Goal: Information Seeking & Learning: Learn about a topic

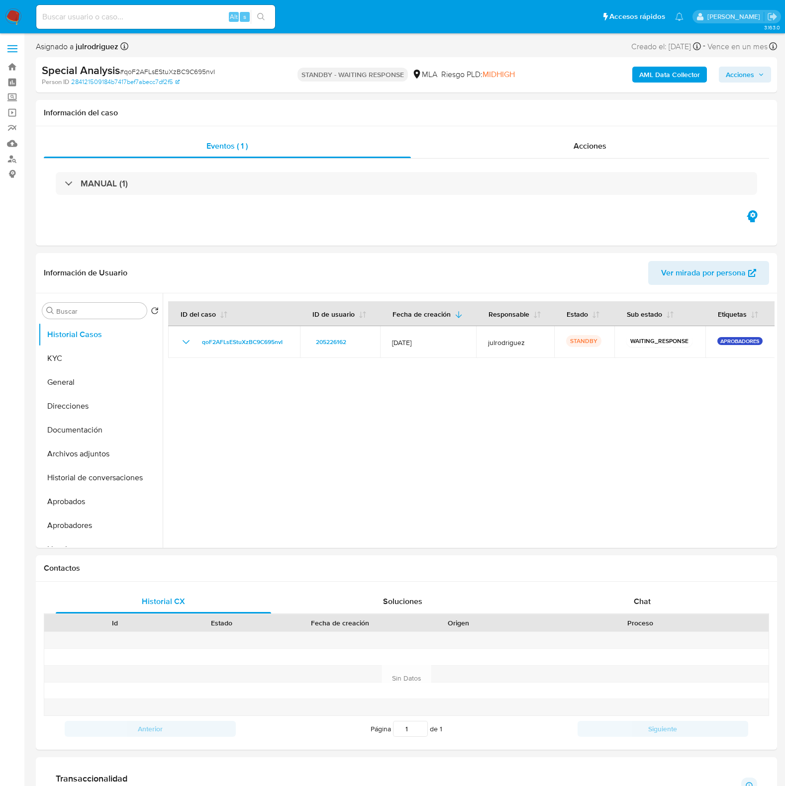
select select "10"
click at [490, 483] on div at bounding box center [469, 420] width 612 height 255
click at [188, 15] on input at bounding box center [155, 16] width 239 height 13
paste input "XfzS2acaBG8BCTsVLzsirgD8"
type input "XfzS2acaBG8BCTsVLzsirgD8"
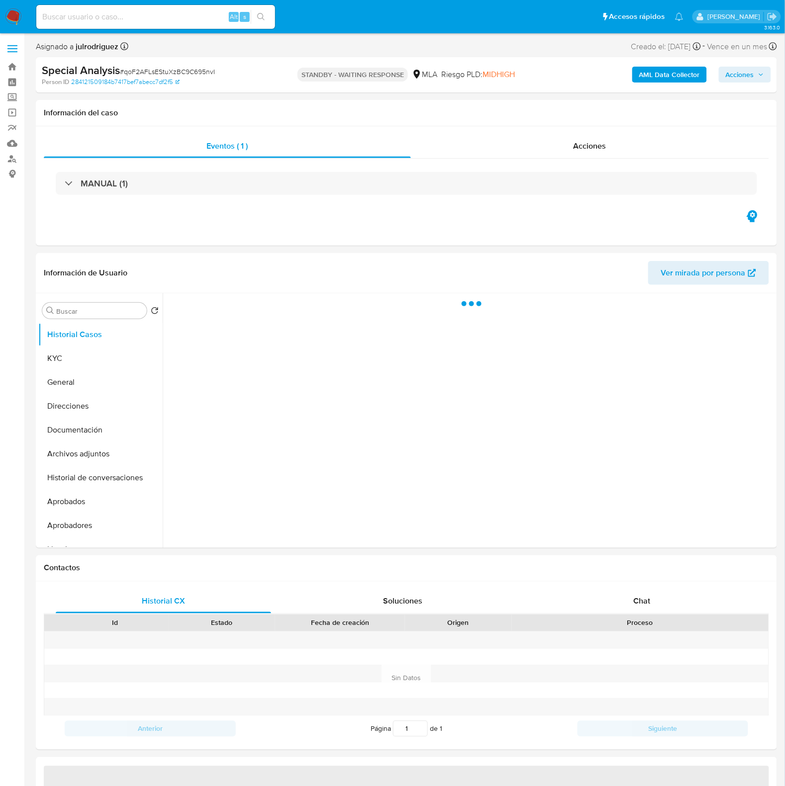
select select "10"
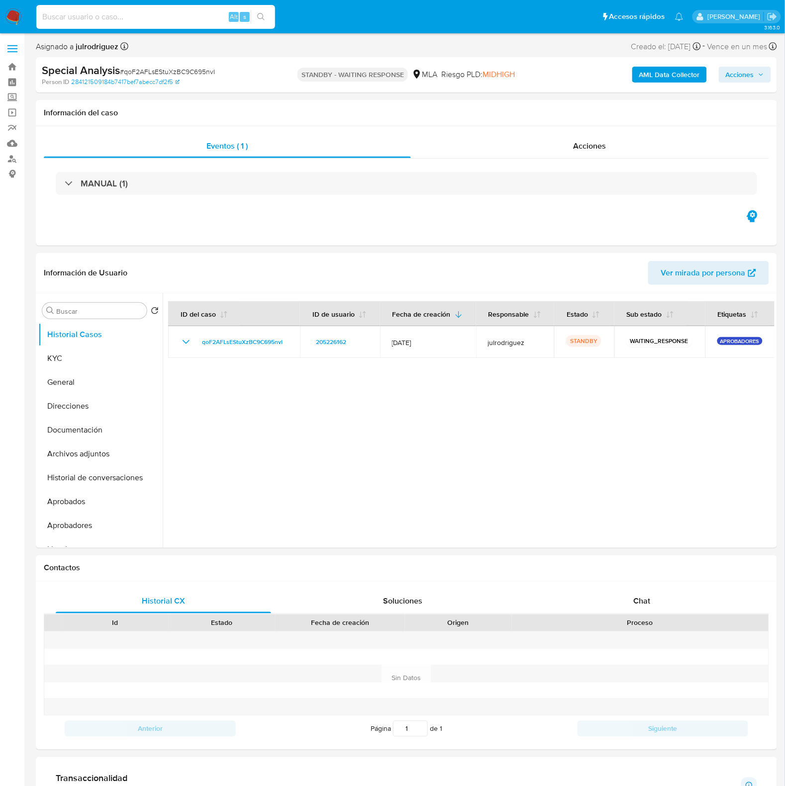
click at [146, 21] on input at bounding box center [155, 16] width 239 height 13
paste input "XfzS2acaBG8BCTsVLzsirgD8"
type input "XfzS2acaBG8BCTsVLzsirgD8"
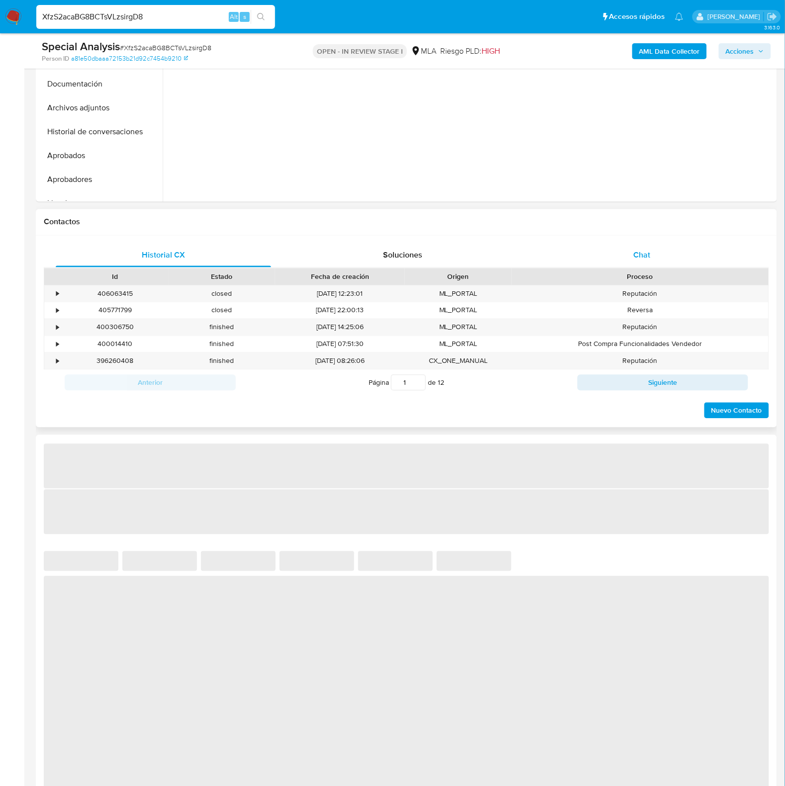
click at [639, 259] on span "Chat" at bounding box center [642, 255] width 17 height 11
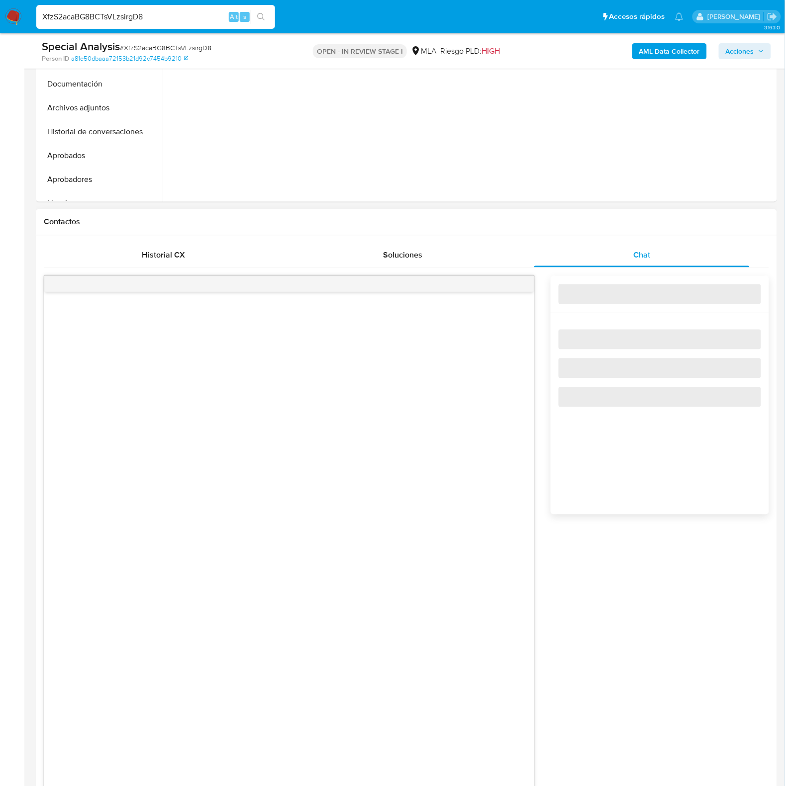
select select "10"
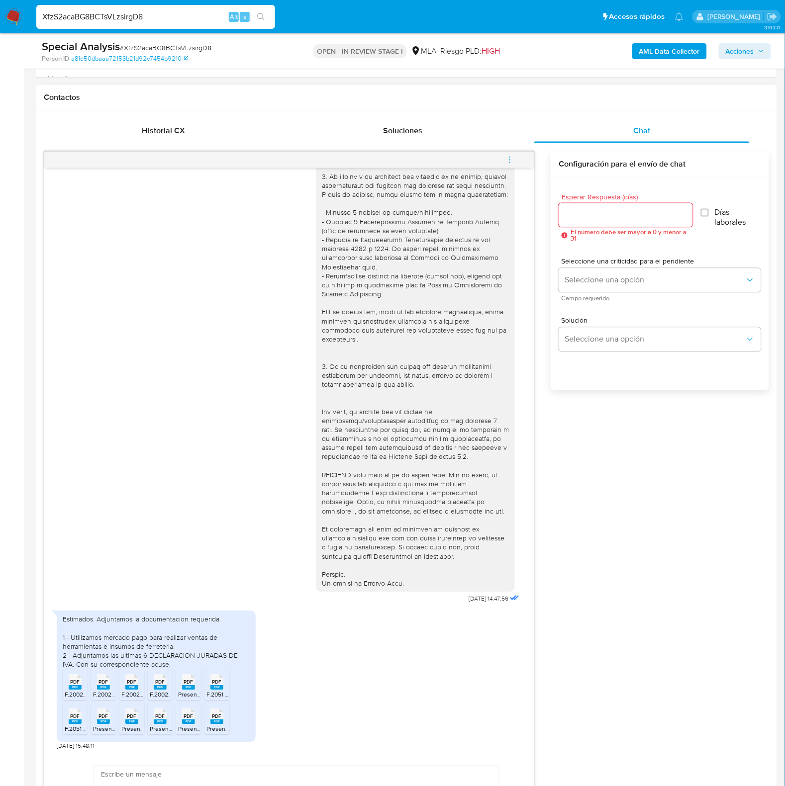
scroll to position [497, 0]
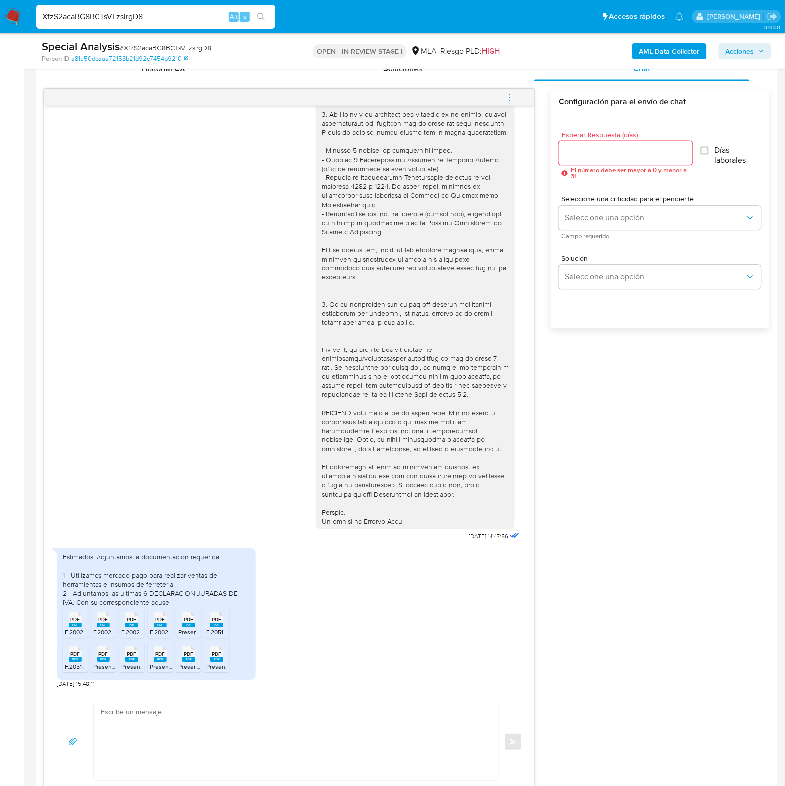
click at [123, 20] on input "XfzS2acaBG8BCTsVLzsirgD8" at bounding box center [155, 16] width 239 height 13
paste input "2ZCP0L47Fd0mk1H9RnsgCLhk"
type input "2ZCP0L47Fd0mk1H9RnsgCLhk"
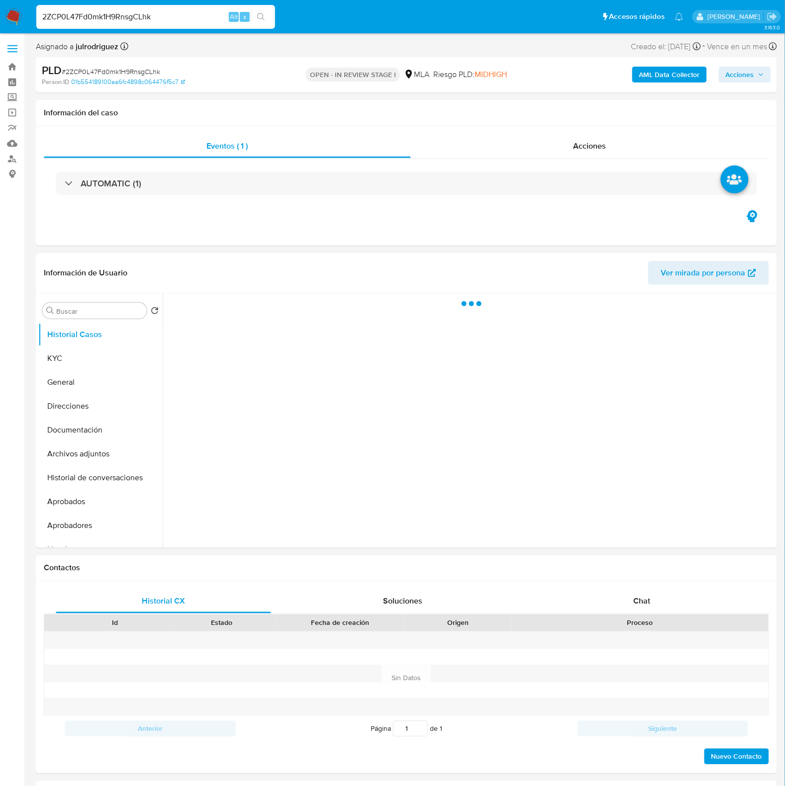
select select "10"
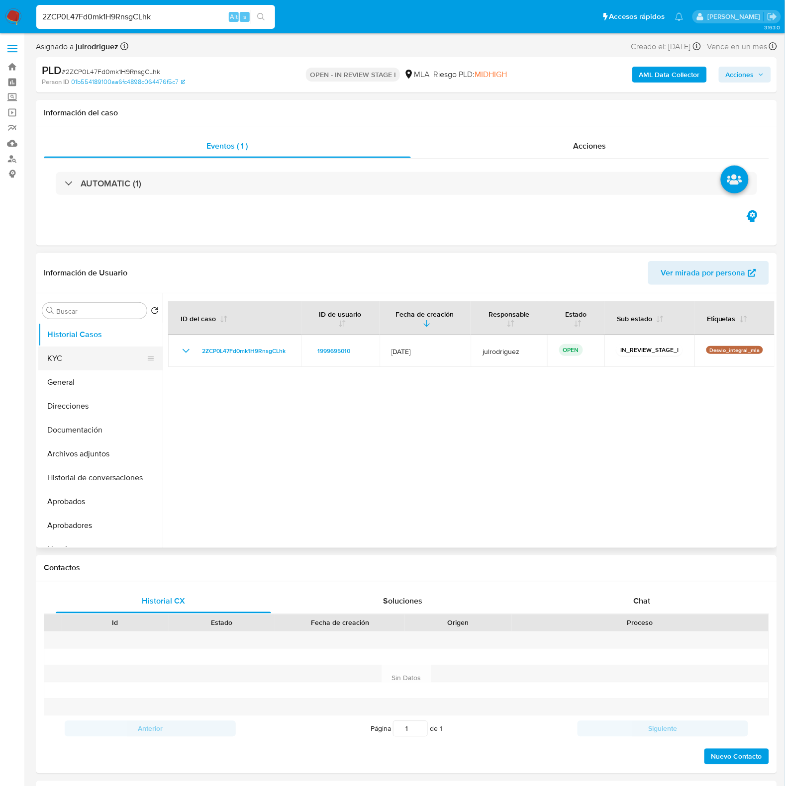
click at [131, 357] on button "KYC" at bounding box center [96, 359] width 116 height 24
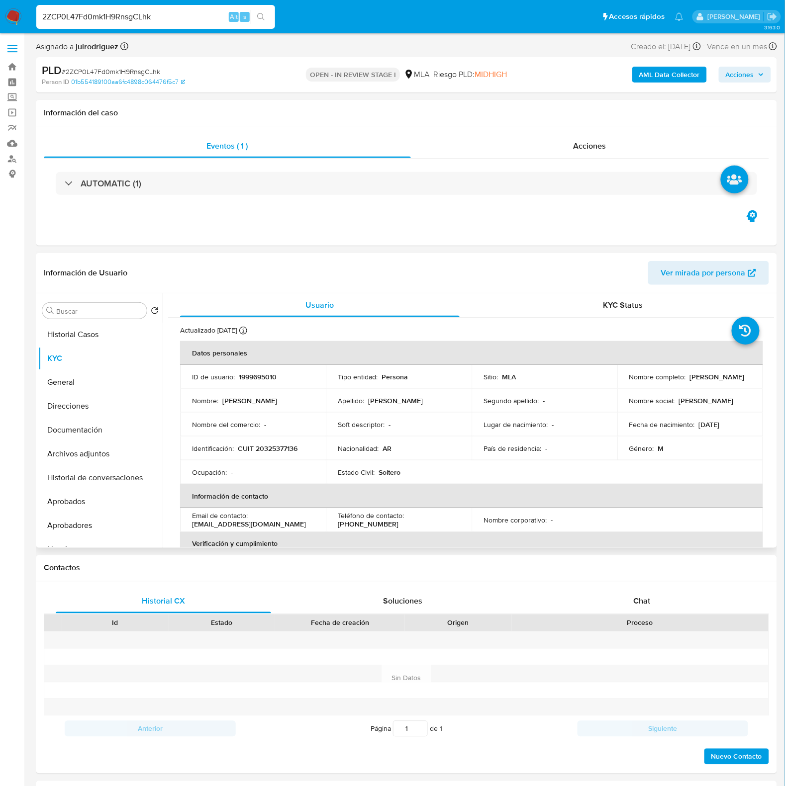
drag, startPoint x: 623, startPoint y: 381, endPoint x: 722, endPoint y: 384, distance: 99.0
click at [722, 384] on td "Nombre completo : Nicolas Alejandro Mendez" at bounding box center [690, 377] width 146 height 24
copy p "Nicolas Alejandro Mendez"
click at [258, 376] on p "1999695010" at bounding box center [258, 377] width 38 height 9
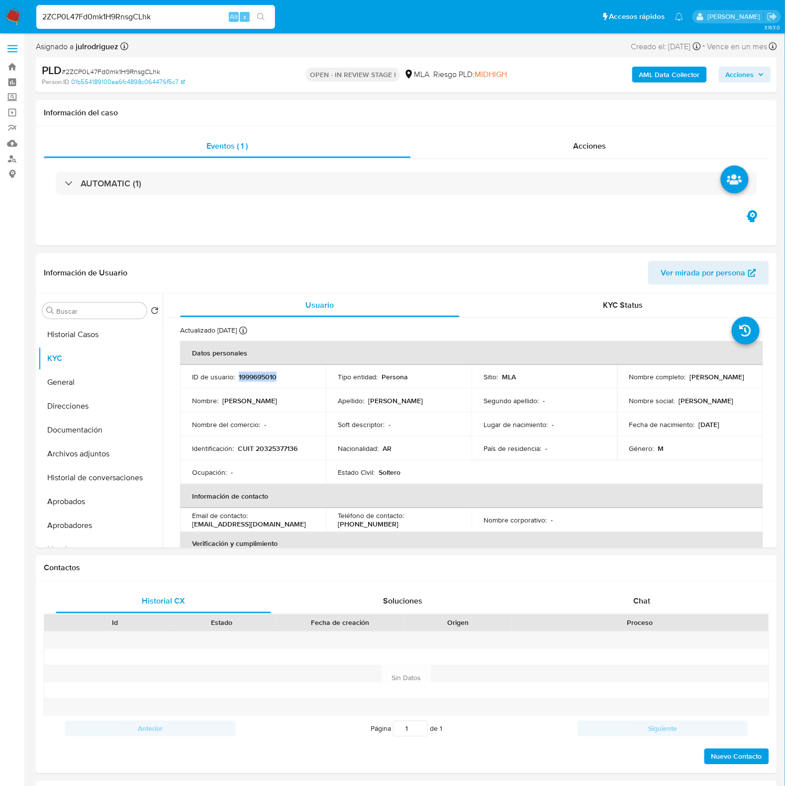
copy p "1999695010"
click at [127, 69] on span "# 2ZCP0L47Fd0mk1H9RnsgCLhk" at bounding box center [111, 72] width 98 height 10
copy span "2ZCP0L47Fd0mk1H9RnsgCLhk"
click at [275, 449] on p "CUIT 20325377136" at bounding box center [268, 448] width 60 height 9
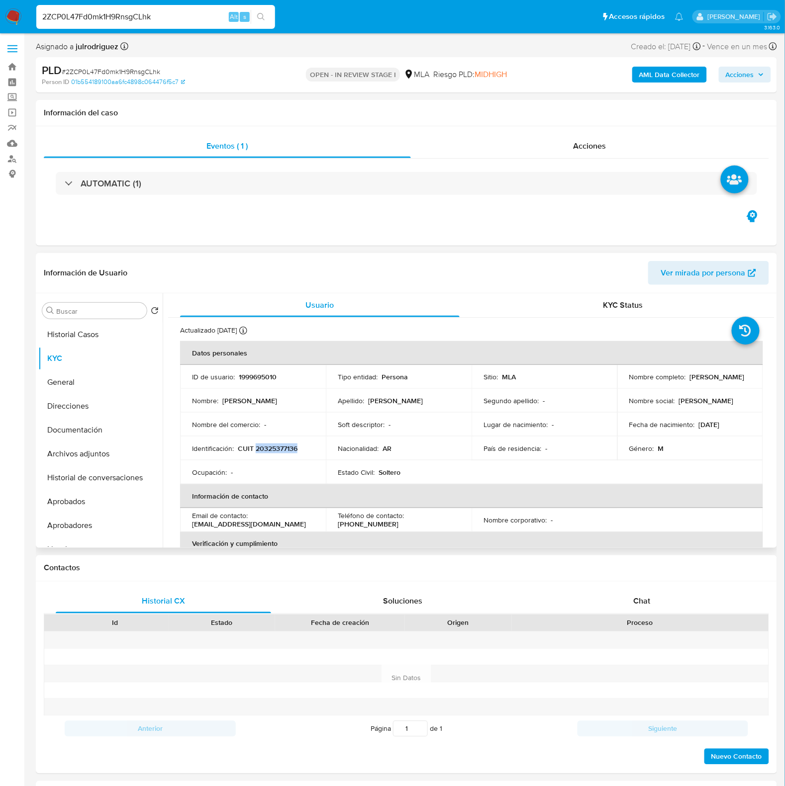
click at [275, 449] on p "CUIT 20325377136" at bounding box center [268, 448] width 60 height 9
copy p "20325377136"
click at [257, 380] on p "1999695010" at bounding box center [258, 377] width 38 height 9
copy p "1999695010"
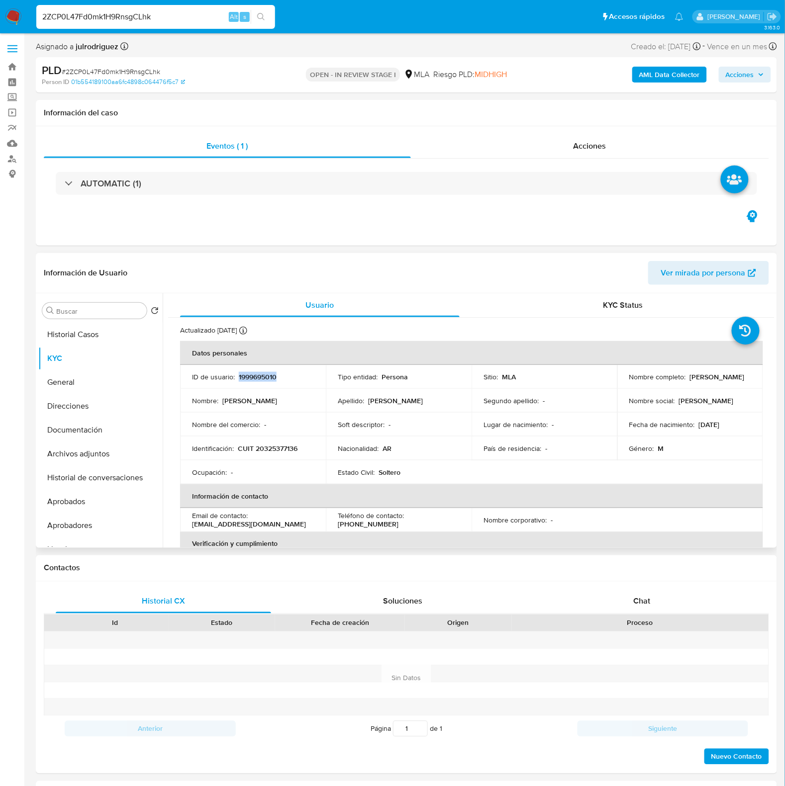
drag, startPoint x: 97, startPoint y: 429, endPoint x: 282, endPoint y: 396, distance: 187.4
click at [97, 428] on button "Documentación" at bounding box center [100, 430] width 124 height 24
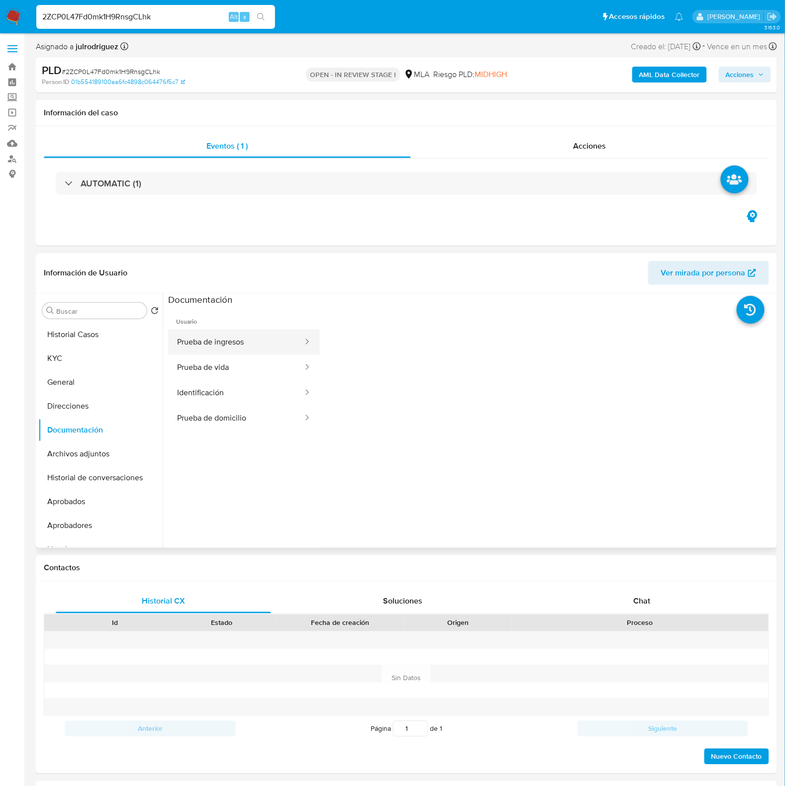
click at [200, 341] on button "Prueba de ingresos" at bounding box center [236, 342] width 136 height 25
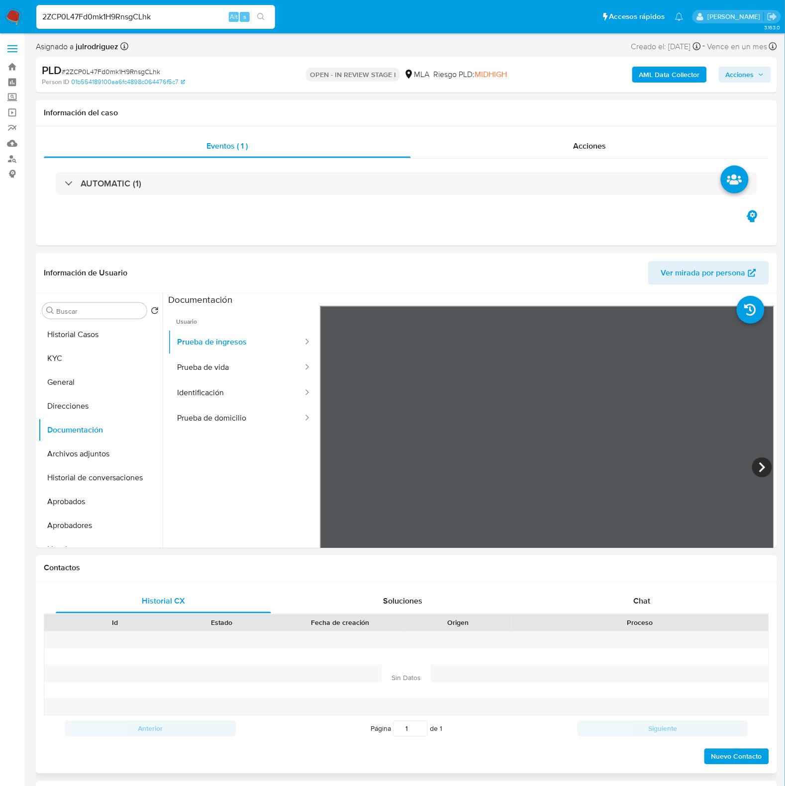
click at [616, 283] on div "Información de Usuario Ver mirada por persona Buscar Volver al orden por defect…" at bounding box center [406, 400] width 741 height 295
click at [567, 299] on section at bounding box center [471, 458] width 606 height 331
click at [648, 601] on span "Chat" at bounding box center [642, 601] width 17 height 11
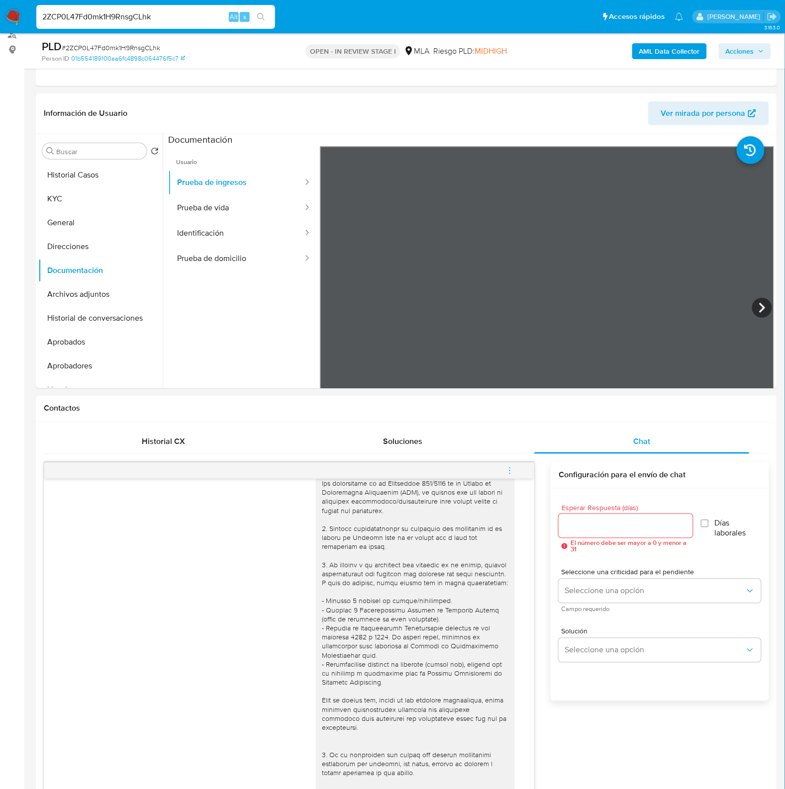
scroll to position [51, 0]
click at [50, 204] on button "KYC" at bounding box center [96, 199] width 116 height 24
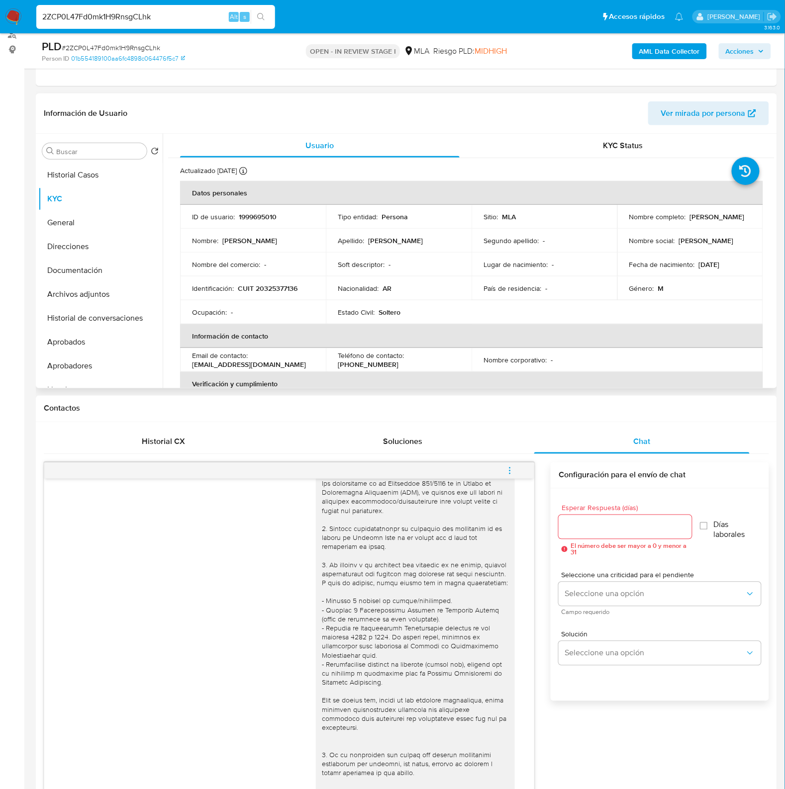
click at [272, 286] on p "CUIT 20325377136" at bounding box center [268, 288] width 60 height 9
copy p "20325377136"
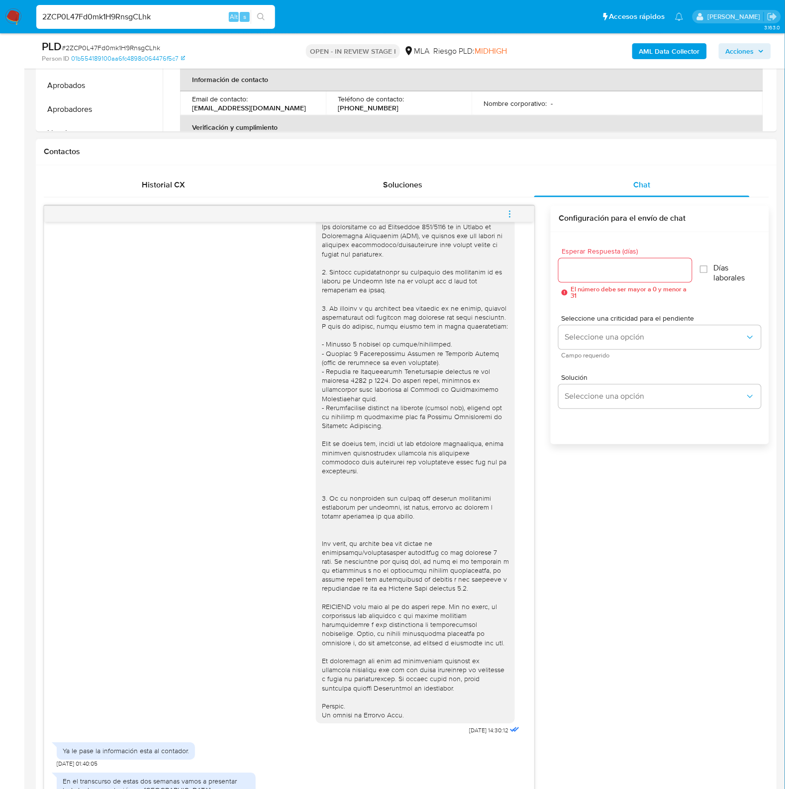
scroll to position [311, 0]
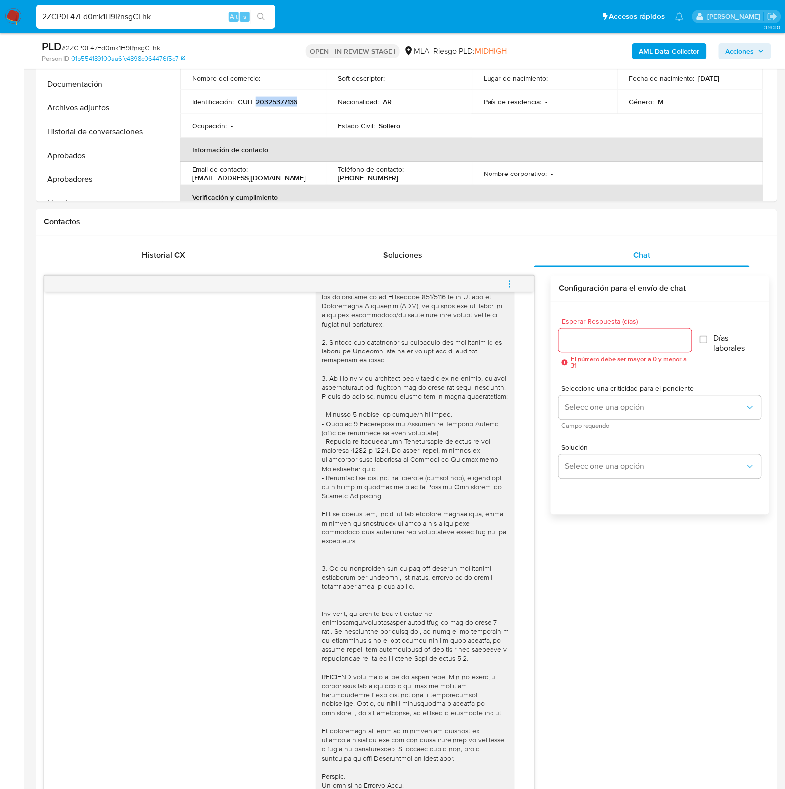
drag, startPoint x: 511, startPoint y: 281, endPoint x: 482, endPoint y: 271, distance: 30.5
click at [512, 281] on icon "menu-action" at bounding box center [509, 284] width 9 height 9
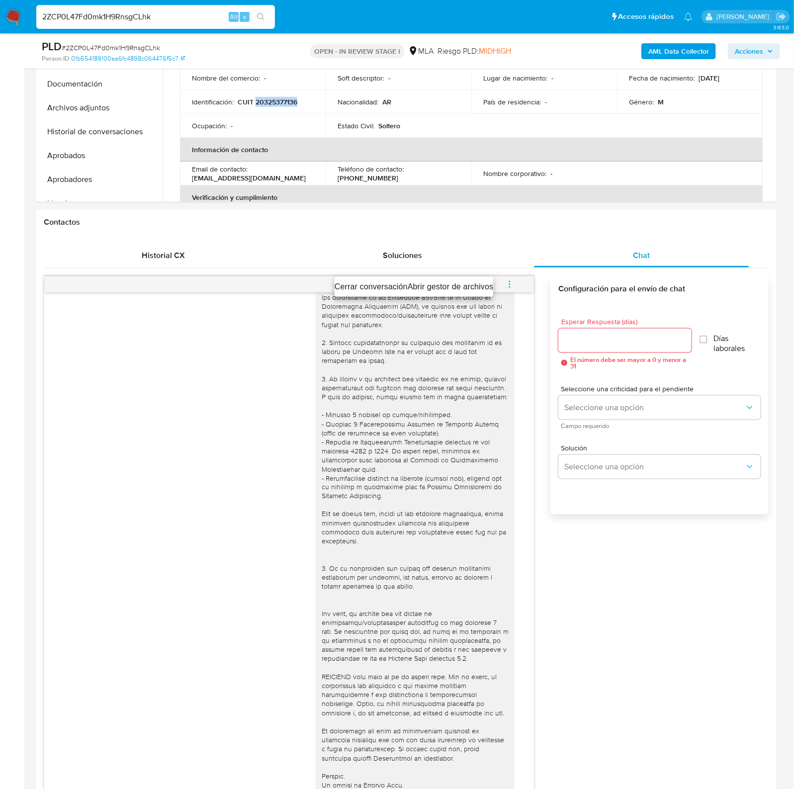
click at [373, 283] on li "Cerrar conversación" at bounding box center [371, 287] width 73 height 12
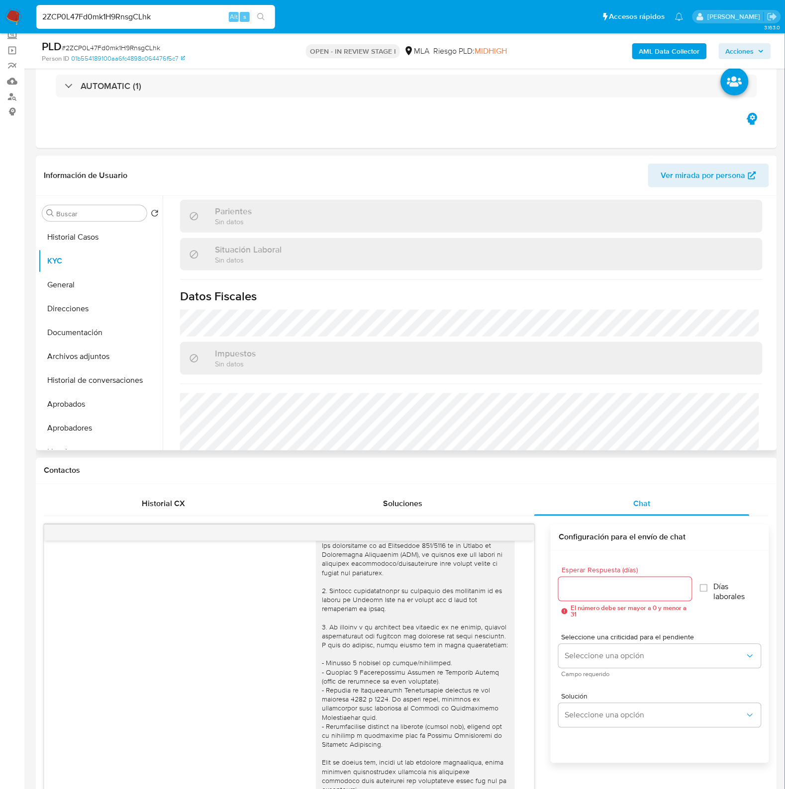
scroll to position [533, 0]
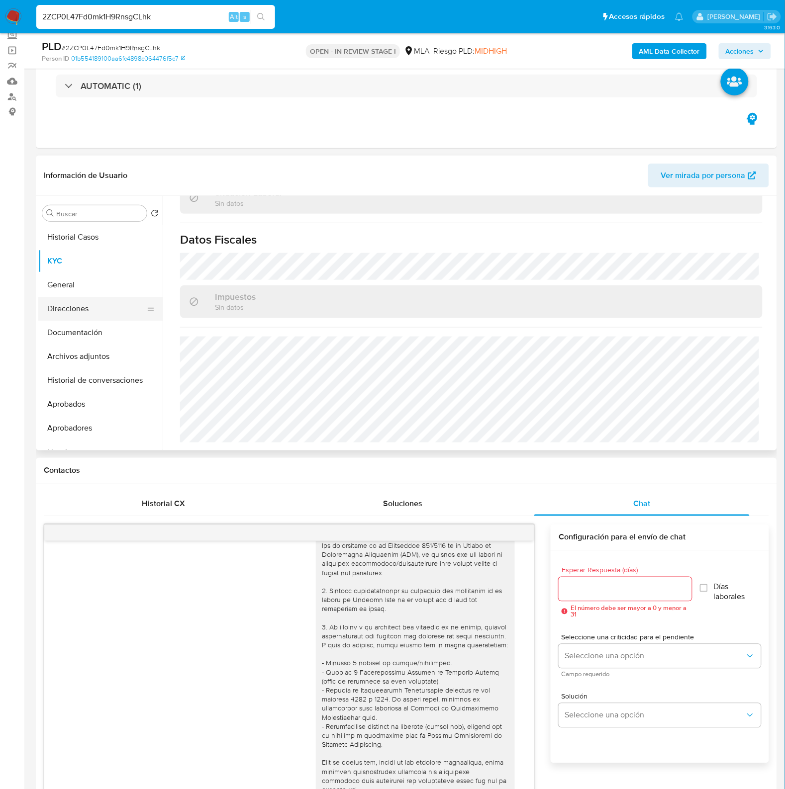
click at [88, 315] on button "Direcciones" at bounding box center [96, 309] width 116 height 24
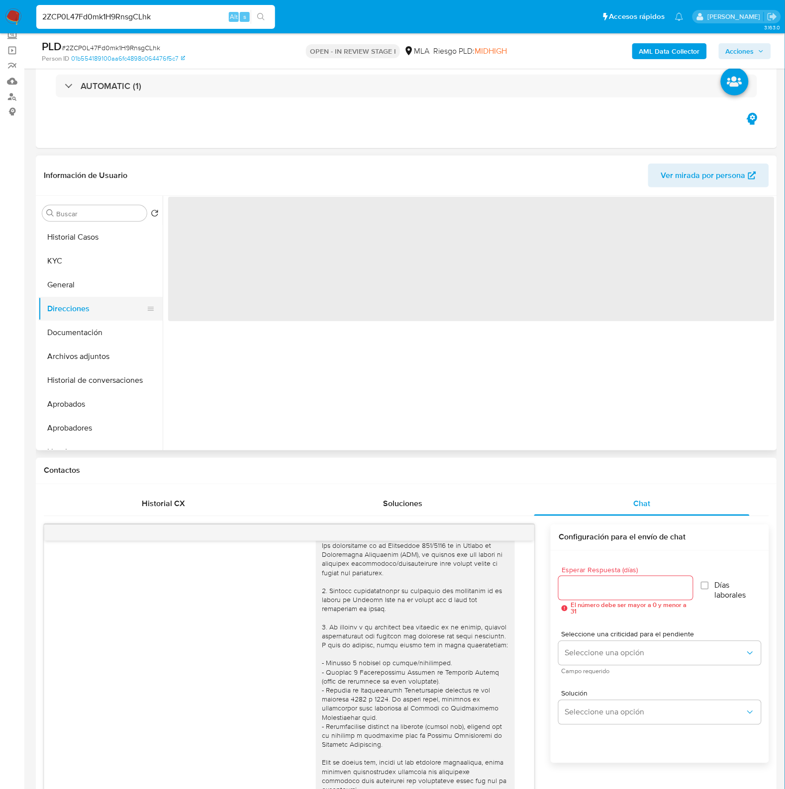
scroll to position [0, 0]
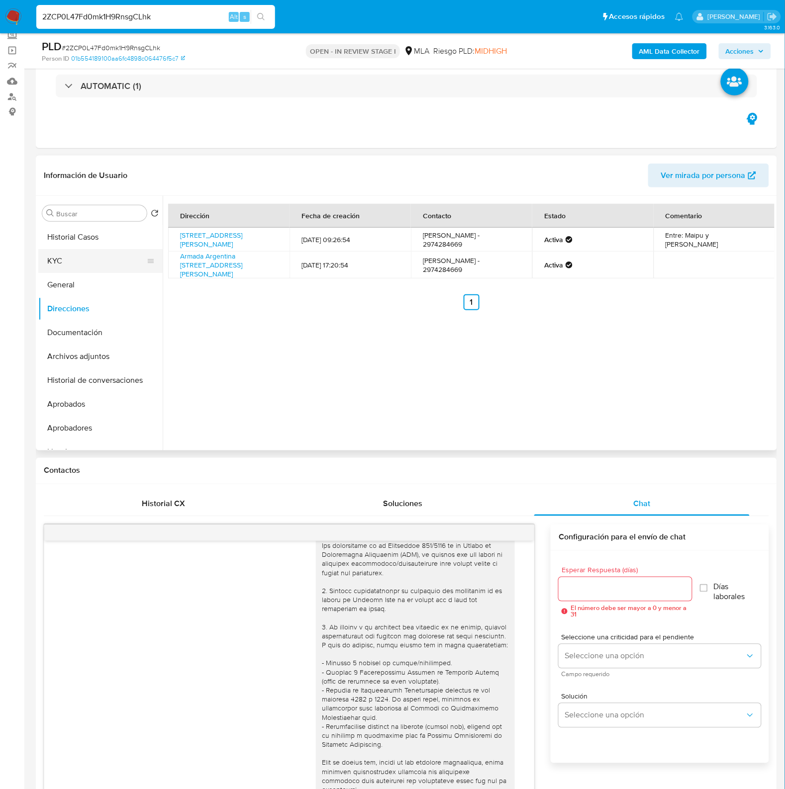
click at [76, 253] on button "KYC" at bounding box center [96, 261] width 116 height 24
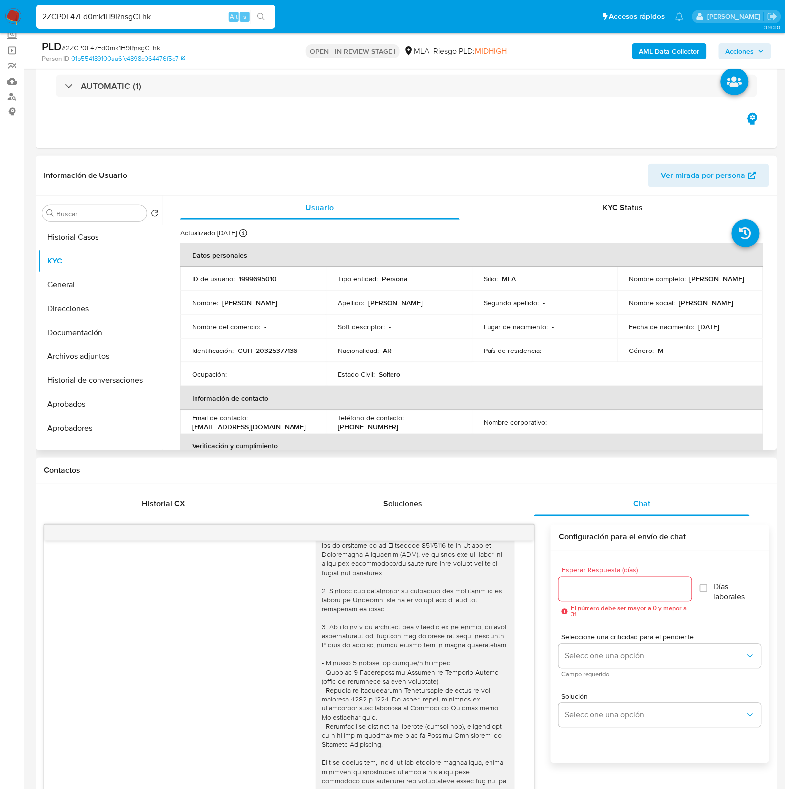
drag, startPoint x: 624, startPoint y: 284, endPoint x: 722, endPoint y: 285, distance: 98.0
click at [722, 285] on td "Nombre completo : Nicolas Alejandro Mendez" at bounding box center [690, 279] width 146 height 24
copy p "Nicolas Alejandro Mendez"
click at [273, 349] on p "CUIT 20325377136" at bounding box center [268, 350] width 60 height 9
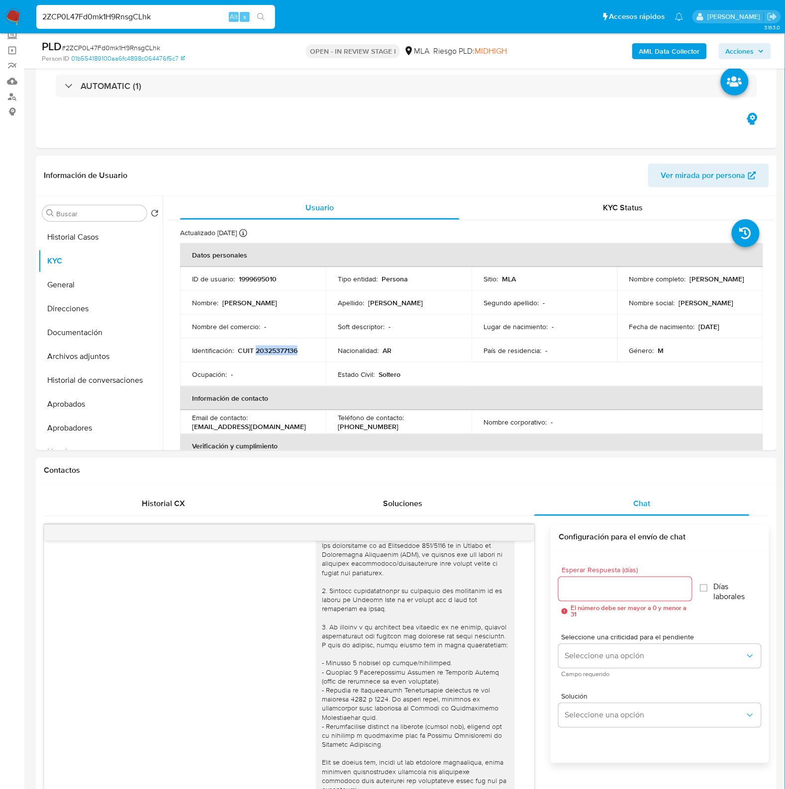
copy p "20325377136"
click at [97, 329] on button "Documentación" at bounding box center [96, 333] width 116 height 24
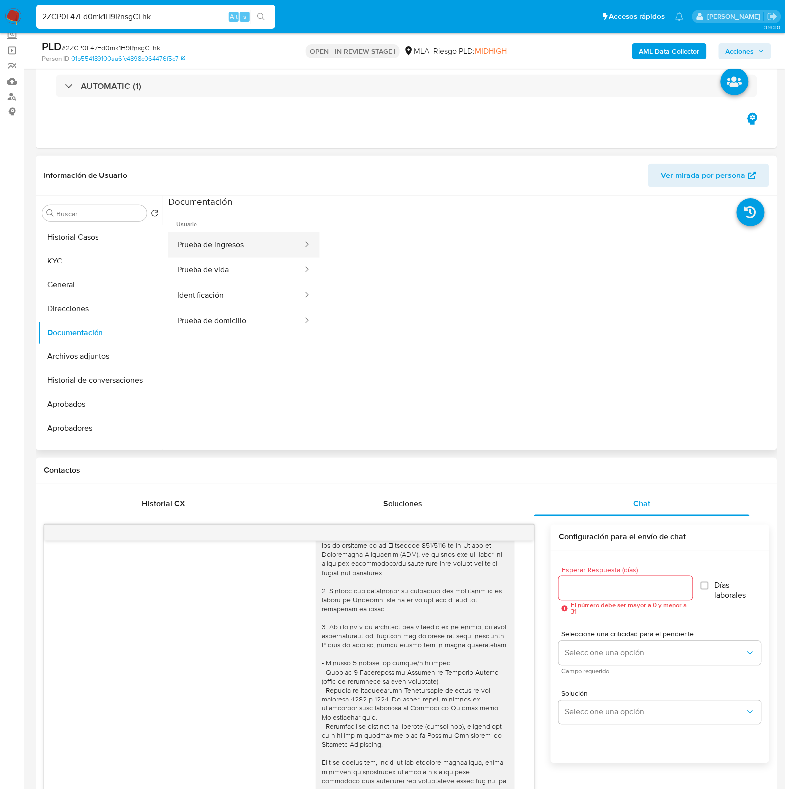
click at [211, 246] on button "Prueba de ingresos" at bounding box center [236, 244] width 136 height 25
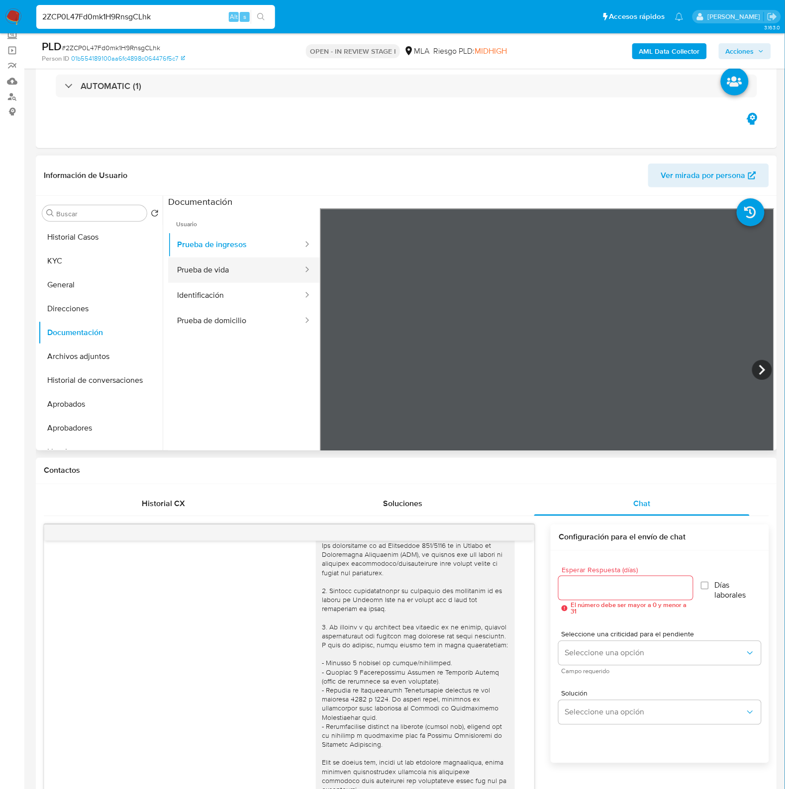
click at [232, 273] on button "Prueba de vida" at bounding box center [236, 270] width 136 height 25
click at [57, 250] on button "KYC" at bounding box center [96, 261] width 116 height 24
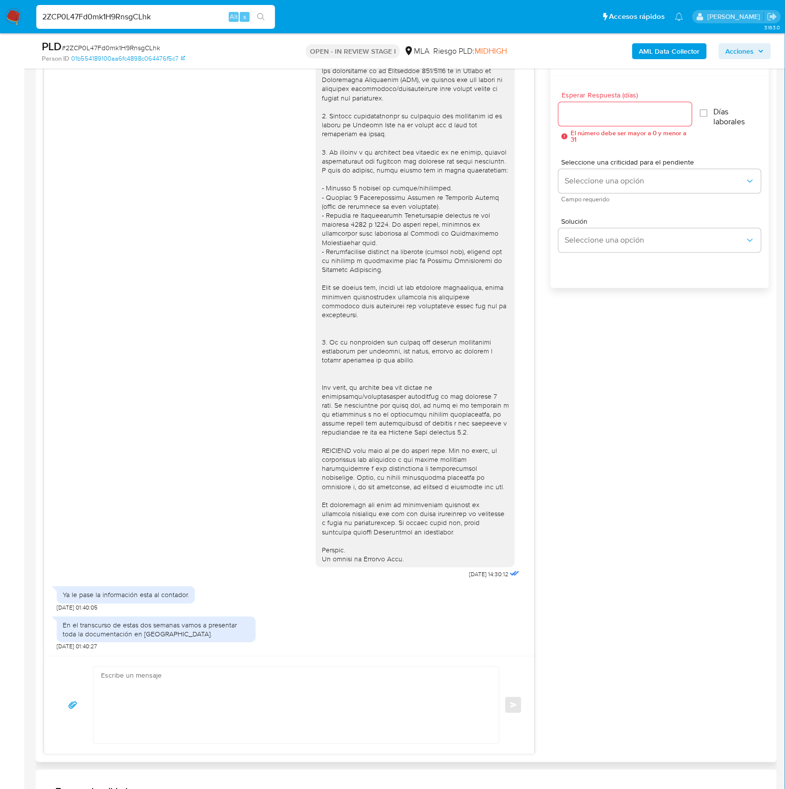
scroll to position [560, 0]
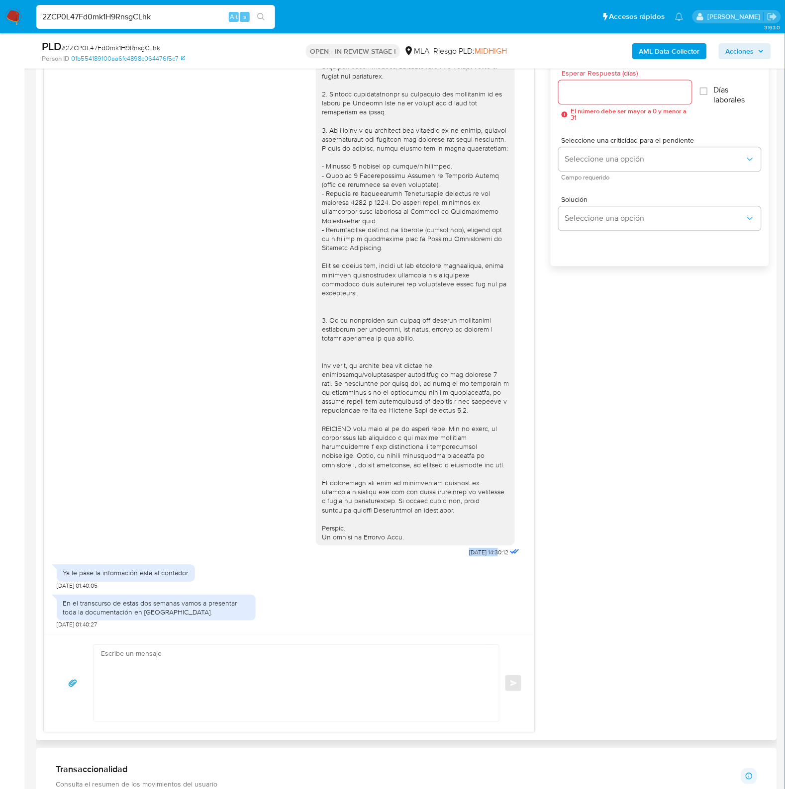
drag, startPoint x: 445, startPoint y: 553, endPoint x: 478, endPoint y: 553, distance: 33.3
click at [478, 553] on div "17/09/2025 14:30:12" at bounding box center [419, 287] width 206 height 545
copy span "17/09/2025"
drag, startPoint x: 722, startPoint y: 508, endPoint x: 727, endPoint y: 494, distance: 14.8
click at [727, 500] on div "17/09/2025 14:30:12 Ya le pase la información esta al contador. 20/09/2025 01:4…" at bounding box center [406, 379] width 725 height 705
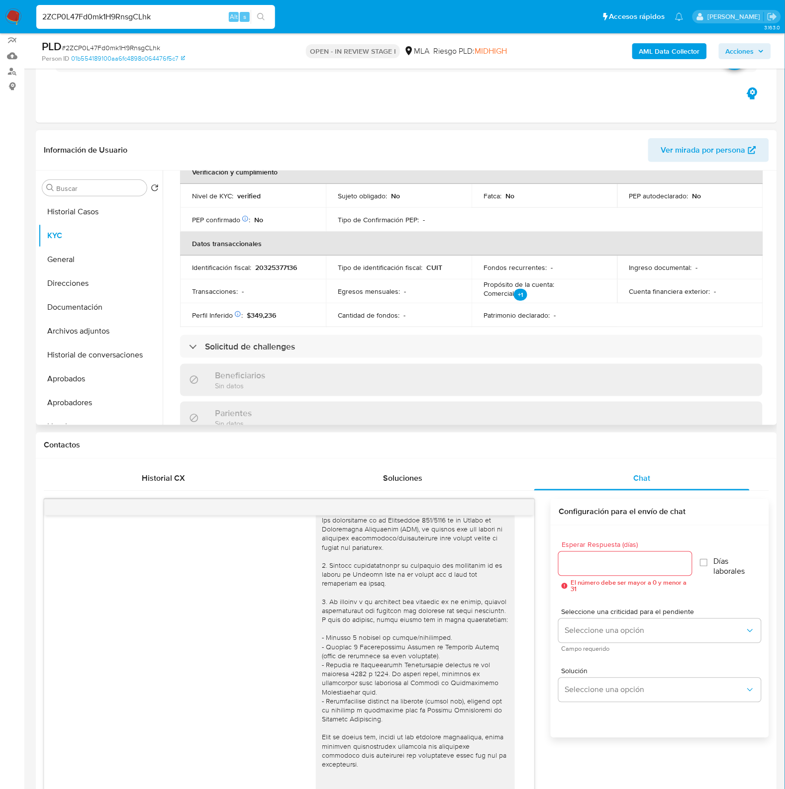
scroll to position [0, 0]
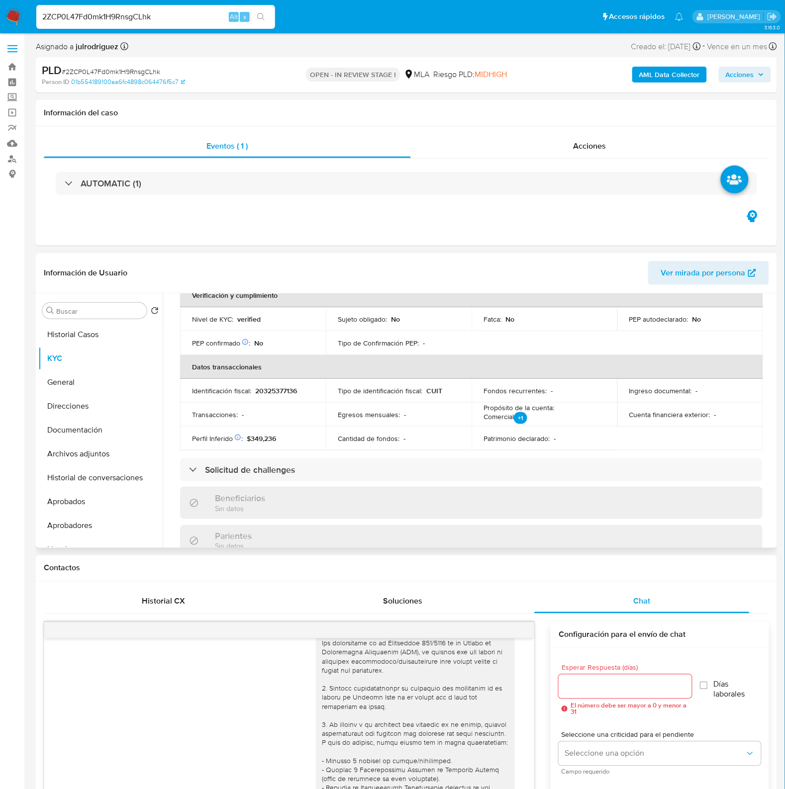
click at [271, 388] on p "20325377136" at bounding box center [276, 390] width 42 height 9
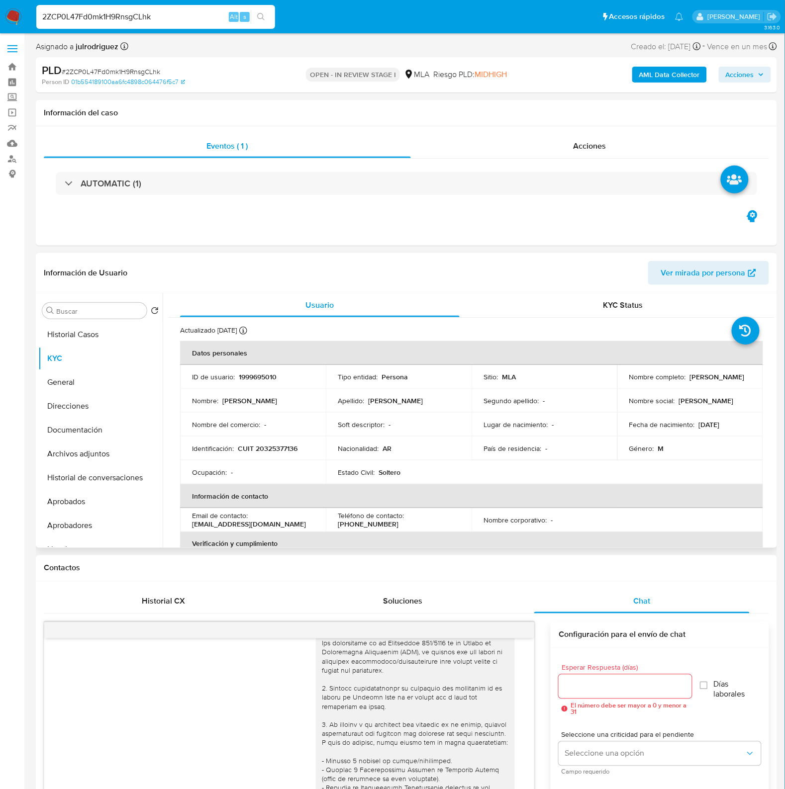
click at [277, 446] on p "CUIT 20325377136" at bounding box center [268, 448] width 60 height 9
copy p "20325377136"
click at [261, 381] on p "1999695010" at bounding box center [258, 377] width 38 height 9
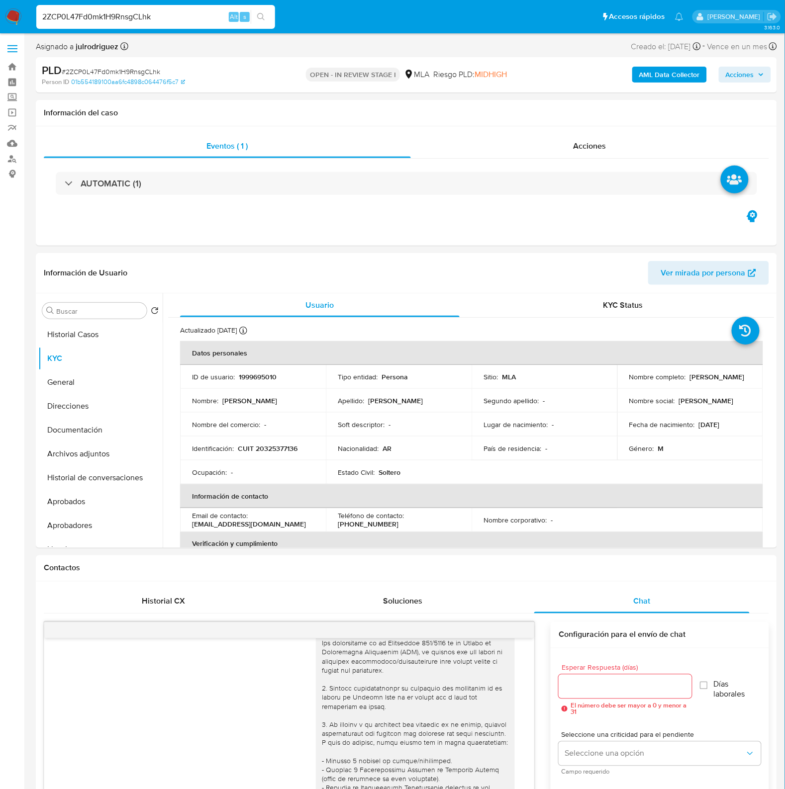
click at [142, 68] on span "# 2ZCP0L47Fd0mk1H9RnsgCLhk" at bounding box center [111, 72] width 98 height 10
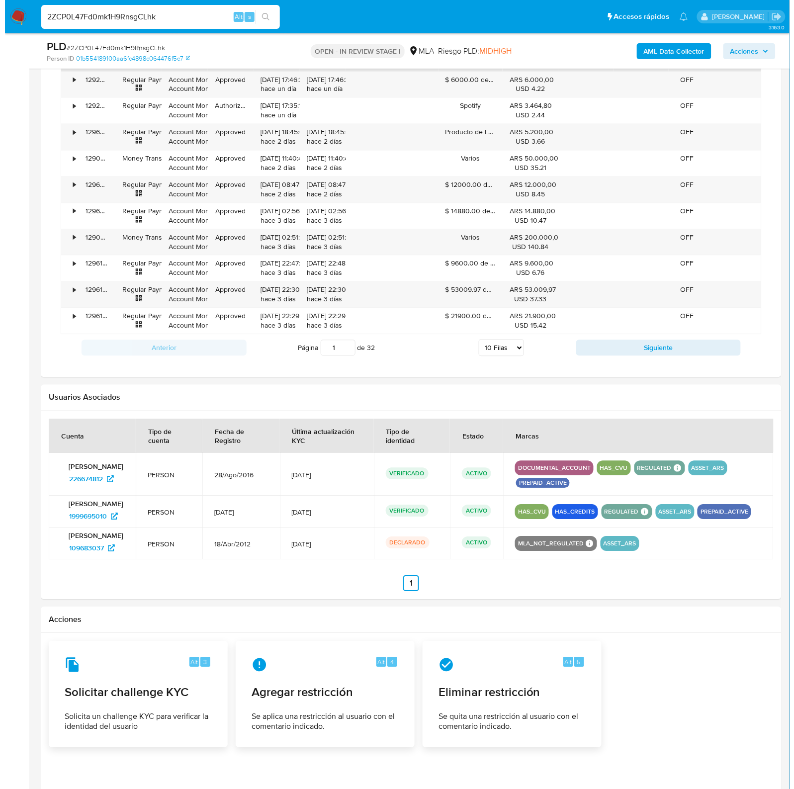
scroll to position [1613, 0]
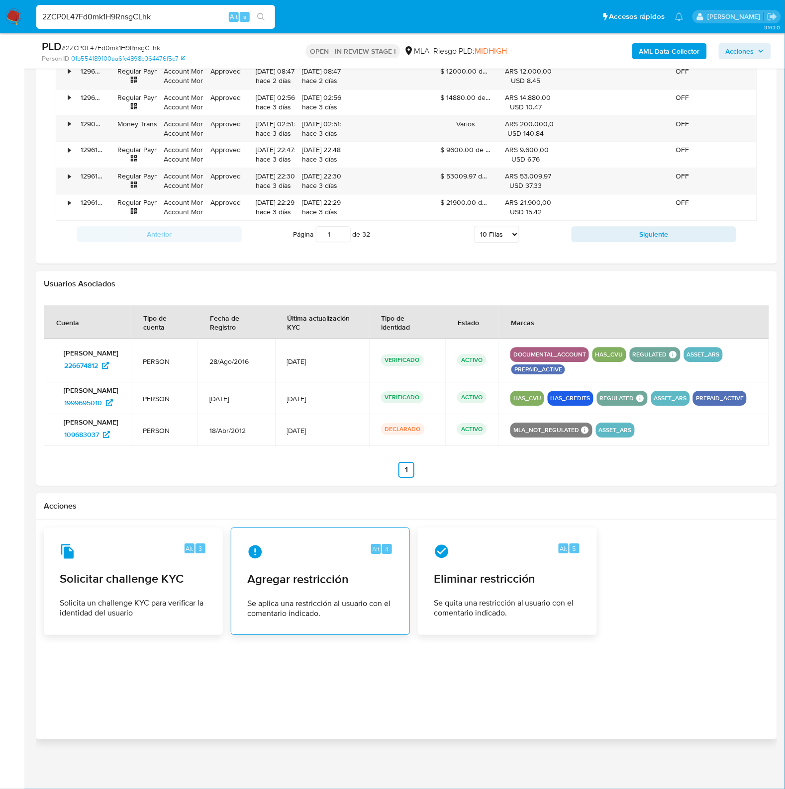
click at [279, 591] on div "Alt 4 Agregar restricción Se aplica una restricción al usuario con el comentari…" at bounding box center [320, 581] width 162 height 91
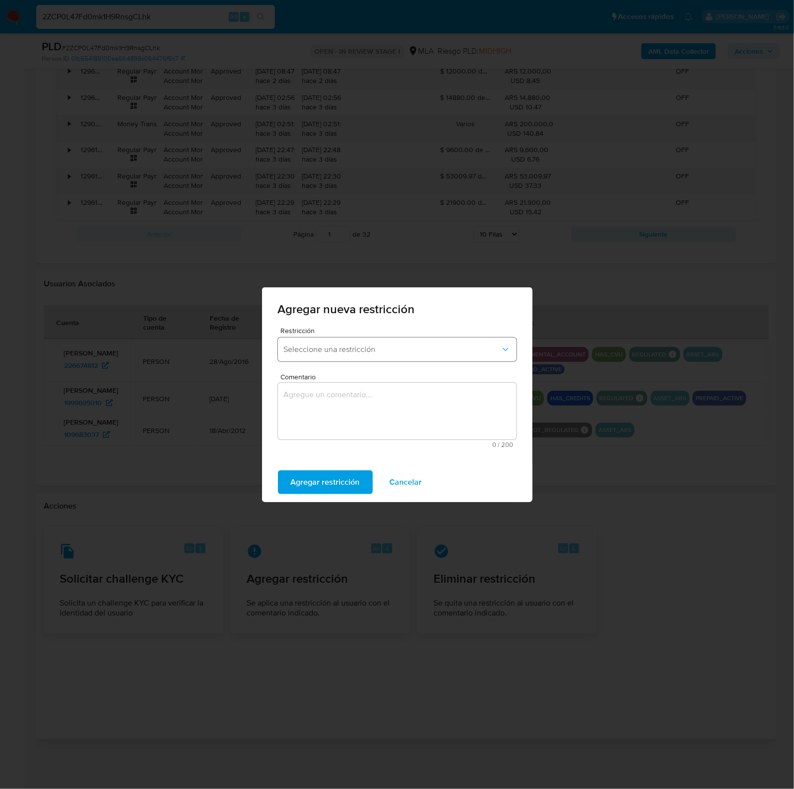
click at [363, 351] on span "Seleccione una restricción" at bounding box center [392, 350] width 217 height 10
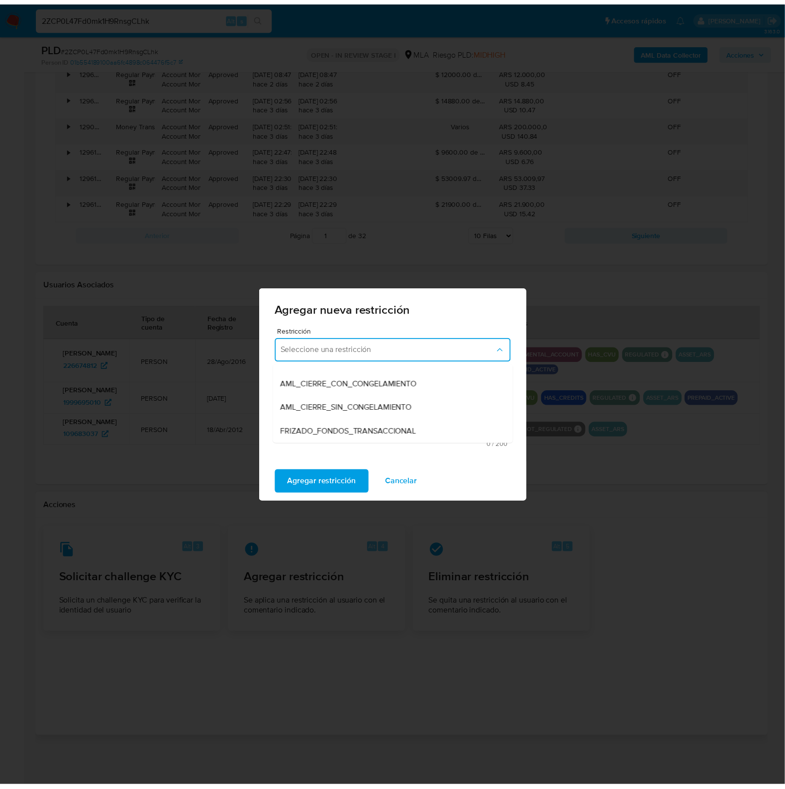
scroll to position [124, 0]
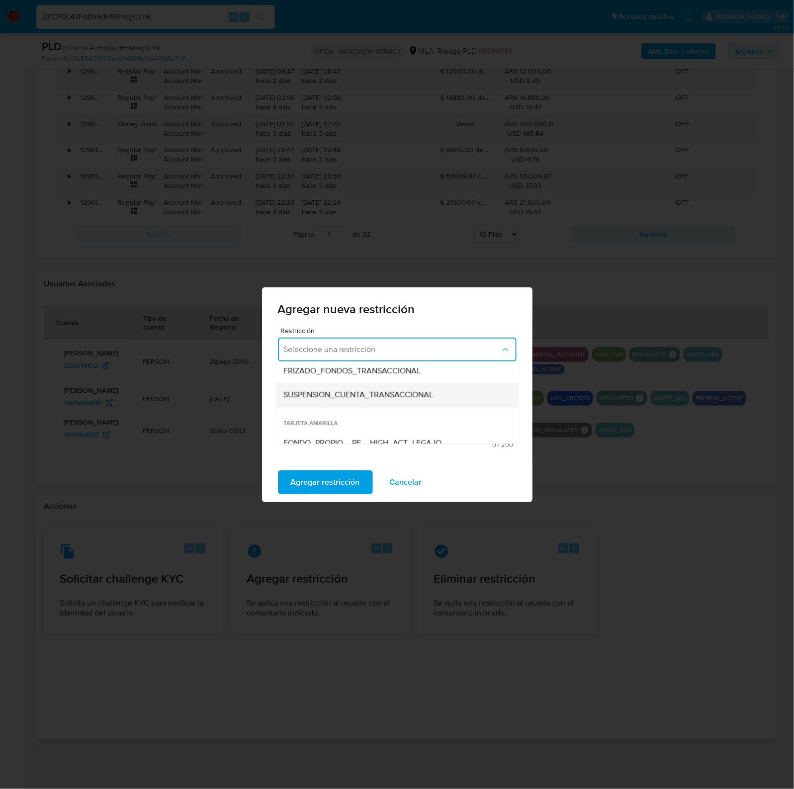
click at [377, 390] on span "SUSPENSION_CUENTA_TRANSACCIONAL" at bounding box center [359, 395] width 150 height 10
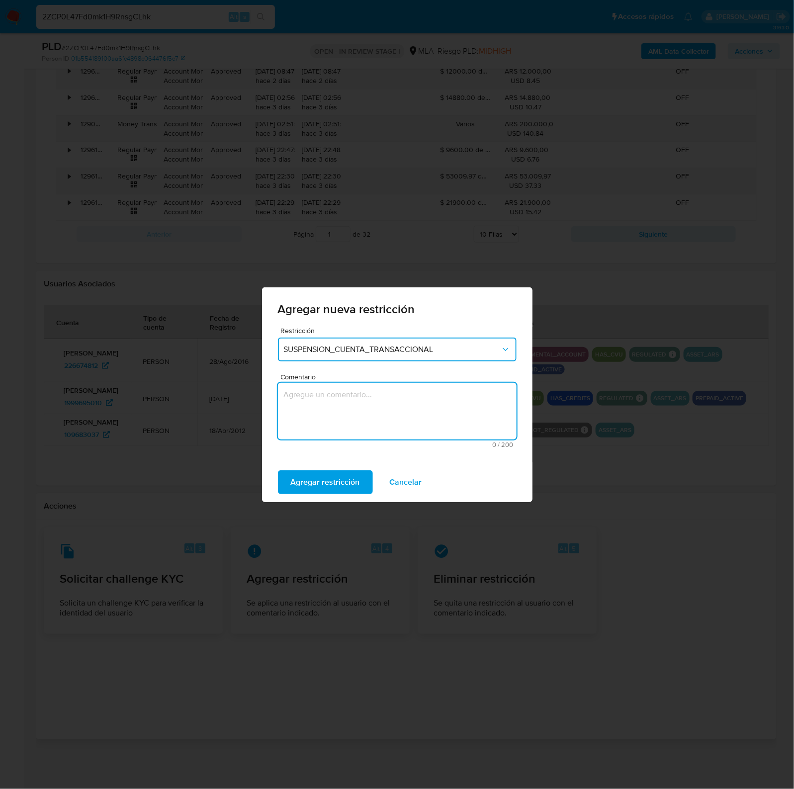
click at [405, 412] on textarea "Comentario" at bounding box center [397, 411] width 239 height 57
type textarea "AML"
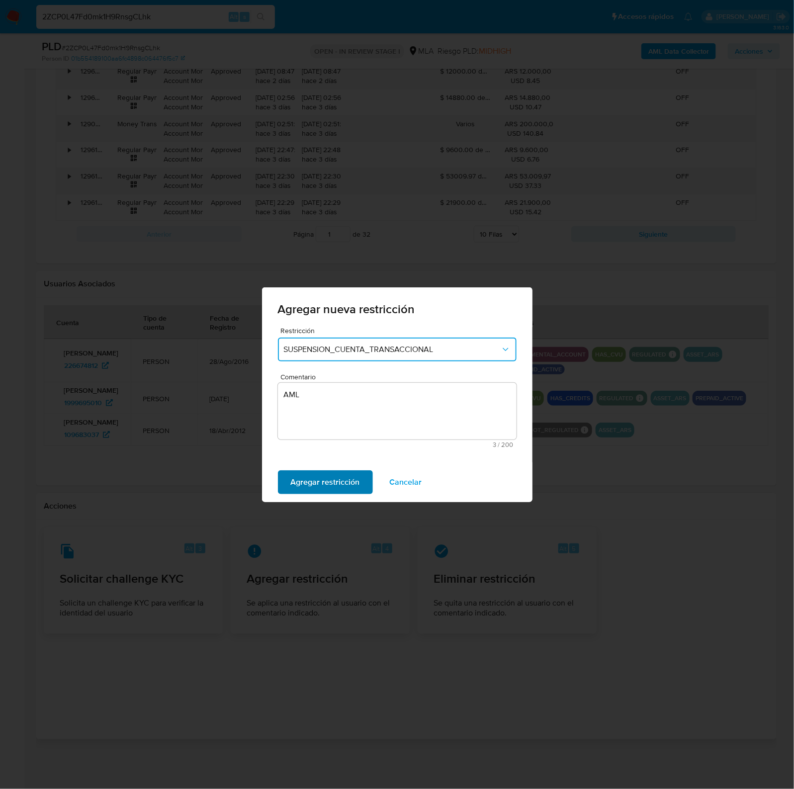
click at [352, 472] on span "Agregar restricción" at bounding box center [325, 483] width 69 height 22
click at [302, 484] on span "Confirmar" at bounding box center [309, 483] width 36 height 22
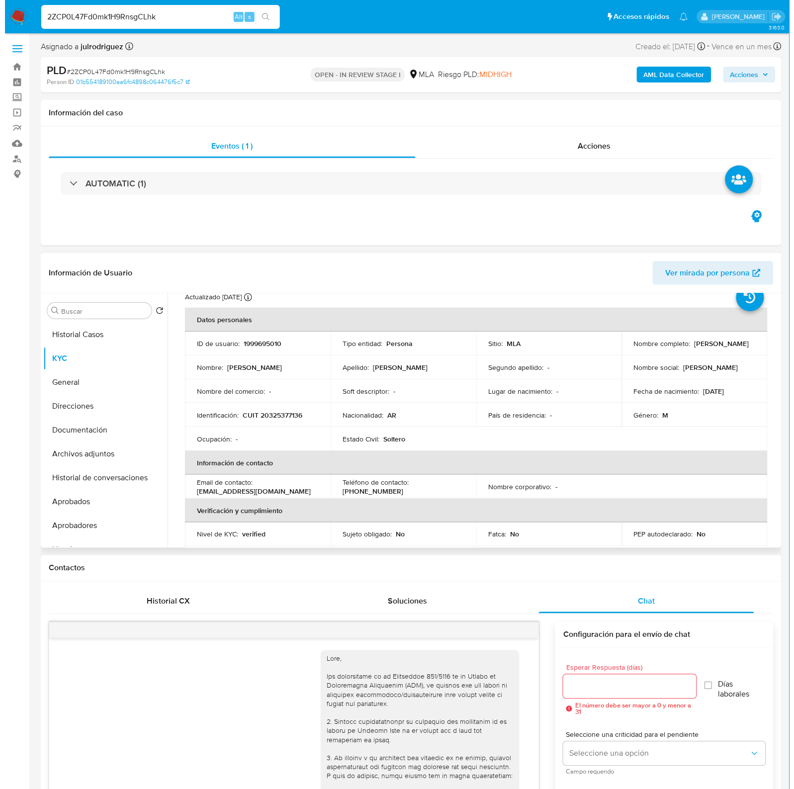
scroll to position [0, 0]
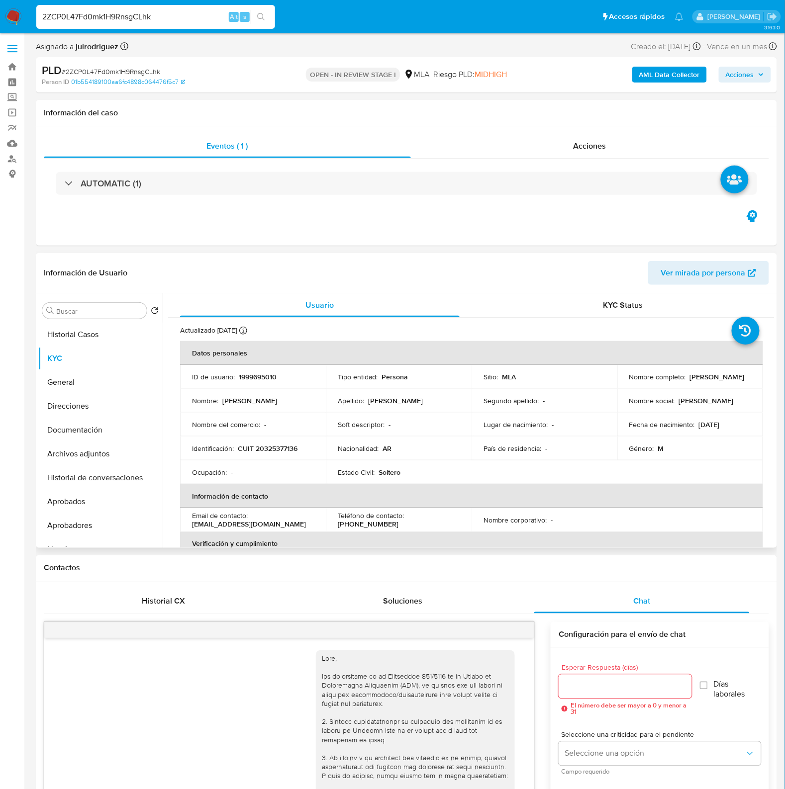
drag, startPoint x: 628, startPoint y: 382, endPoint x: 717, endPoint y: 377, distance: 89.2
click at [717, 377] on div "Nombre completo : Nicolas Alejandro Mendez" at bounding box center [690, 377] width 122 height 9
drag, startPoint x: 627, startPoint y: 381, endPoint x: 719, endPoint y: 381, distance: 91.5
click at [719, 381] on td "Nombre completo : Nicolas Alejandro Mendez" at bounding box center [690, 377] width 146 height 24
click at [600, 155] on div "Acciones" at bounding box center [590, 146] width 359 height 24
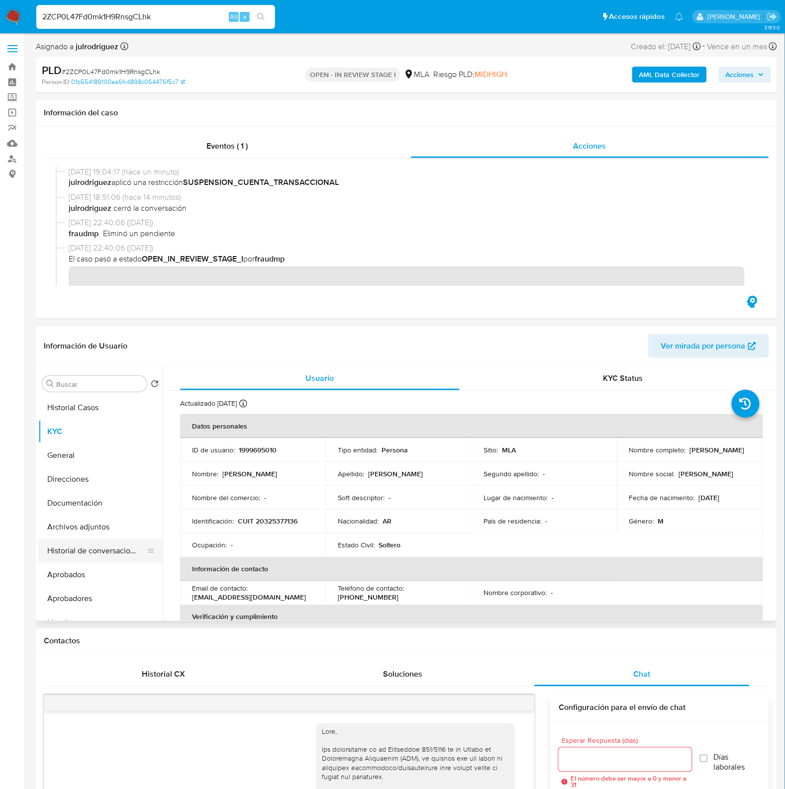
click at [112, 546] on button "Historial de conversaciones" at bounding box center [96, 551] width 116 height 24
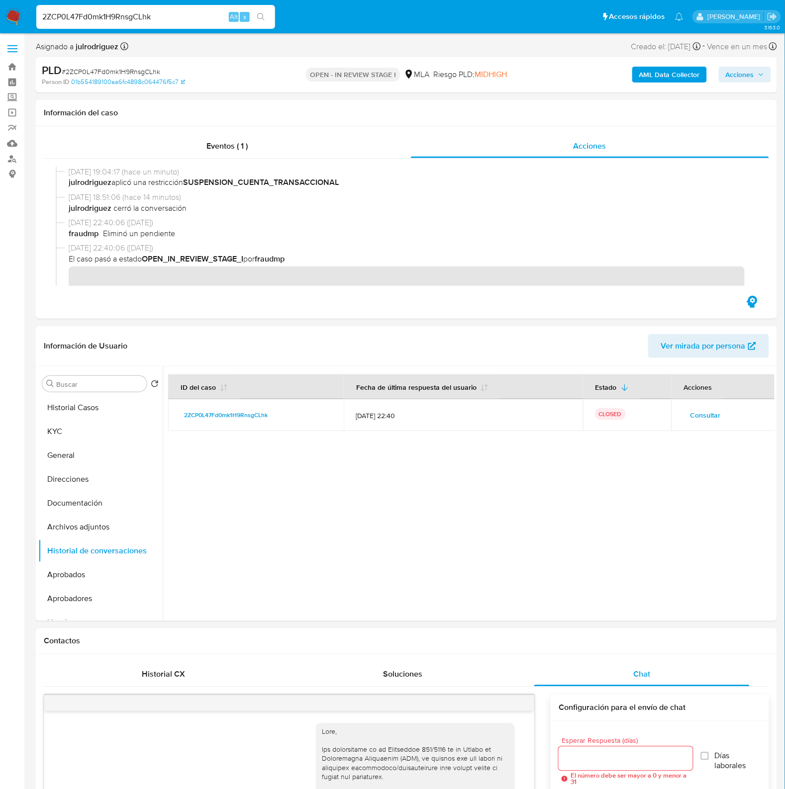
click at [679, 75] on b "AML Data Collector" at bounding box center [669, 75] width 61 height 16
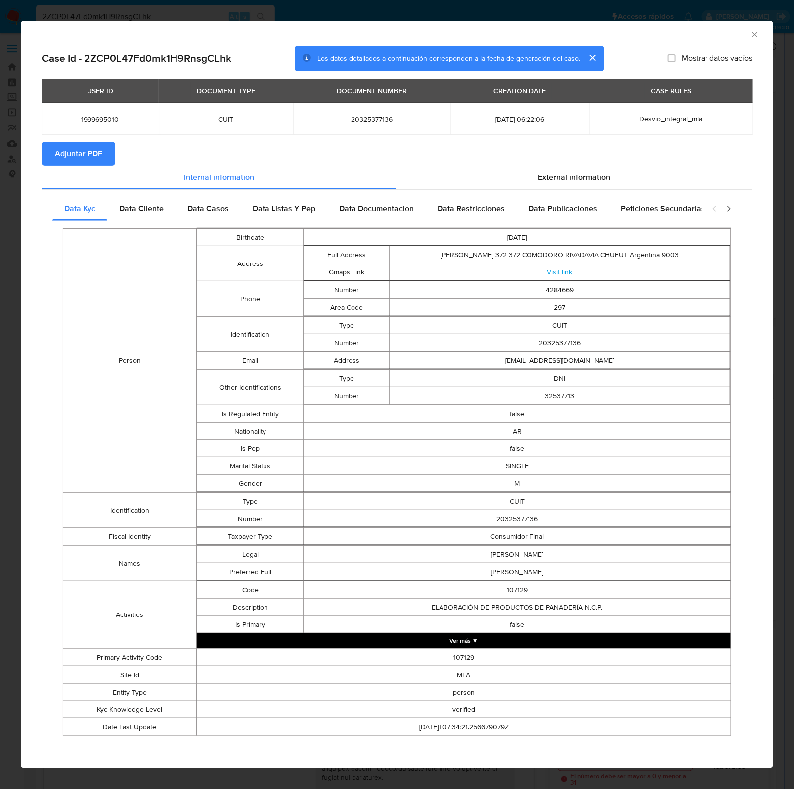
click at [93, 151] on span "Adjuntar PDF" at bounding box center [79, 154] width 48 height 22
click at [752, 33] on icon "Cerrar ventana" at bounding box center [754, 34] width 5 height 5
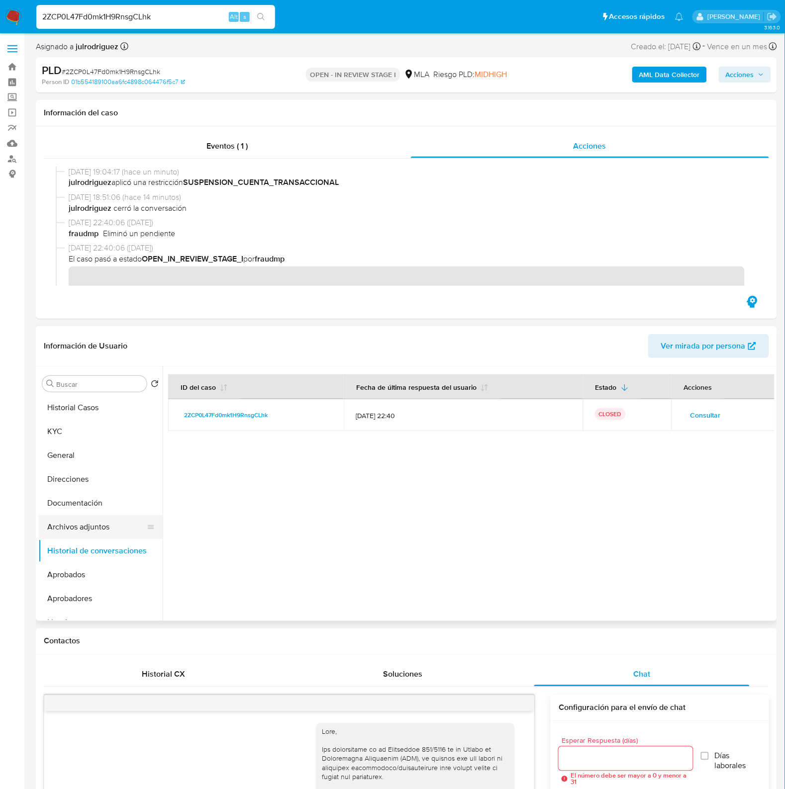
drag, startPoint x: 86, startPoint y: 530, endPoint x: 168, endPoint y: 532, distance: 82.1
click at [87, 530] on button "Archivos adjuntos" at bounding box center [100, 527] width 124 height 24
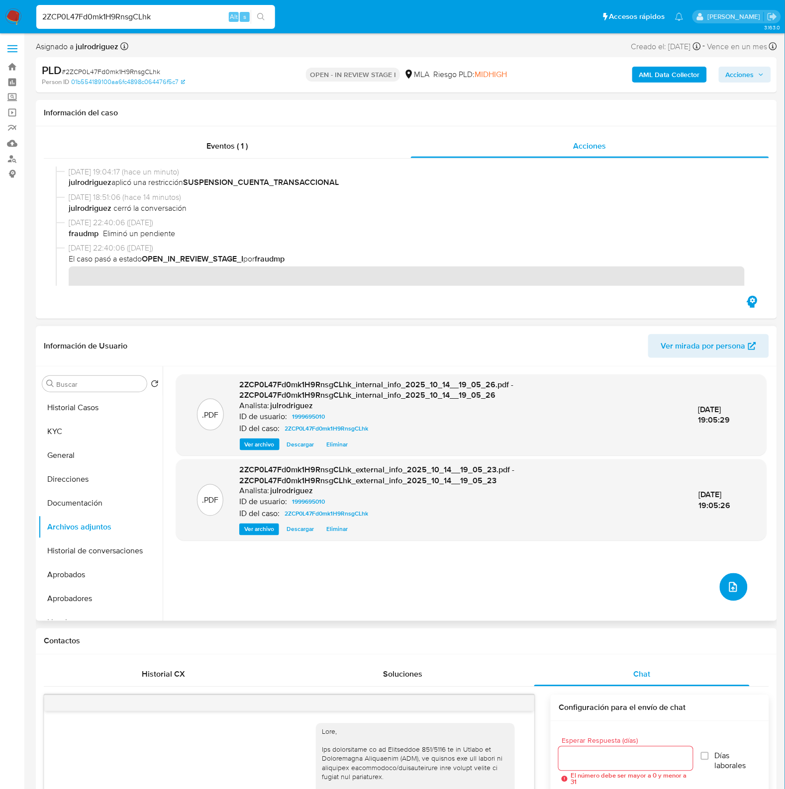
click at [729, 586] on icon "upload-file" at bounding box center [733, 587] width 12 height 12
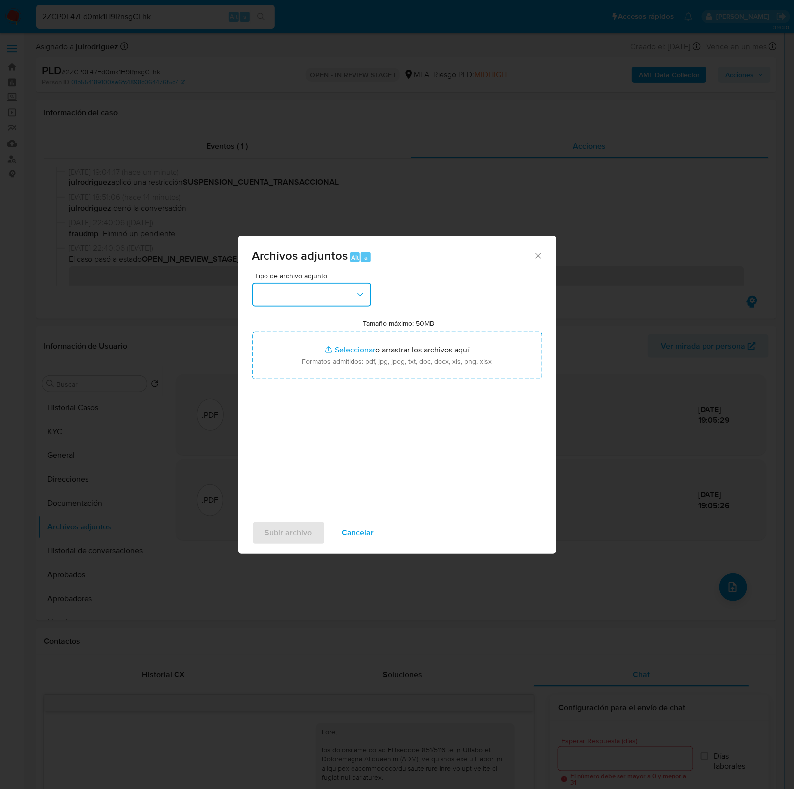
click at [326, 301] on button "button" at bounding box center [311, 295] width 119 height 24
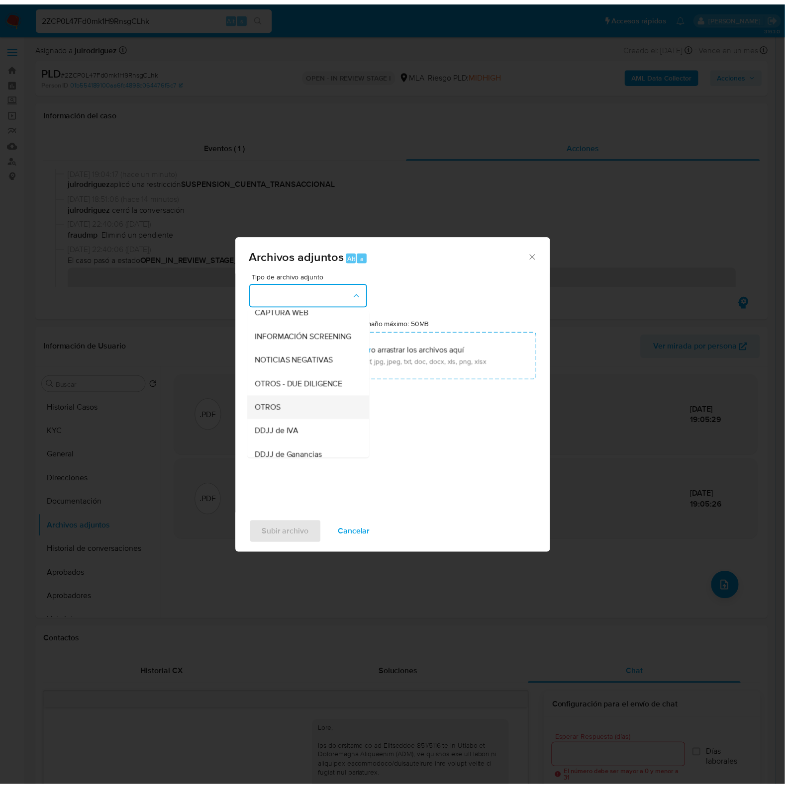
scroll to position [124, 0]
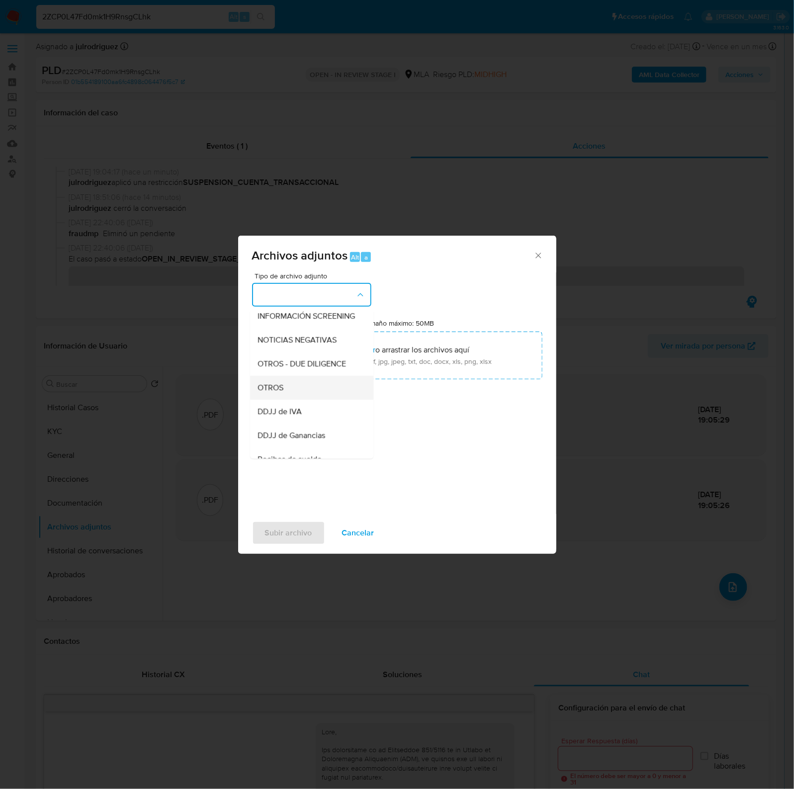
click at [274, 392] on span "OTROS" at bounding box center [271, 388] width 26 height 10
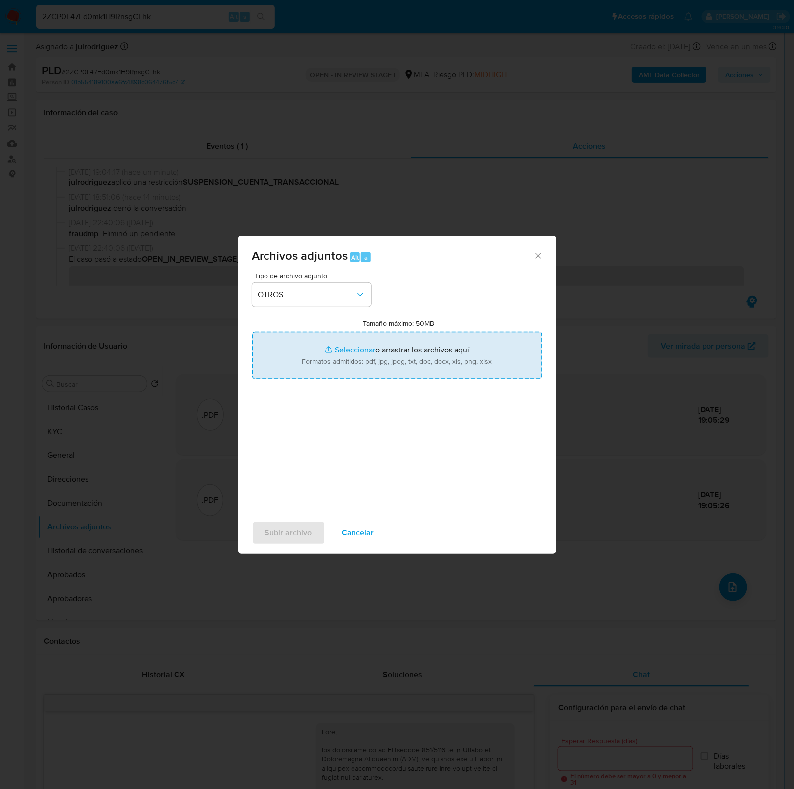
click at [402, 351] on input "Tamaño máximo: 50MB Seleccionar archivos" at bounding box center [397, 356] width 290 height 48
type input "C:\fakepath\Movimientos - 1999695010 - 2ZCP0L47Fd0mk1H9RnsgCLhk.xlsx"
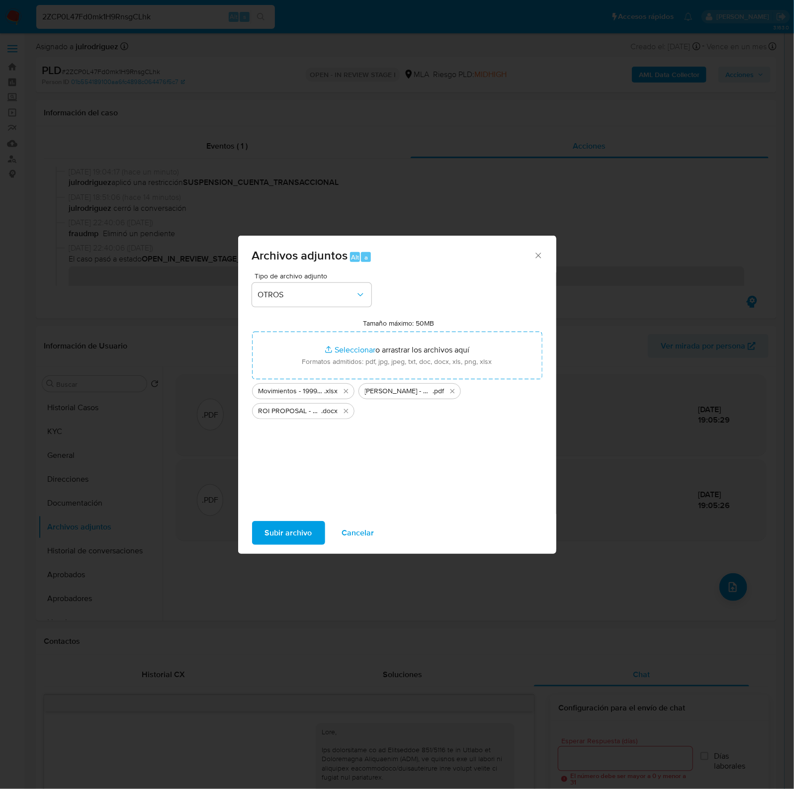
click at [300, 535] on span "Subir archivo" at bounding box center [288, 533] width 47 height 22
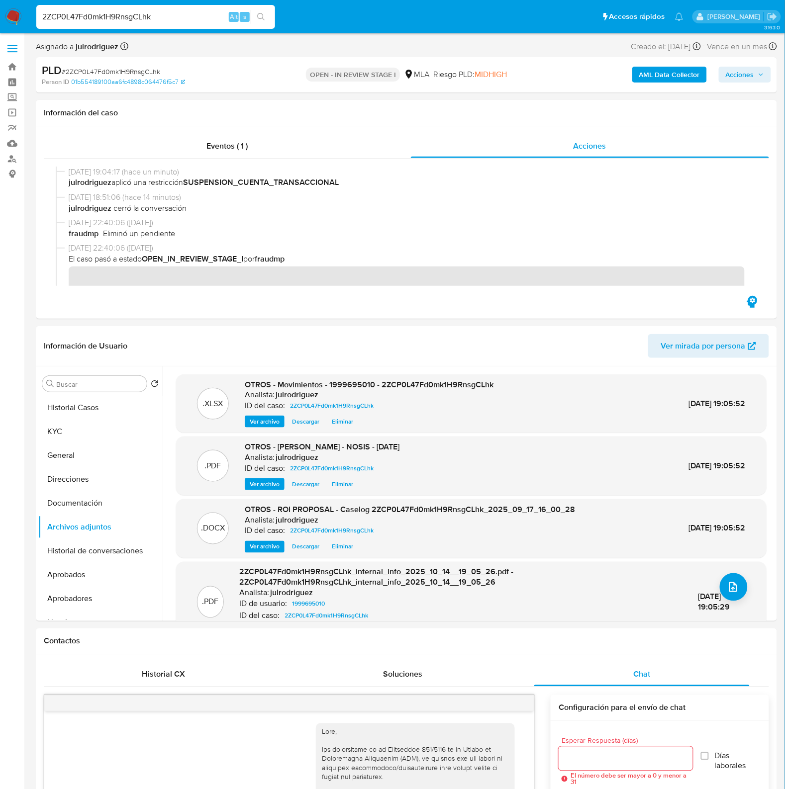
click at [749, 79] on span "Acciones" at bounding box center [740, 75] width 28 height 16
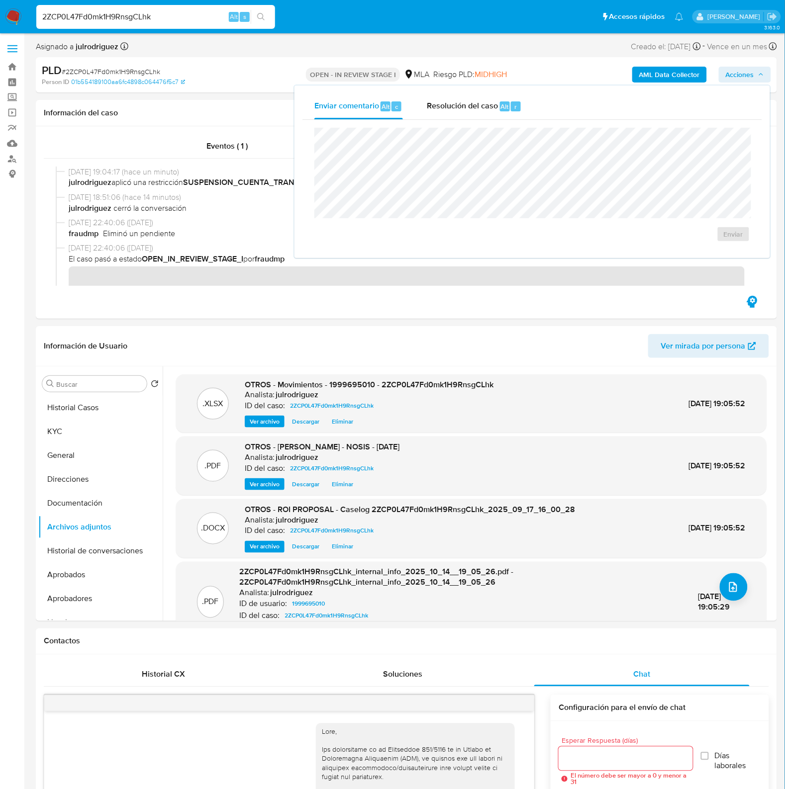
click at [476, 113] on div "Resolución del caso Alt r" at bounding box center [474, 107] width 95 height 26
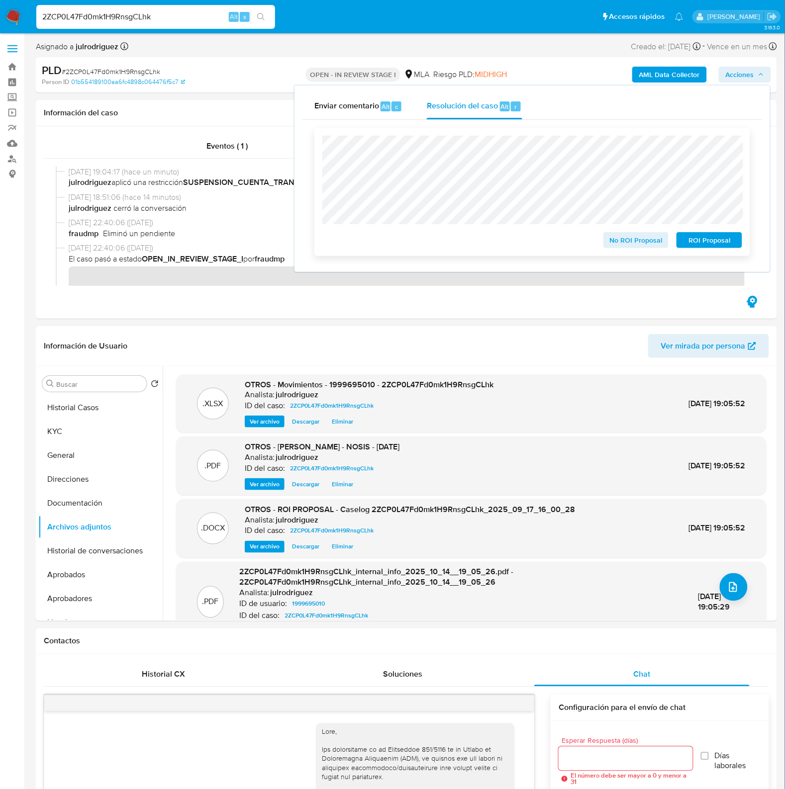
click at [701, 242] on span "ROI Proposal" at bounding box center [709, 240] width 52 height 14
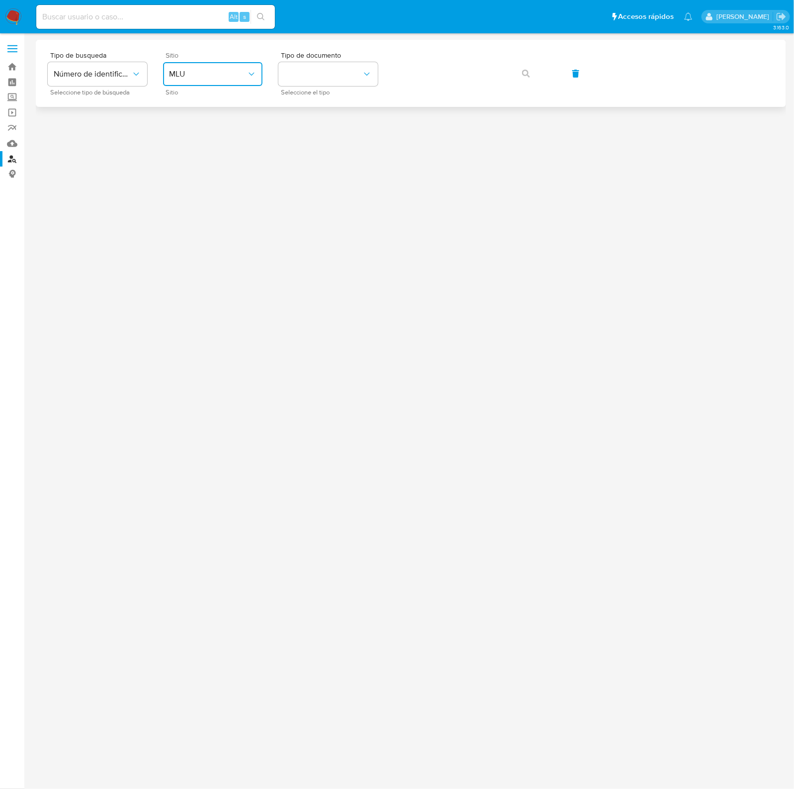
click at [197, 77] on span "MLU" at bounding box center [208, 74] width 78 height 10
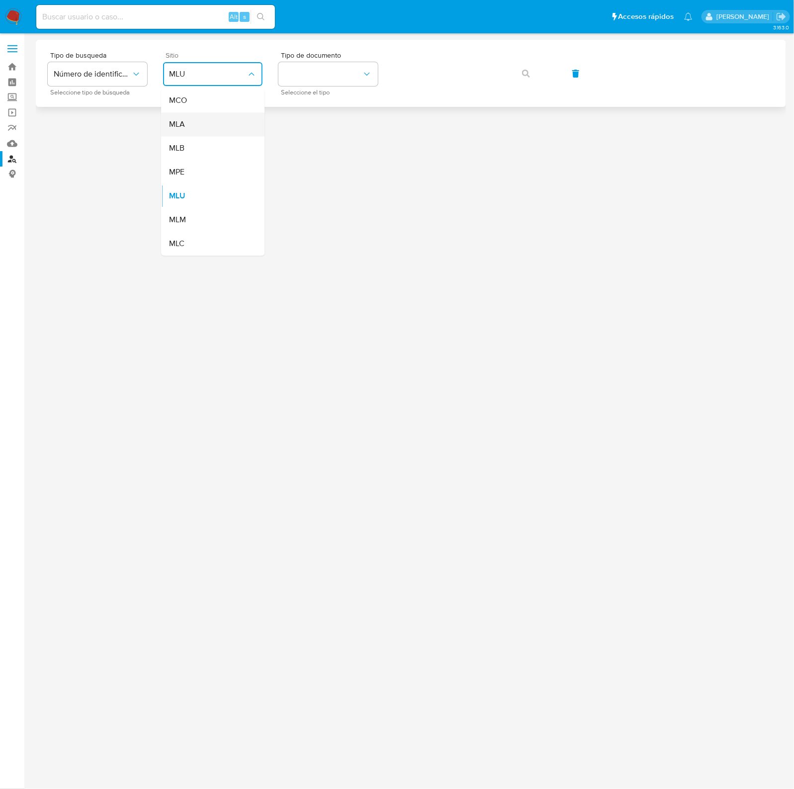
click at [198, 123] on div "MLA" at bounding box center [210, 125] width 82 height 24
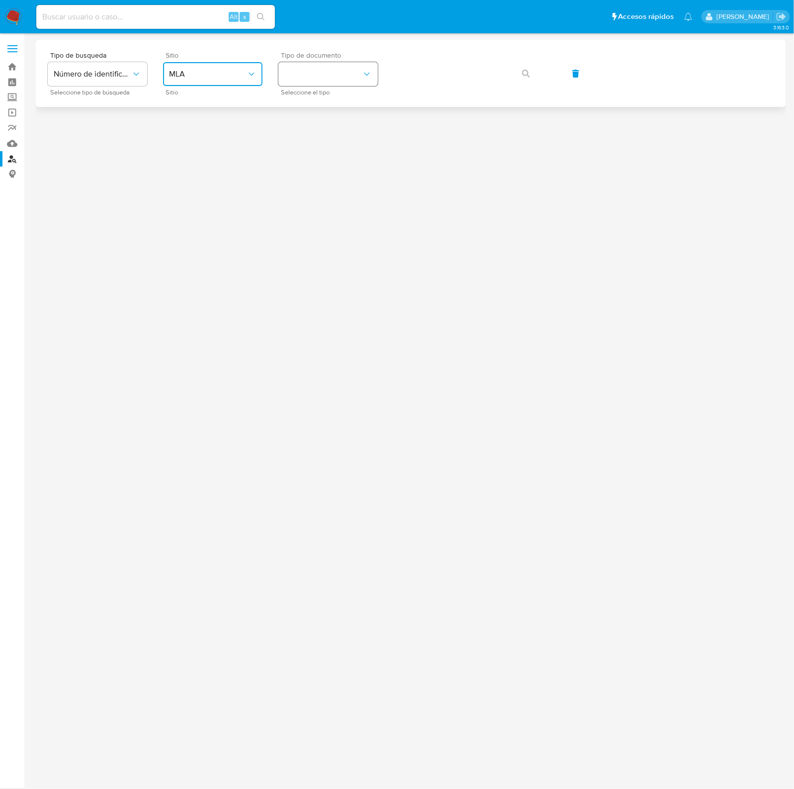
click at [322, 70] on button "identificationType" at bounding box center [328, 74] width 99 height 24
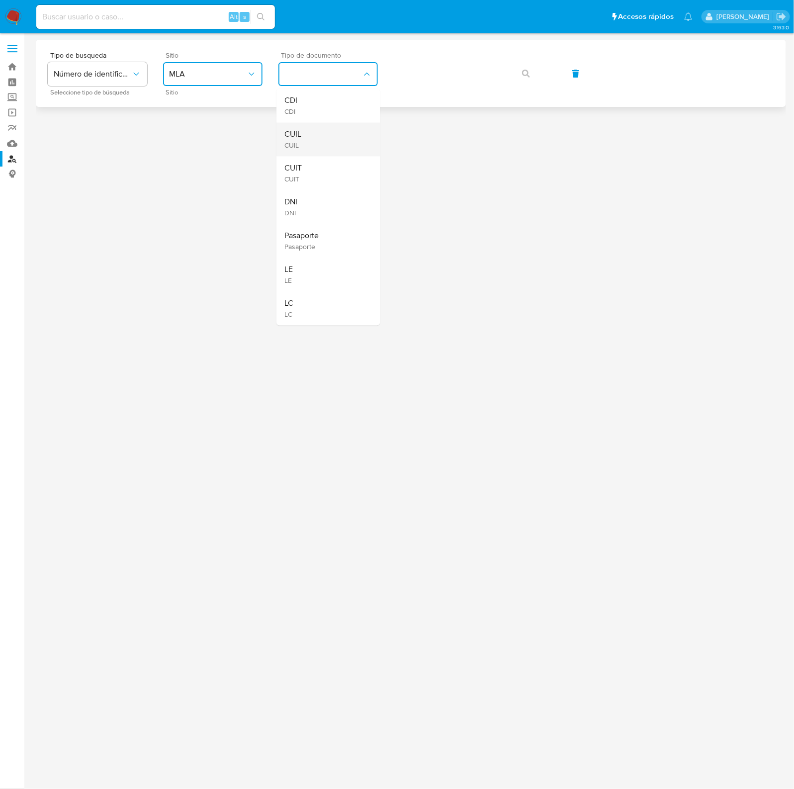
click at [305, 127] on div "CUIL CUIL" at bounding box center [325, 140] width 82 height 34
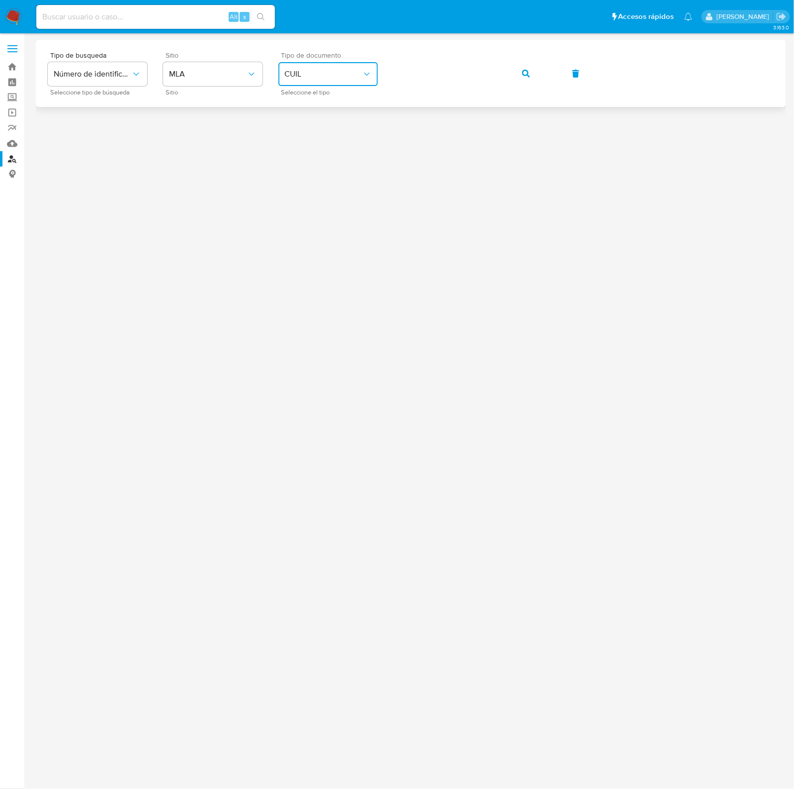
click at [524, 73] on icon "button" at bounding box center [526, 74] width 8 height 8
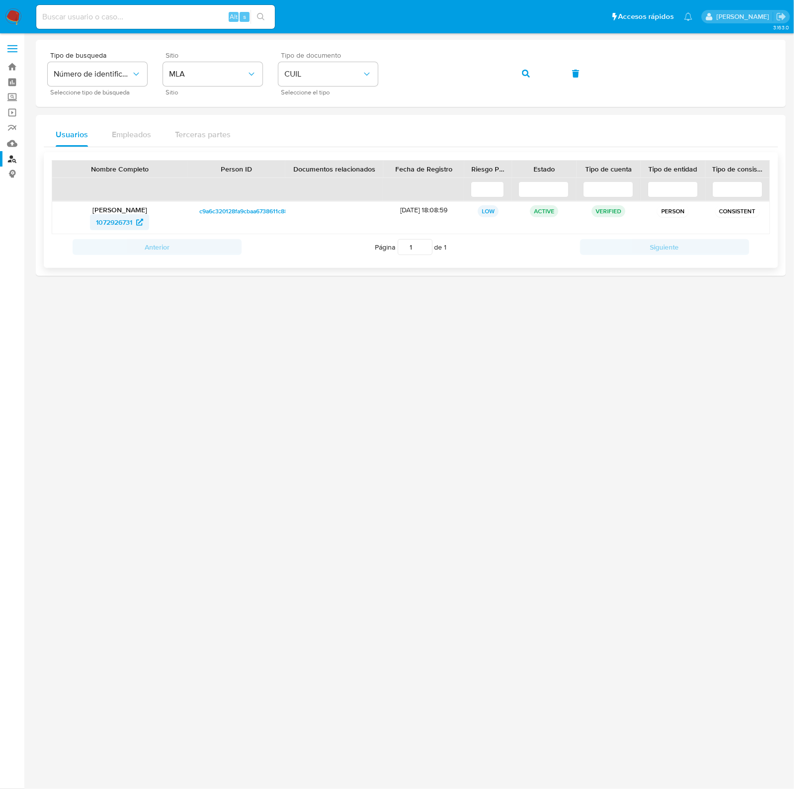
click at [138, 225] on icon at bounding box center [139, 222] width 7 height 7
click at [530, 73] on button "button" at bounding box center [526, 74] width 34 height 24
click at [130, 220] on span "2188727256" at bounding box center [113, 222] width 37 height 16
click at [522, 73] on icon "button" at bounding box center [526, 74] width 8 height 8
click at [117, 220] on span "1405742386" at bounding box center [114, 222] width 38 height 16
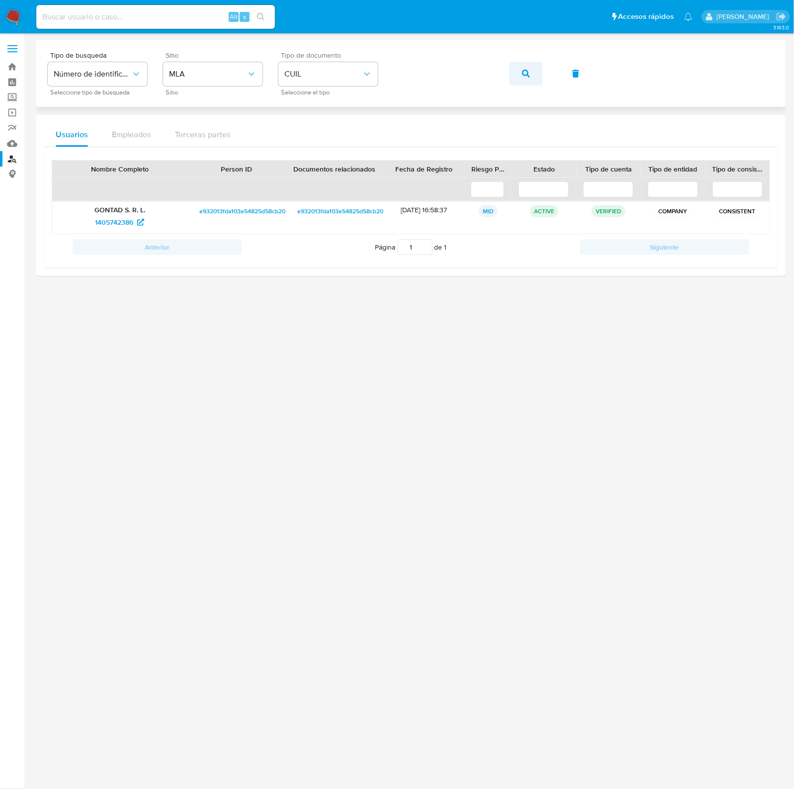
click at [522, 76] on icon "button" at bounding box center [526, 74] width 8 height 8
click at [117, 214] on p "Ludmila Soule" at bounding box center [119, 209] width 121 height 9
click at [114, 215] on span "300043410" at bounding box center [114, 222] width 36 height 16
click at [521, 73] on button "button" at bounding box center [526, 74] width 34 height 24
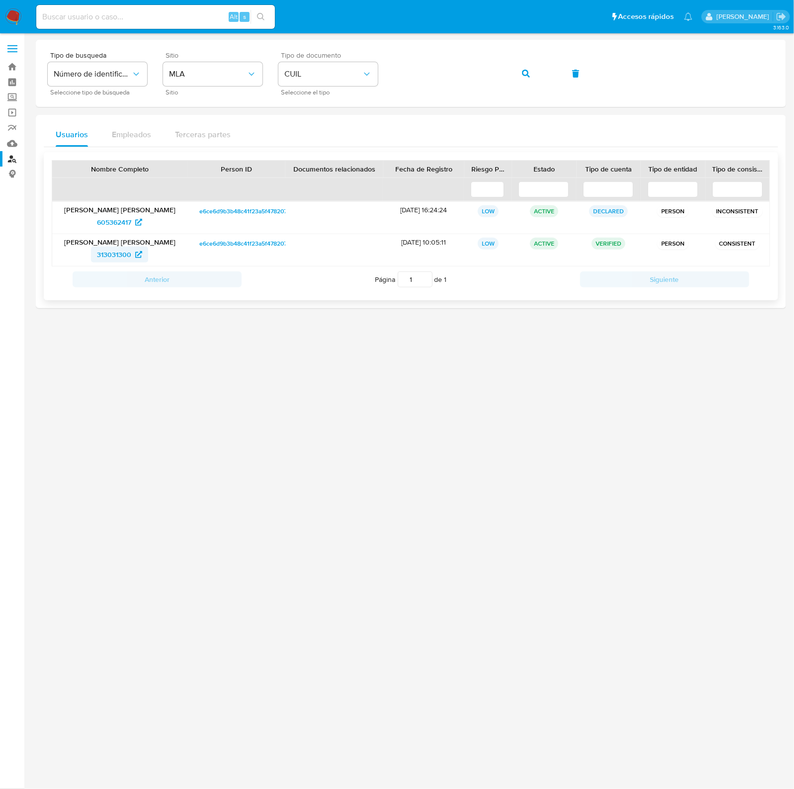
click at [115, 253] on span "313031300" at bounding box center [114, 255] width 34 height 16
click at [522, 76] on icon "button" at bounding box center [526, 74] width 8 height 8
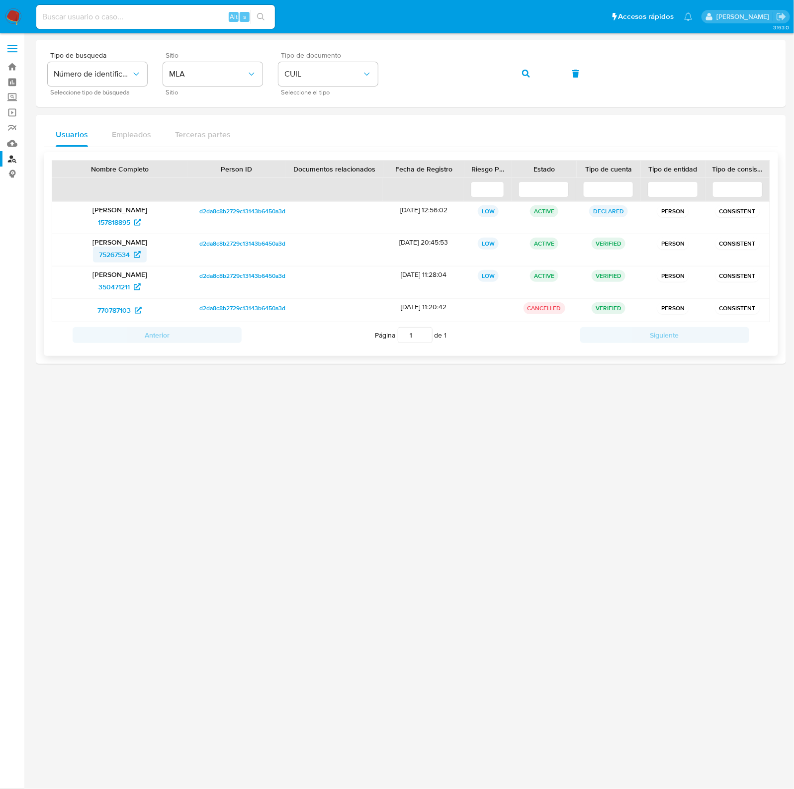
click at [138, 255] on icon at bounding box center [137, 254] width 7 height 7
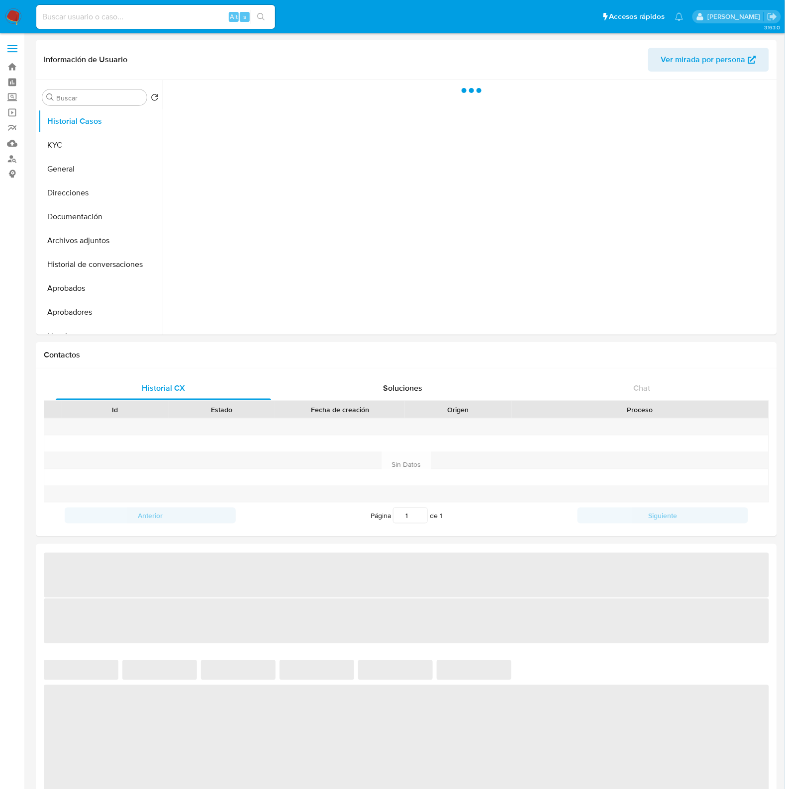
select select "10"
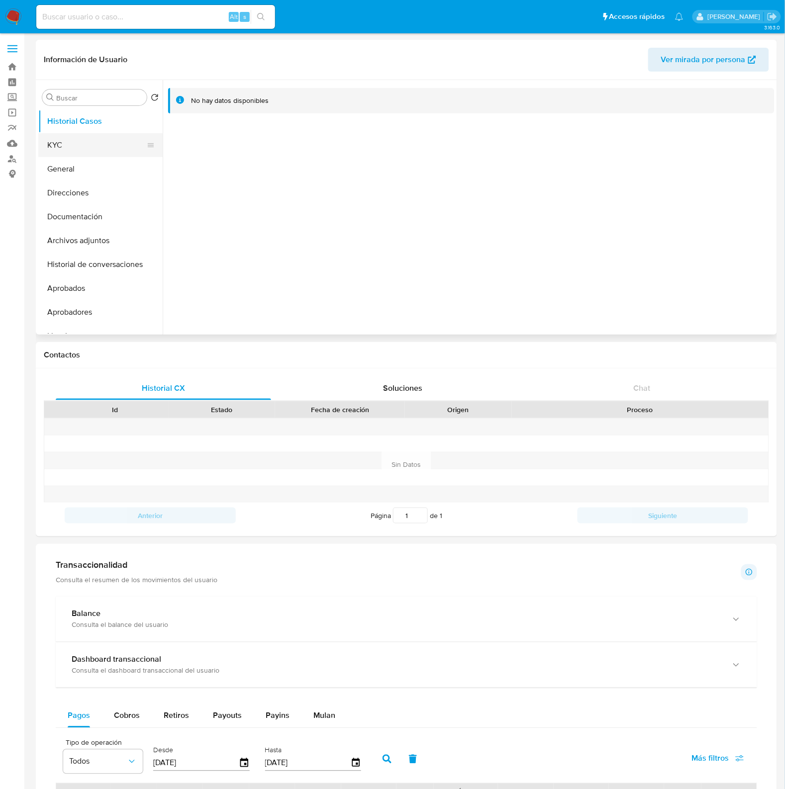
click at [85, 141] on button "KYC" at bounding box center [96, 145] width 116 height 24
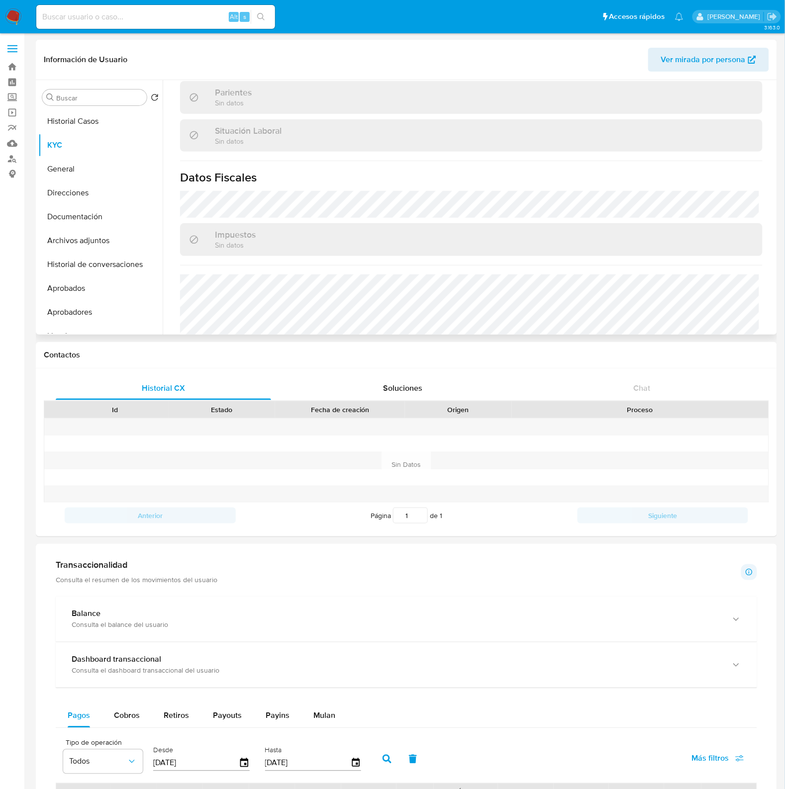
scroll to position [533, 0]
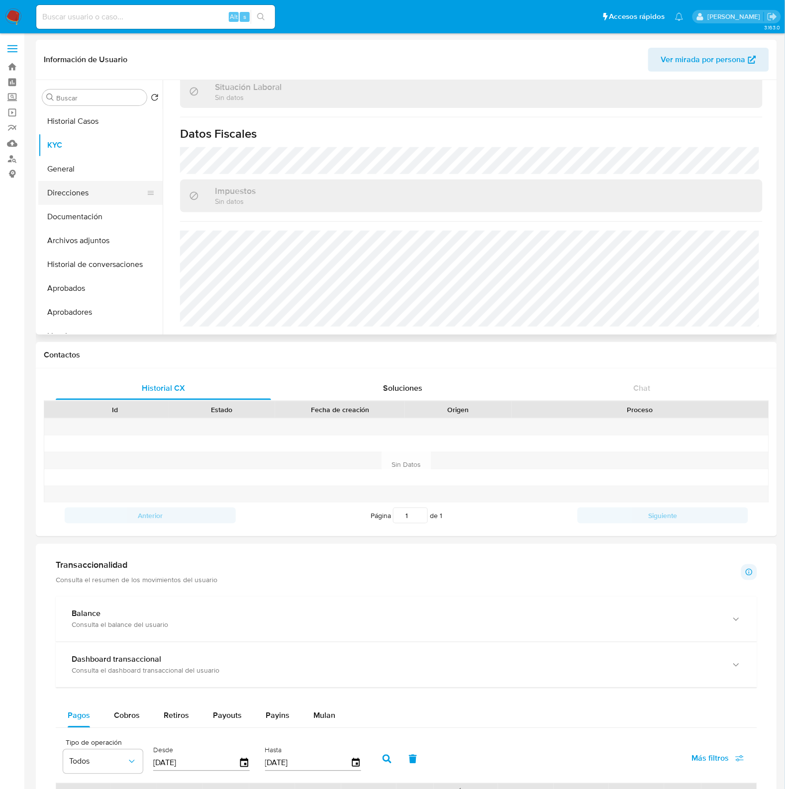
click at [84, 185] on button "Direcciones" at bounding box center [96, 193] width 116 height 24
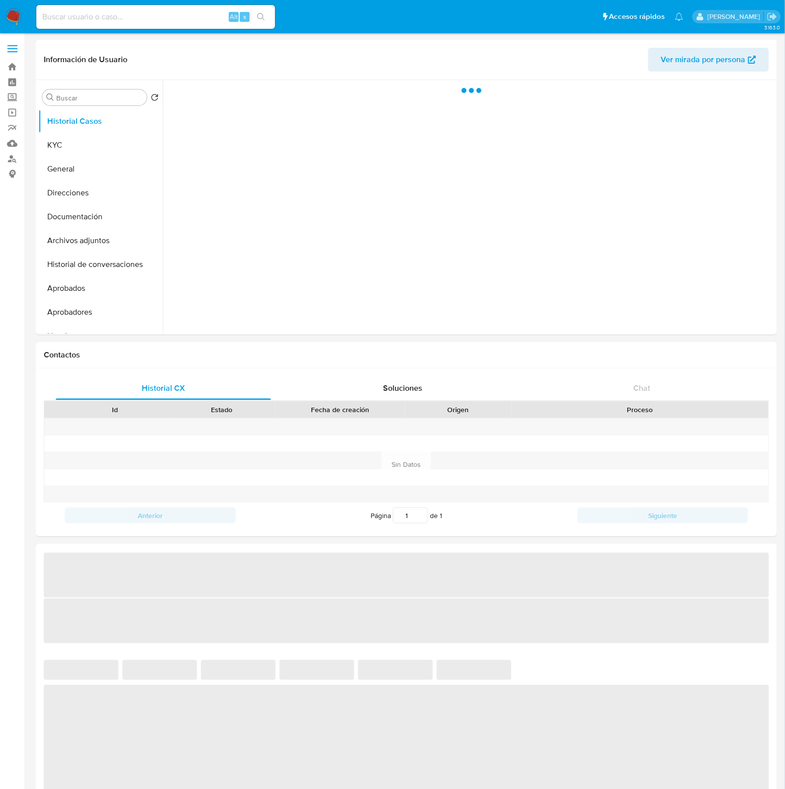
select select "10"
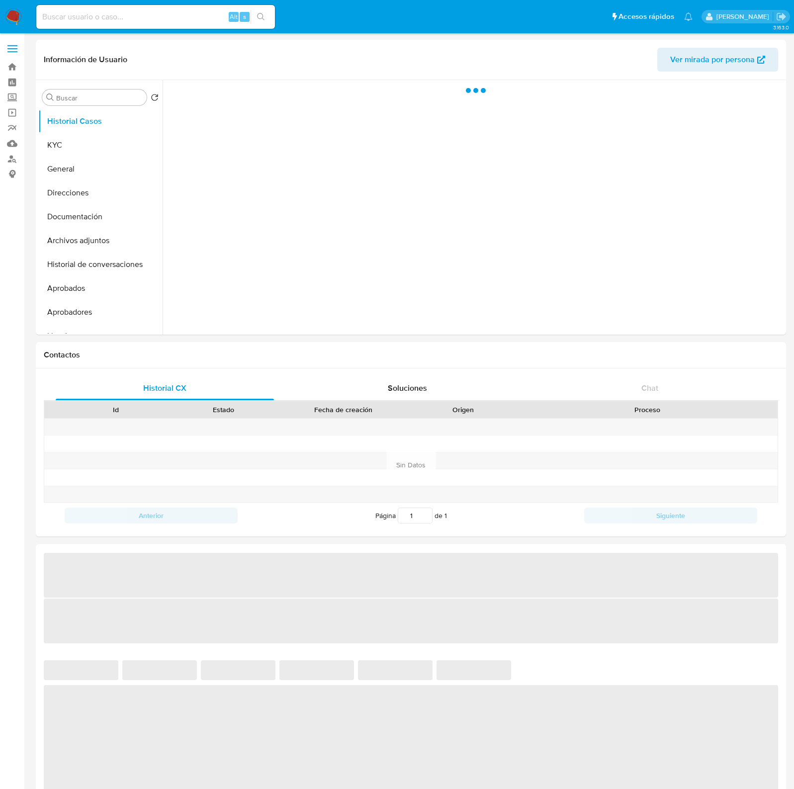
select select "10"
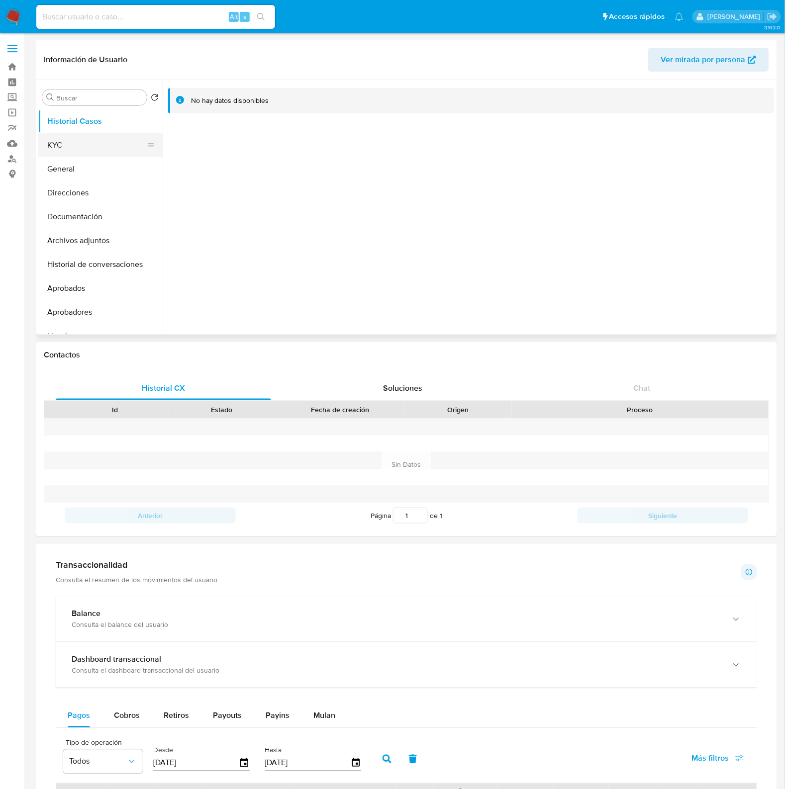
click at [76, 146] on button "KYC" at bounding box center [96, 145] width 116 height 24
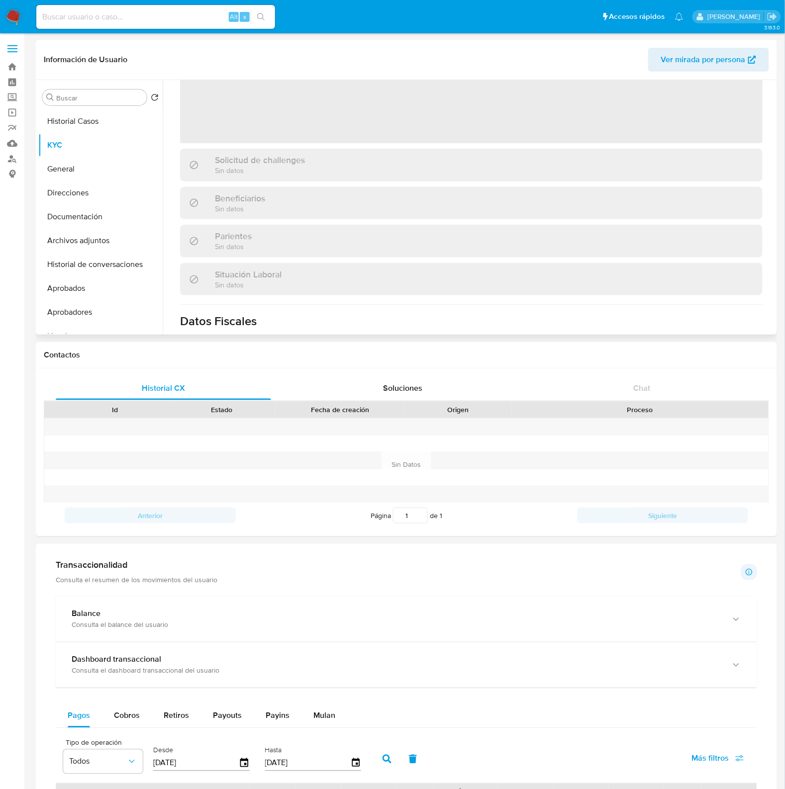
scroll to position [297, 0]
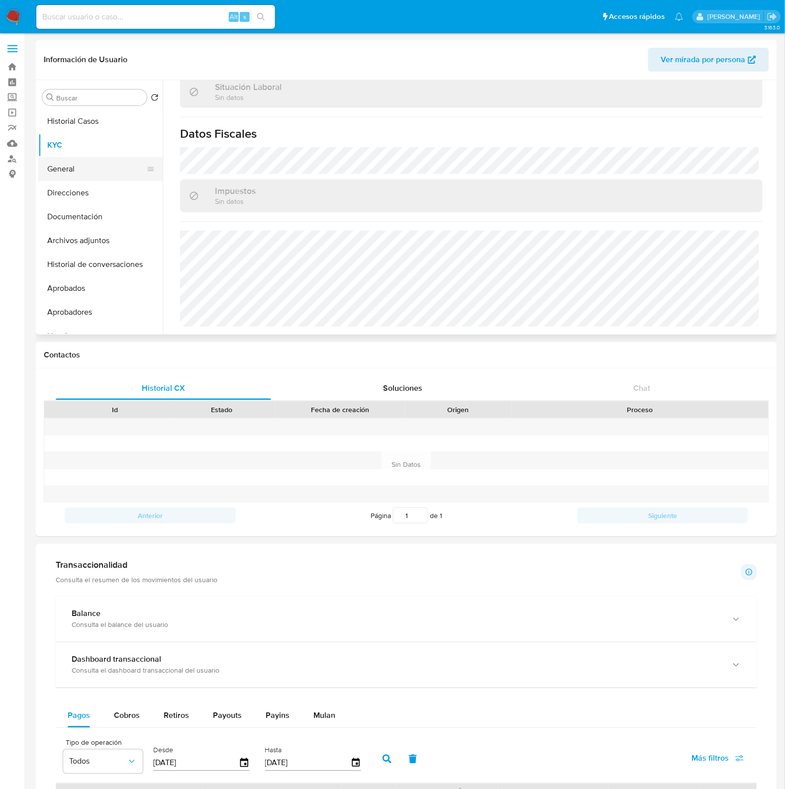
click at [67, 177] on button "General" at bounding box center [96, 169] width 116 height 24
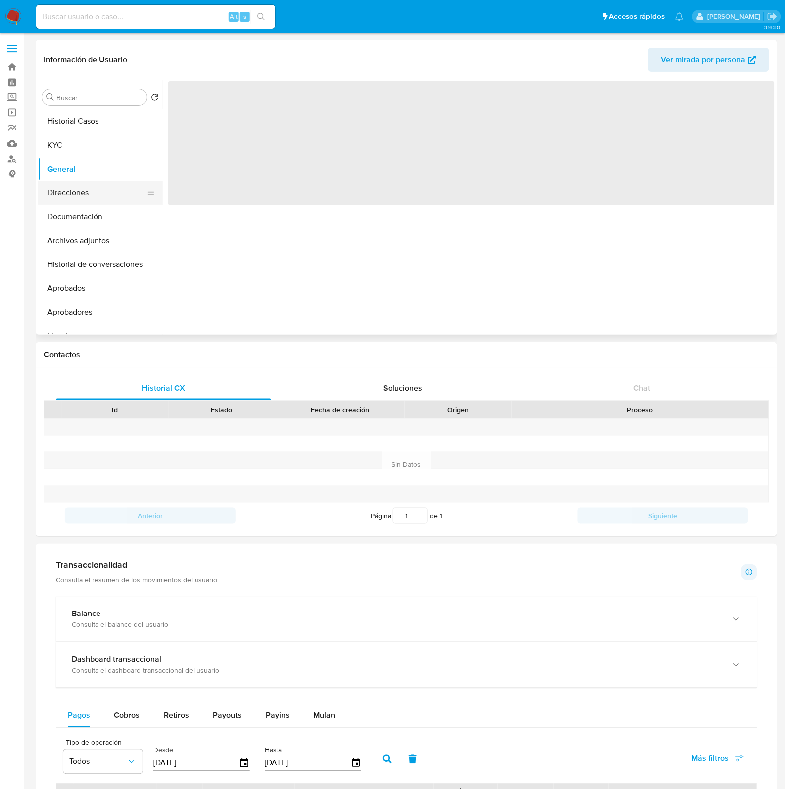
scroll to position [0, 0]
click at [75, 196] on button "Direcciones" at bounding box center [96, 193] width 116 height 24
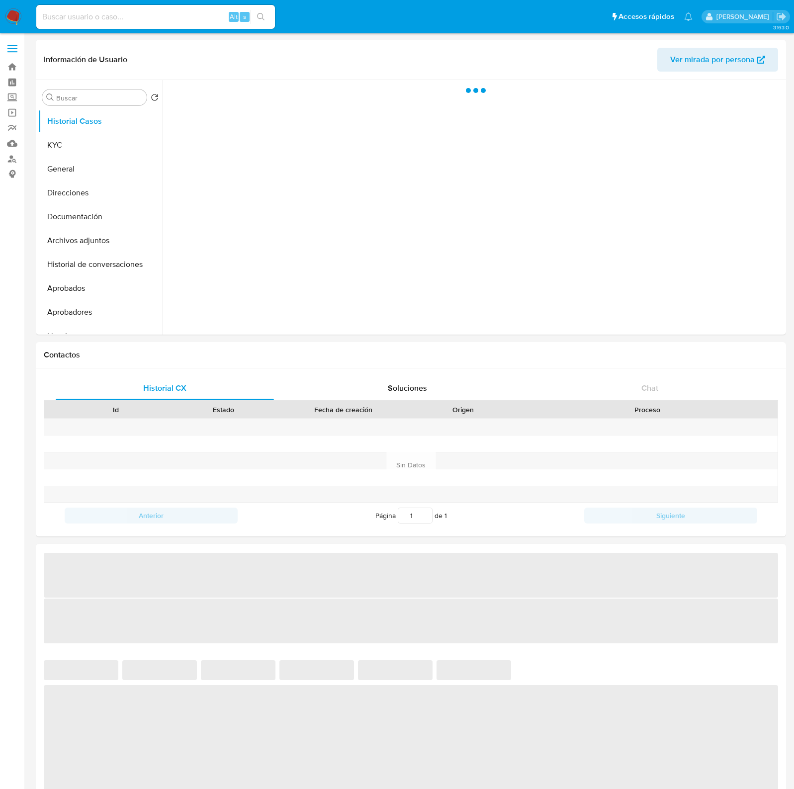
select select "10"
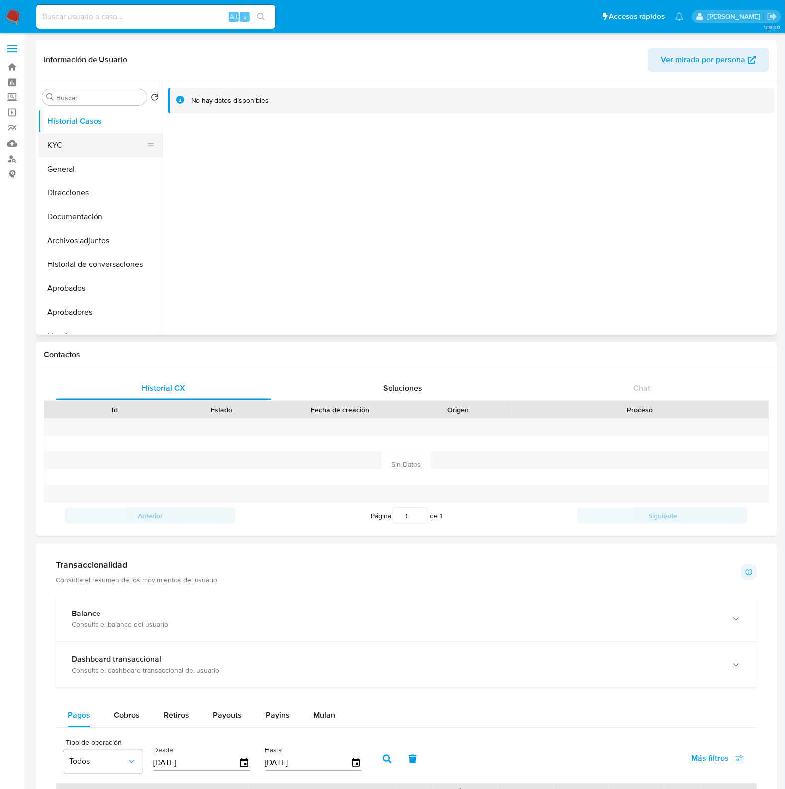
drag, startPoint x: 386, startPoint y: 20, endPoint x: 80, endPoint y: 148, distance: 332.0
click at [80, 148] on button "KYC" at bounding box center [96, 145] width 116 height 24
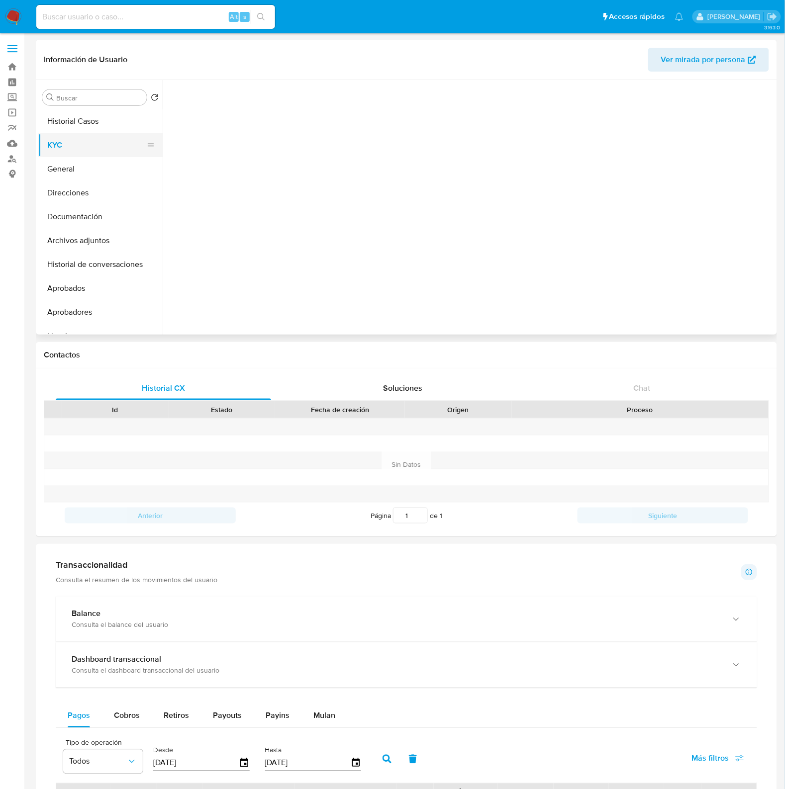
click at [76, 145] on button "KYC" at bounding box center [96, 145] width 116 height 24
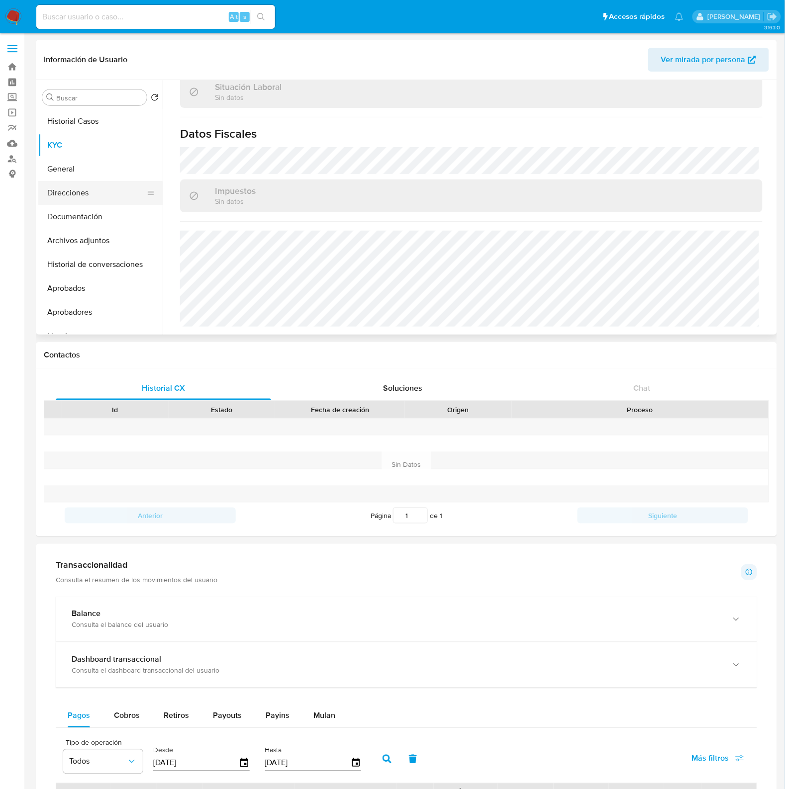
scroll to position [532, 0]
click at [95, 197] on button "Direcciones" at bounding box center [96, 193] width 116 height 24
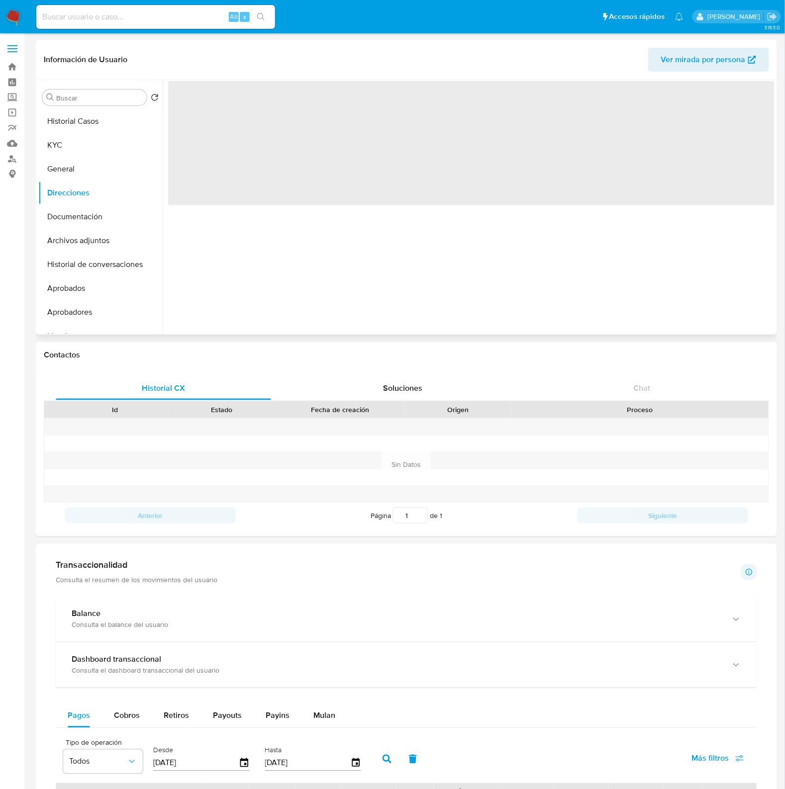
scroll to position [0, 0]
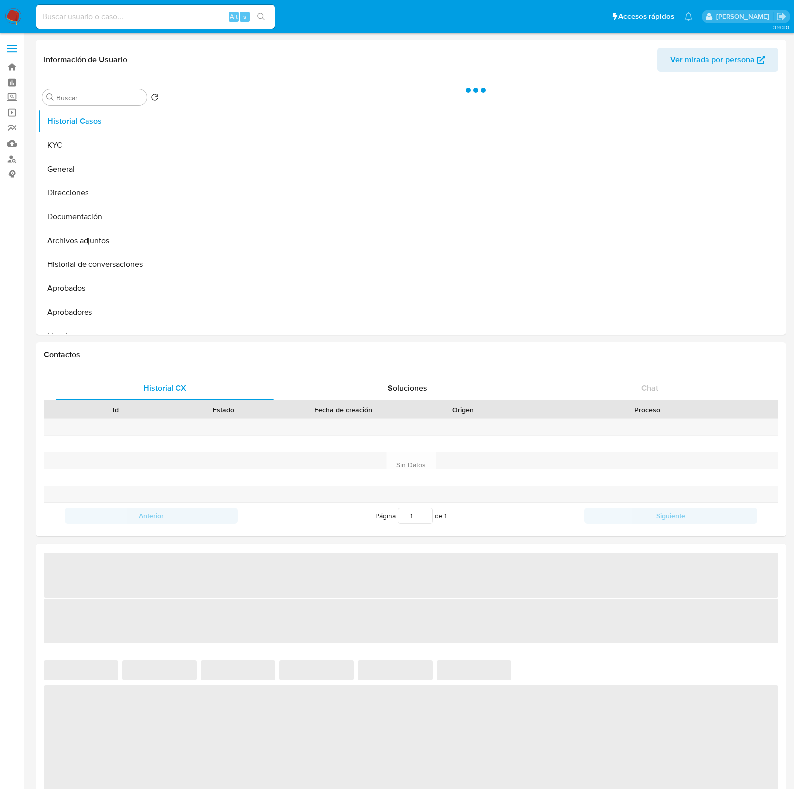
select select "10"
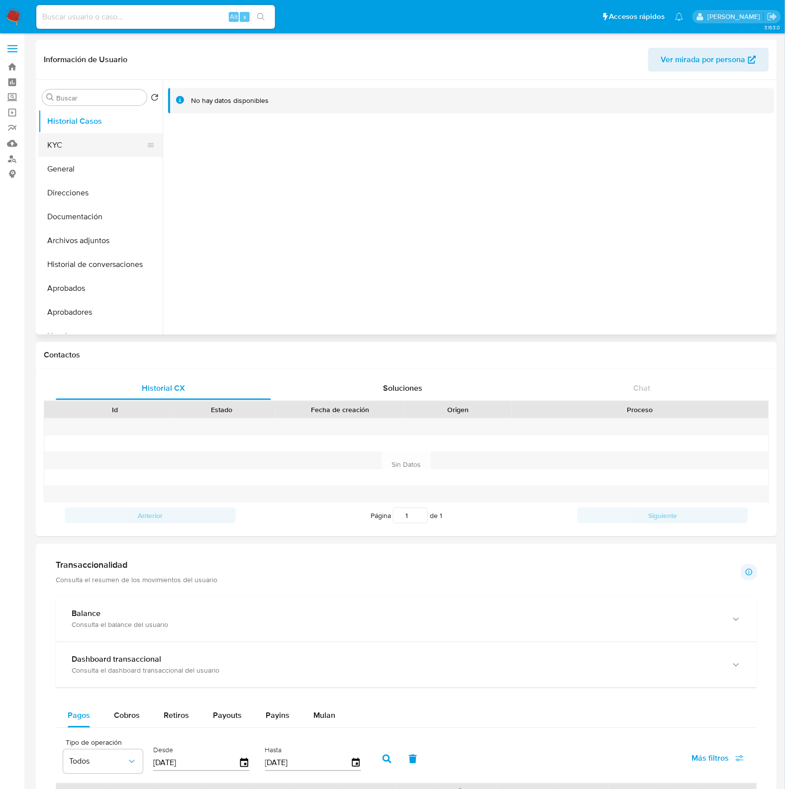
click at [61, 143] on button "KYC" at bounding box center [96, 145] width 116 height 24
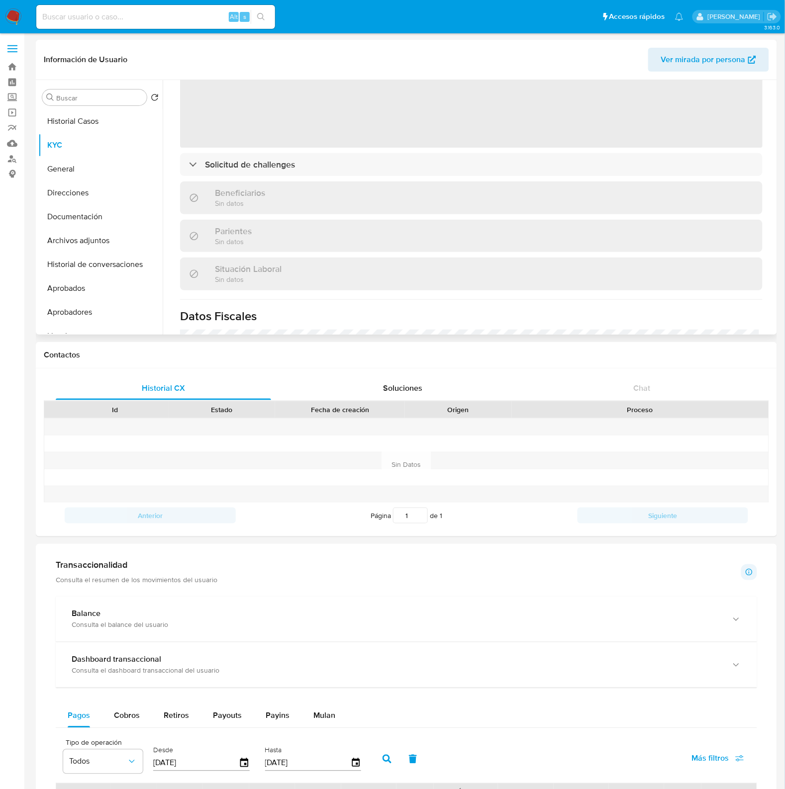
scroll to position [287, 0]
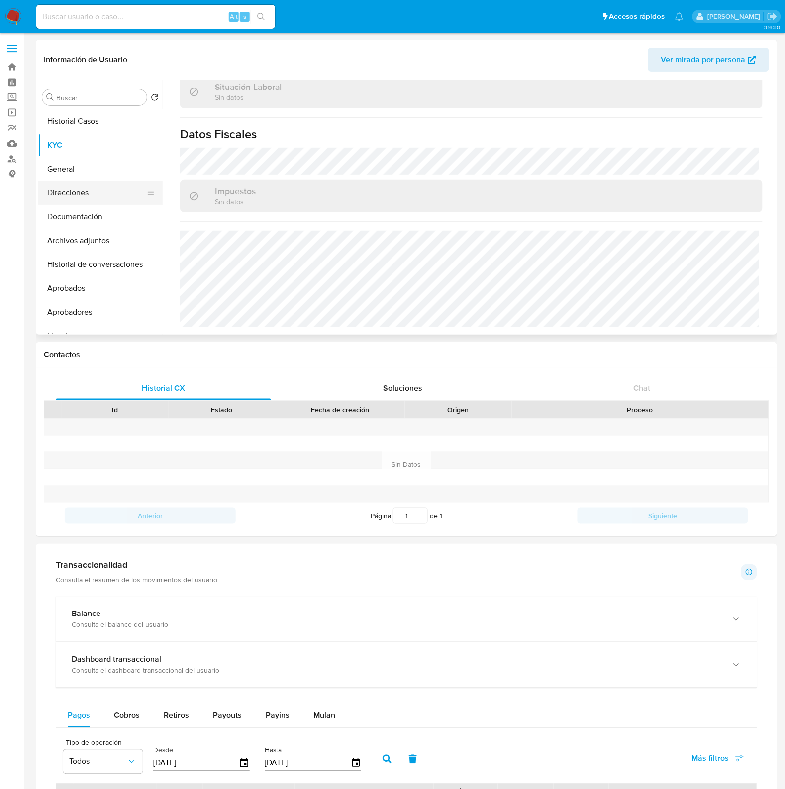
click at [78, 195] on button "Direcciones" at bounding box center [96, 193] width 116 height 24
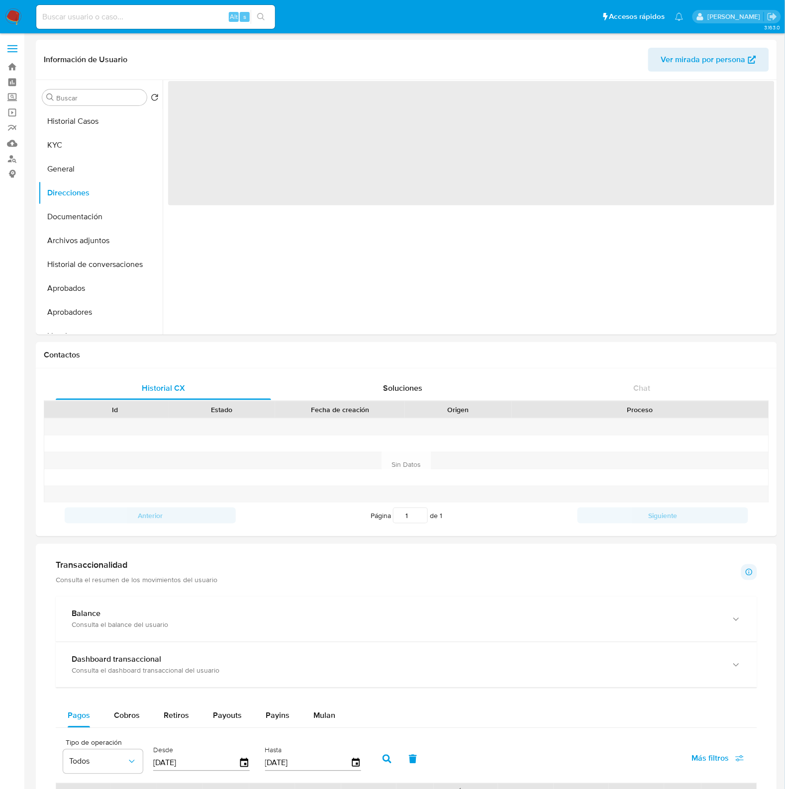
scroll to position [0, 0]
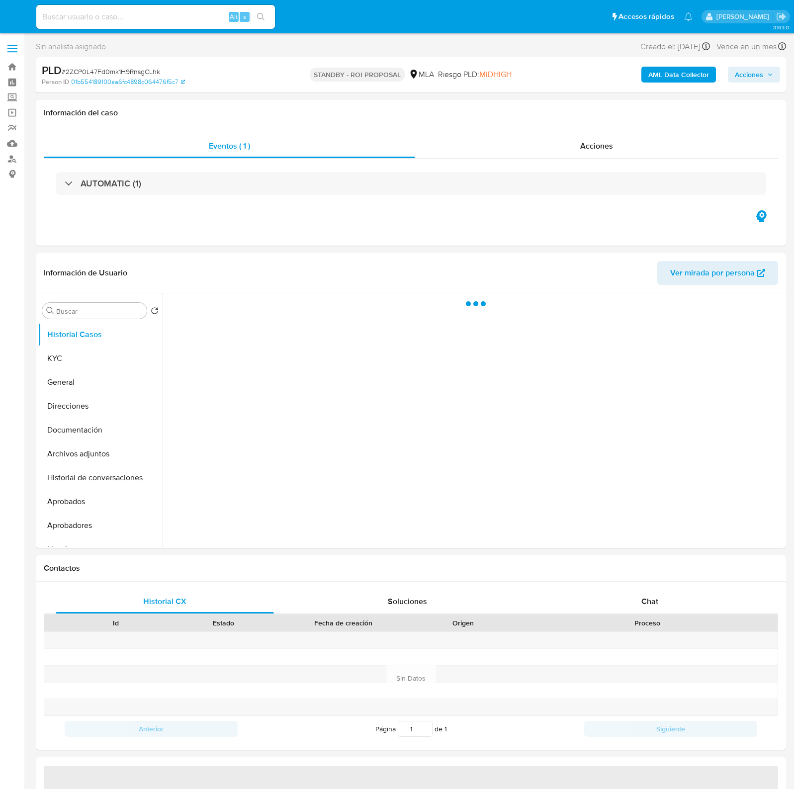
select select "10"
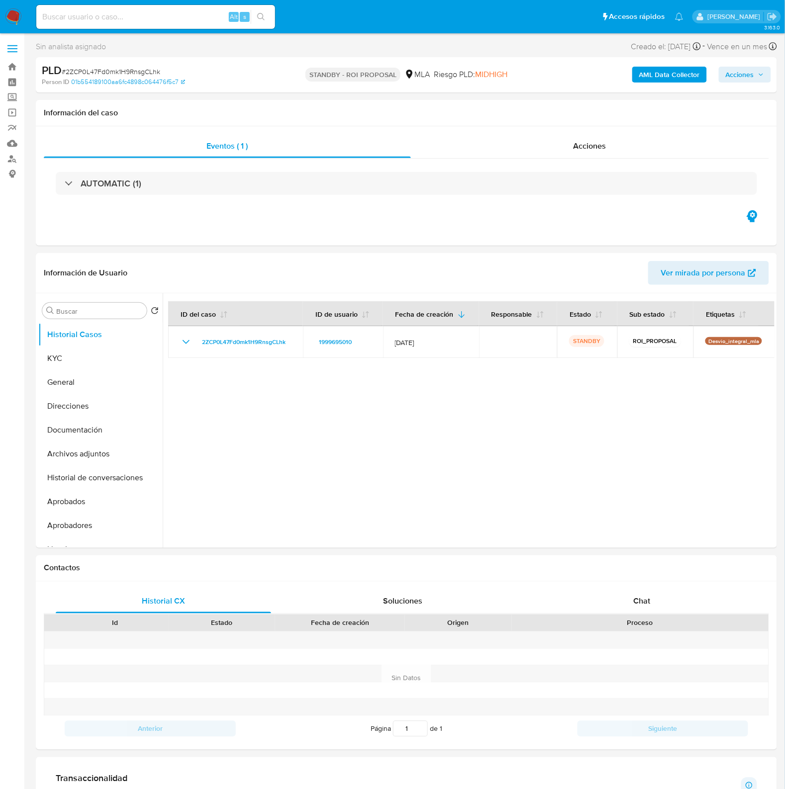
click at [137, 11] on input at bounding box center [155, 16] width 239 height 13
paste input "AN89Rwu7fcNiegK8ugci2DmI"
type input "AN89Rwu7fcNiegK8ugci2DmI"
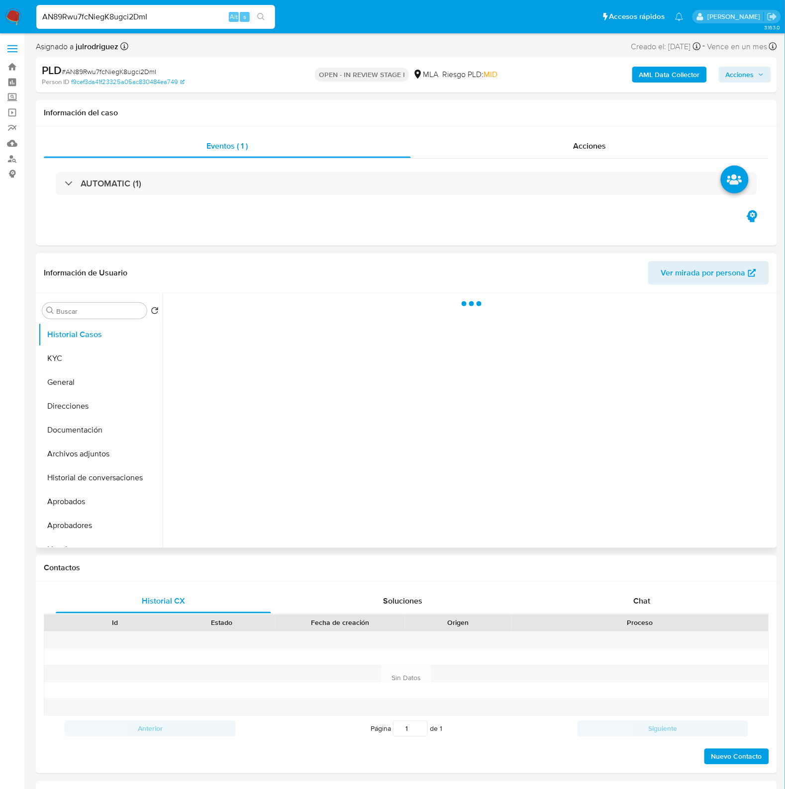
select select "10"
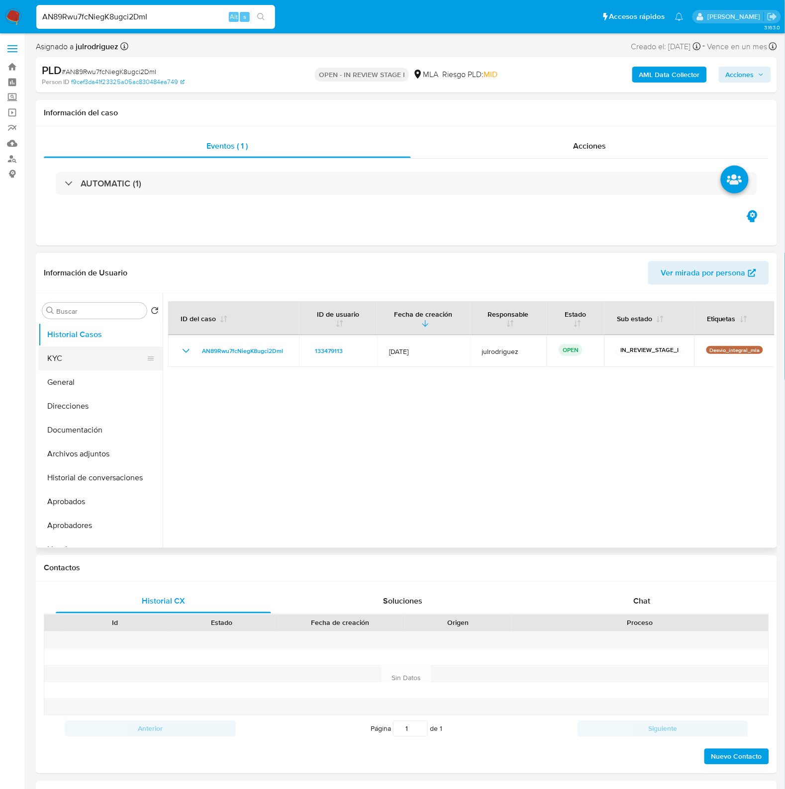
drag, startPoint x: 88, startPoint y: 359, endPoint x: 102, endPoint y: 365, distance: 15.6
click at [88, 359] on button "KYC" at bounding box center [96, 359] width 116 height 24
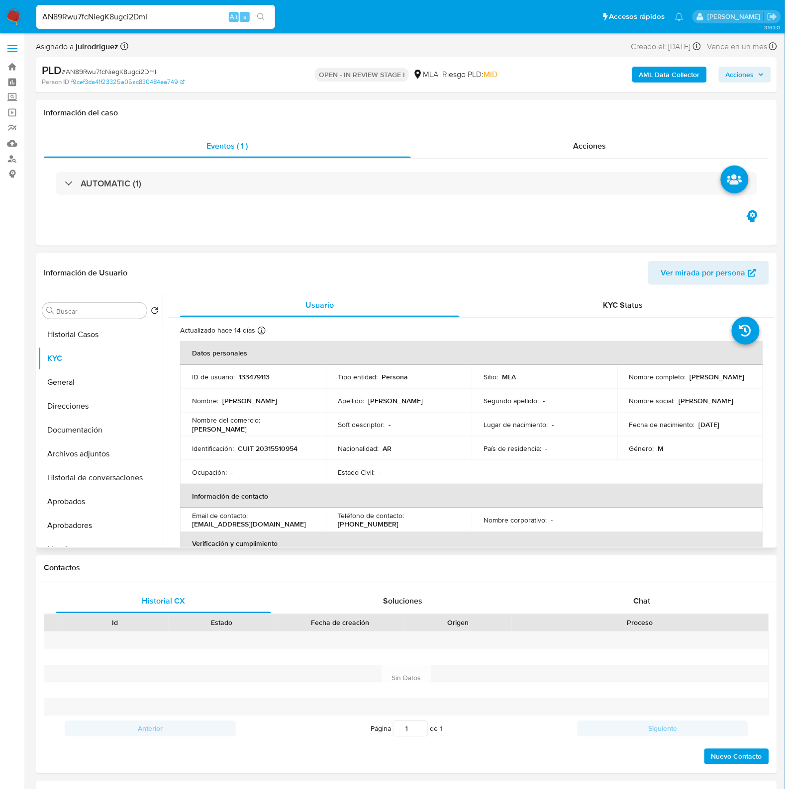
drag, startPoint x: 623, startPoint y: 382, endPoint x: 725, endPoint y: 386, distance: 102.0
click at [727, 386] on td "Nombre completo : [PERSON_NAME]" at bounding box center [690, 377] width 146 height 24
click at [259, 373] on p "133479113" at bounding box center [254, 377] width 31 height 9
copy p "133479113"
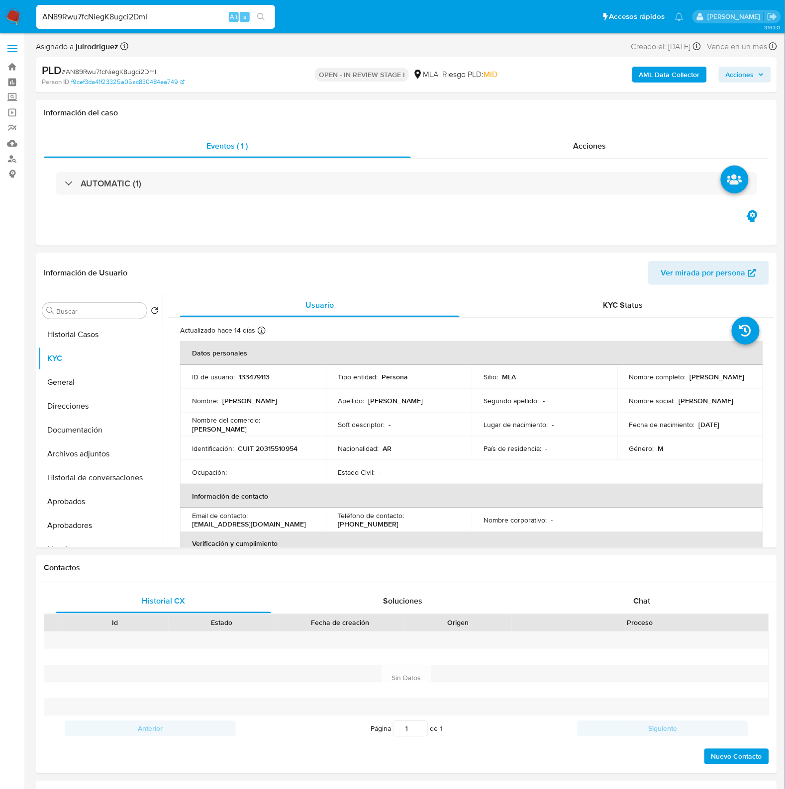
click at [114, 73] on span "# AN89Rwu7fcNiegK8ugci2DmI" at bounding box center [109, 72] width 95 height 10
copy span "AN89Rwu7fcNiegK8ugci2DmI"
drag, startPoint x: 90, startPoint y: 424, endPoint x: 162, endPoint y: 453, distance: 77.4
click at [90, 424] on button "Documentación" at bounding box center [100, 430] width 124 height 24
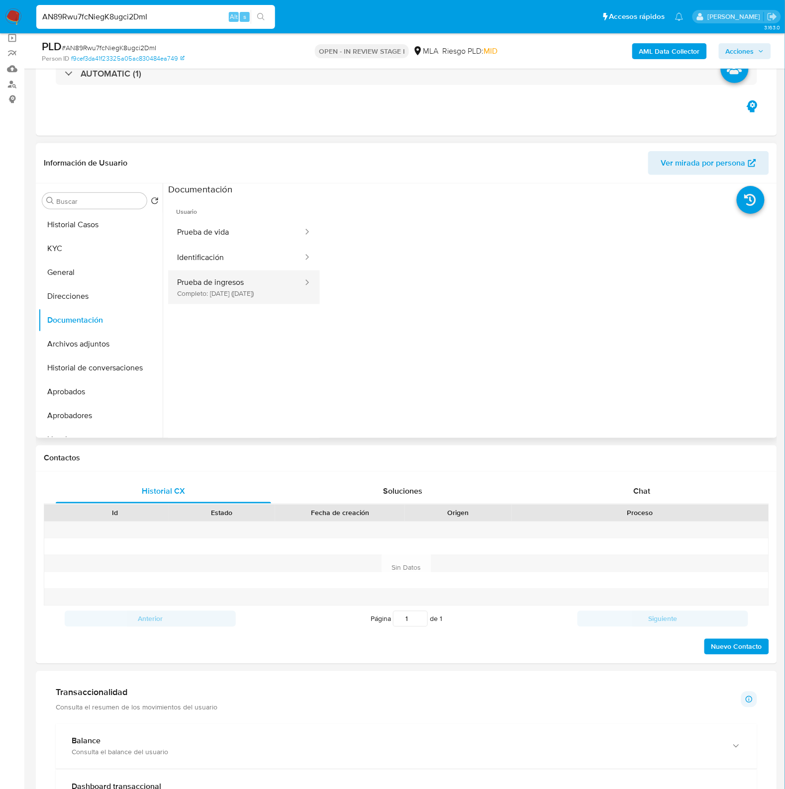
scroll to position [62, 0]
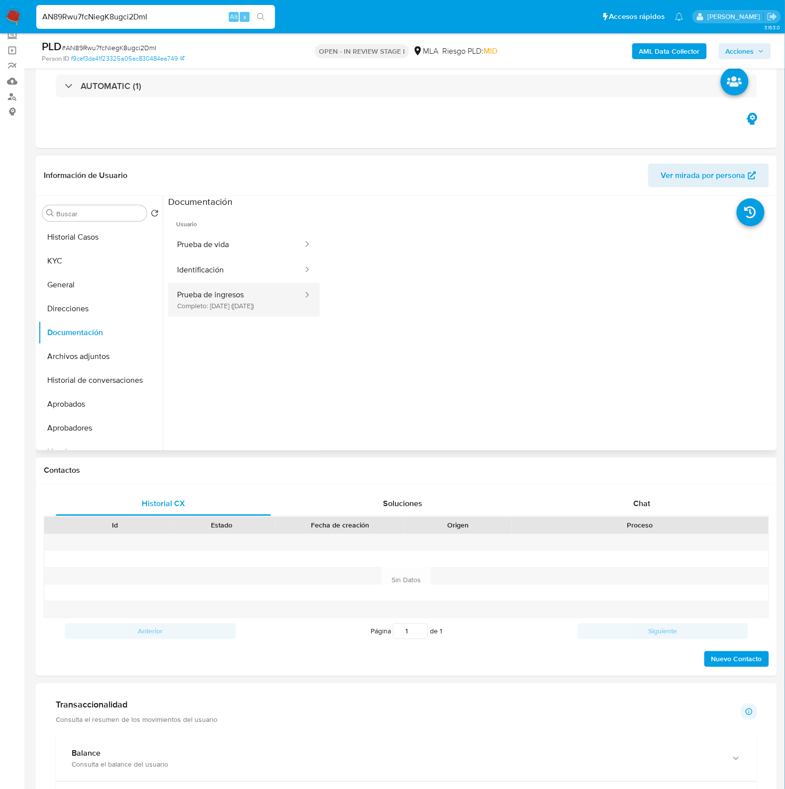
click at [203, 306] on button "Prueba de ingresos Completo: 30/09/2025 (hace 14 días)" at bounding box center [236, 300] width 136 height 34
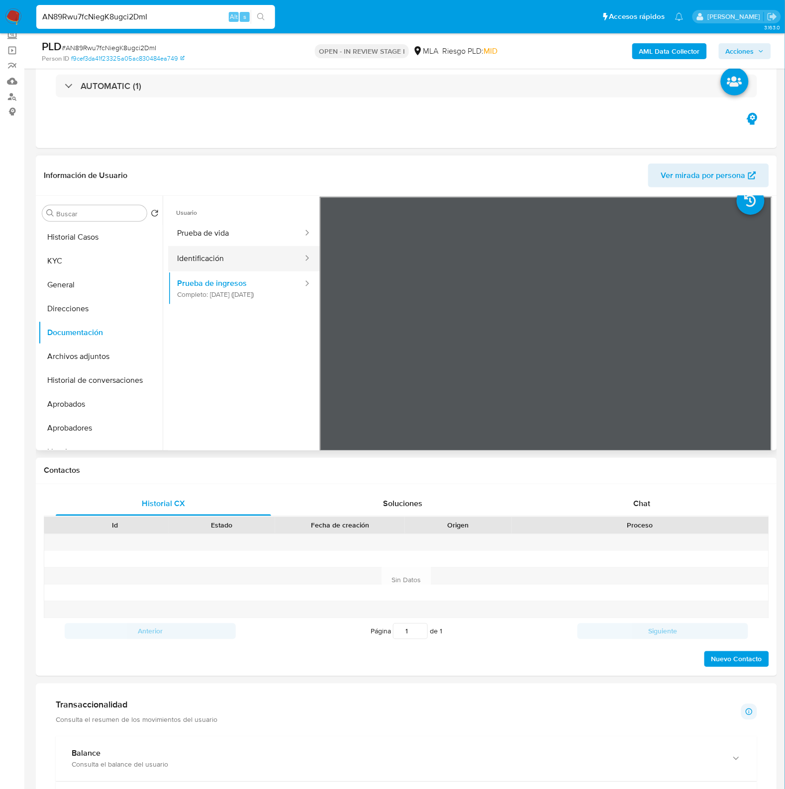
scroll to position [0, 0]
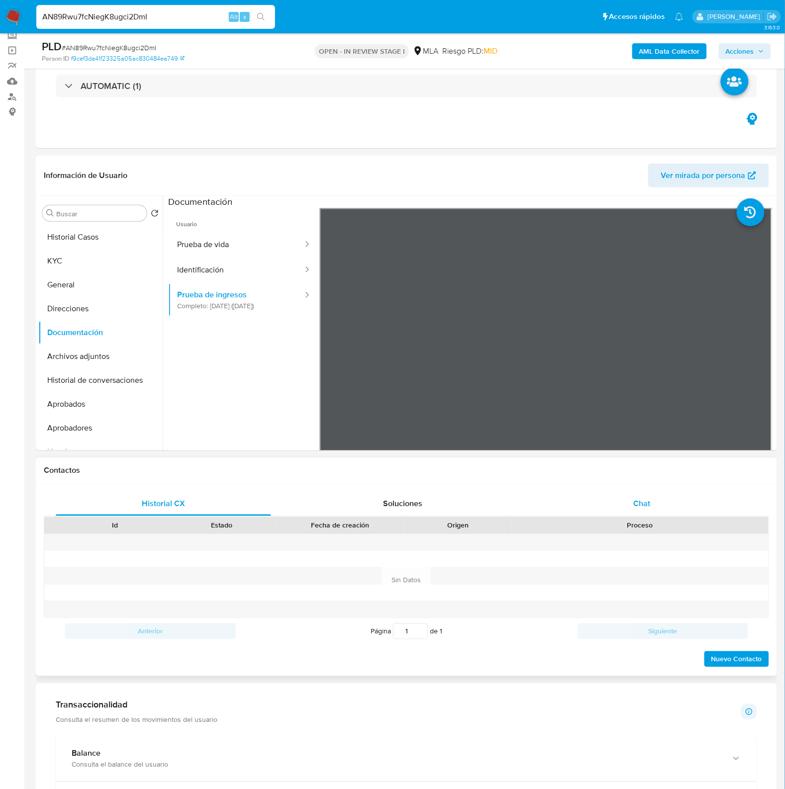
click at [647, 505] on span "Chat" at bounding box center [642, 503] width 17 height 11
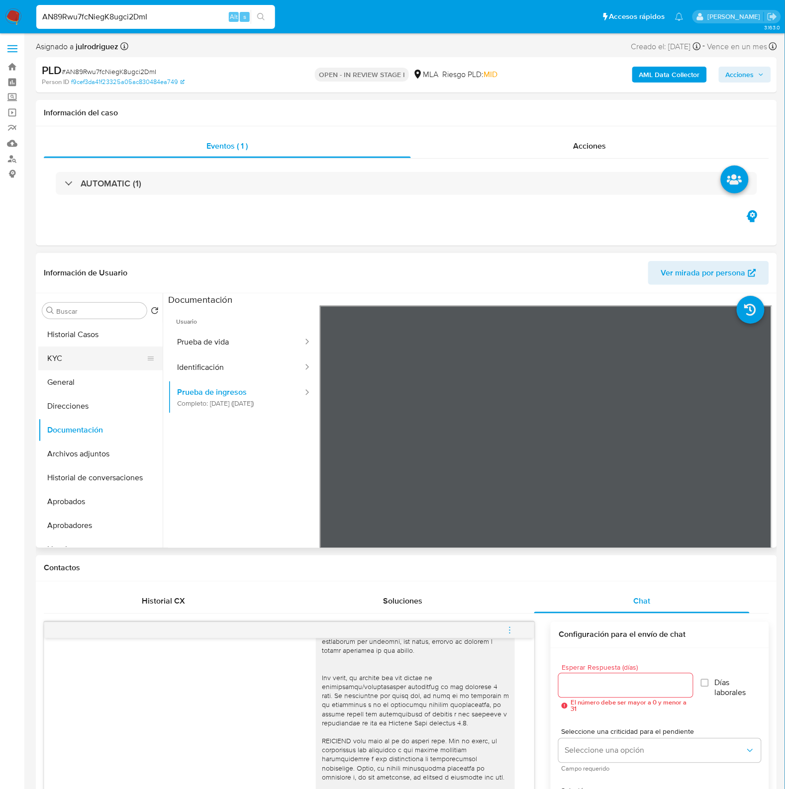
click at [65, 366] on button "KYC" at bounding box center [96, 359] width 116 height 24
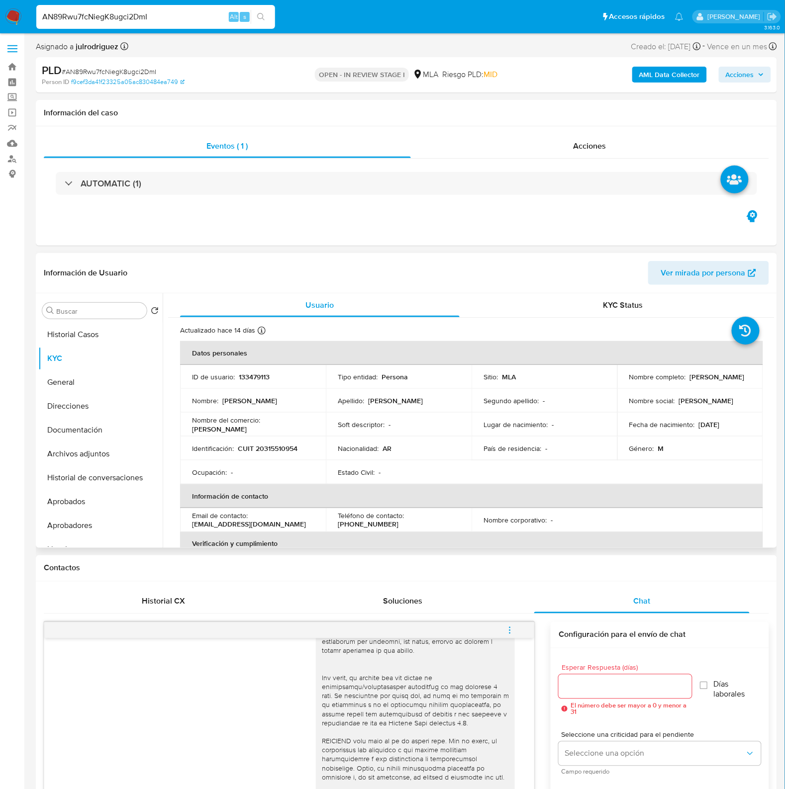
click at [269, 446] on p "CUIT 20315510954" at bounding box center [268, 448] width 60 height 9
copy p "20315510954"
click at [254, 383] on td "ID de usuario : 133479113" at bounding box center [253, 377] width 146 height 24
click at [251, 374] on p "133479113" at bounding box center [254, 377] width 31 height 9
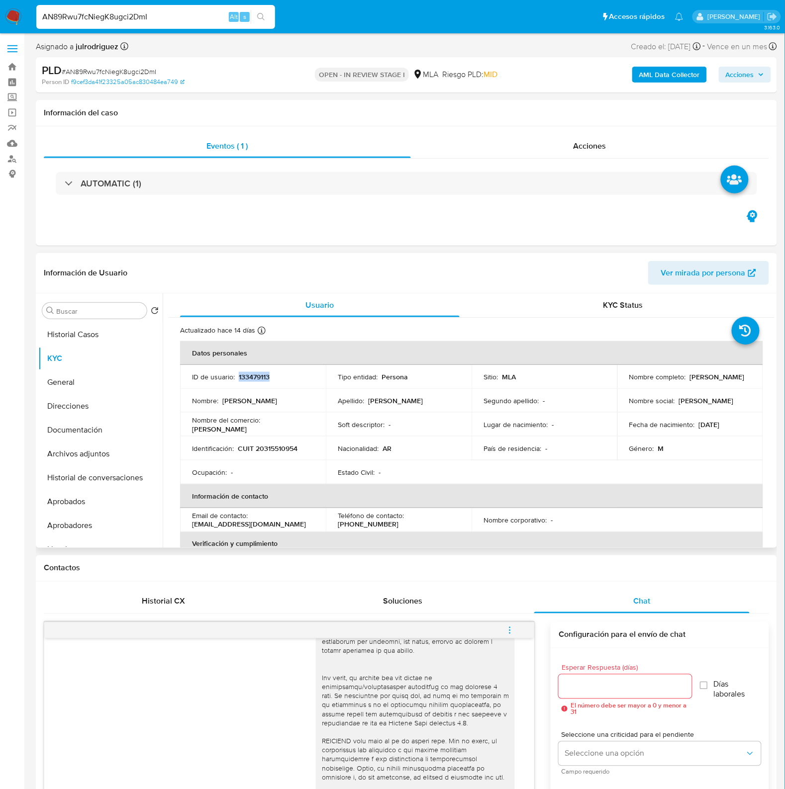
click at [251, 374] on p "133479113" at bounding box center [254, 377] width 31 height 9
copy p "133479113"
click at [275, 448] on p "CUIT 20315510954" at bounding box center [268, 448] width 60 height 9
copy p "20315510954"
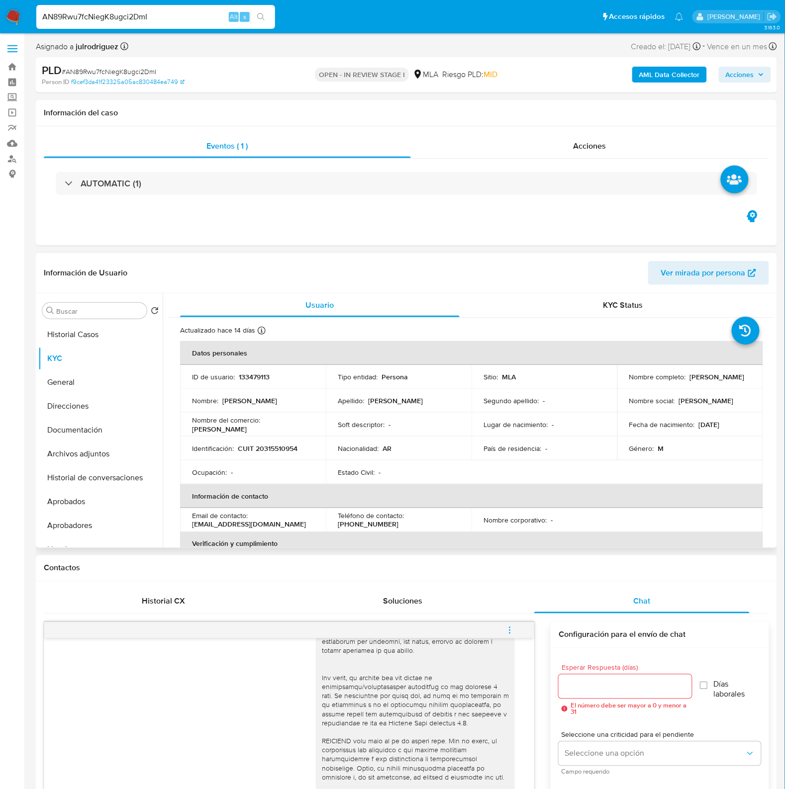
click at [257, 380] on p "133479113" at bounding box center [254, 377] width 31 height 9
copy p "133479113"
drag, startPoint x: 627, startPoint y: 379, endPoint x: 724, endPoint y: 381, distance: 97.5
click at [724, 381] on div "Nombre completo : Leandro Emmanuel Iglesias" at bounding box center [690, 377] width 122 height 9
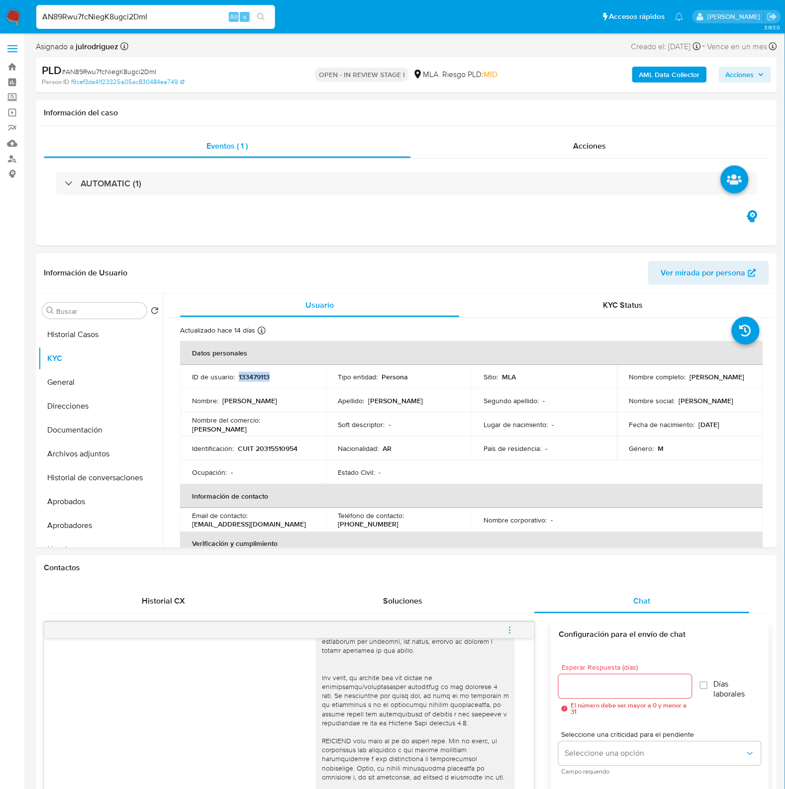
copy p "[PERSON_NAME]"
click at [270, 447] on p "CUIT 20315510954" at bounding box center [268, 448] width 60 height 9
copy p "20315510954"
click at [500, 460] on td "País de residencia : -" at bounding box center [545, 449] width 146 height 24
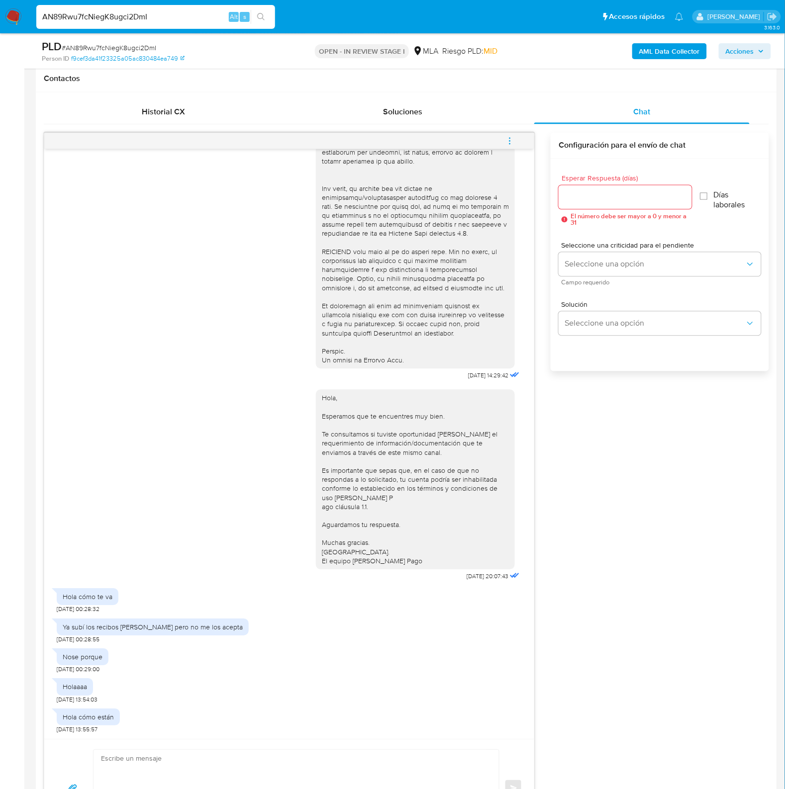
scroll to position [435, 0]
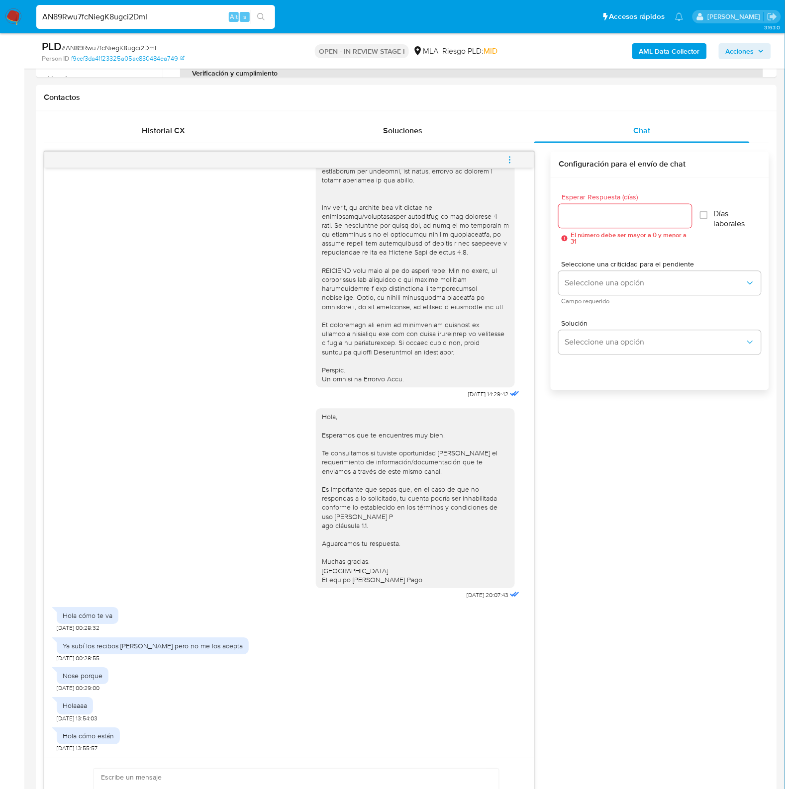
drag, startPoint x: 507, startPoint y: 160, endPoint x: 492, endPoint y: 165, distance: 15.7
click at [507, 160] on icon "menu-action" at bounding box center [509, 160] width 9 height 9
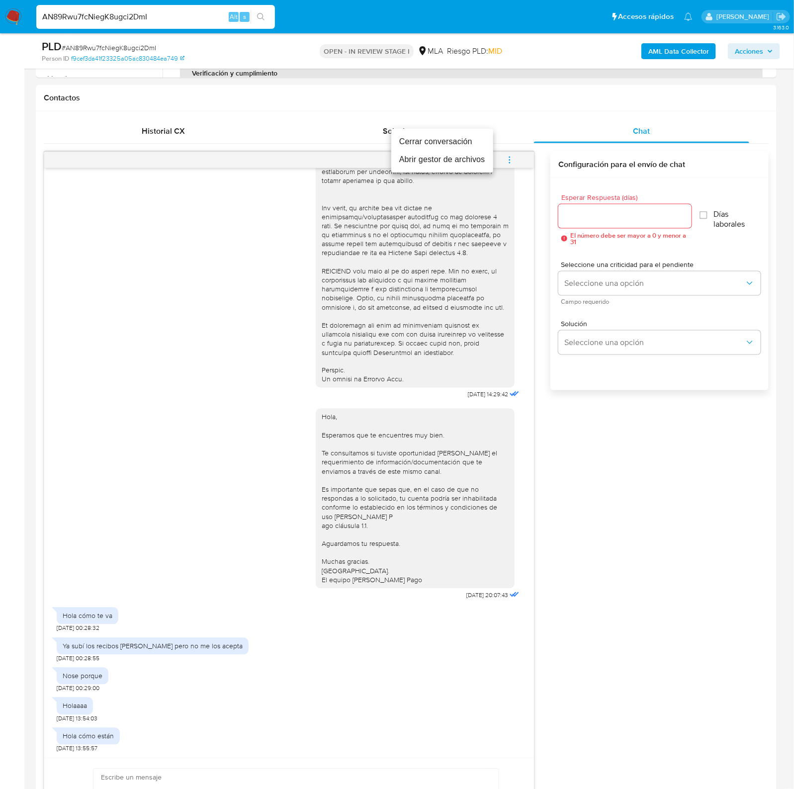
click at [444, 145] on li "Cerrar conversación" at bounding box center [442, 142] width 102 height 18
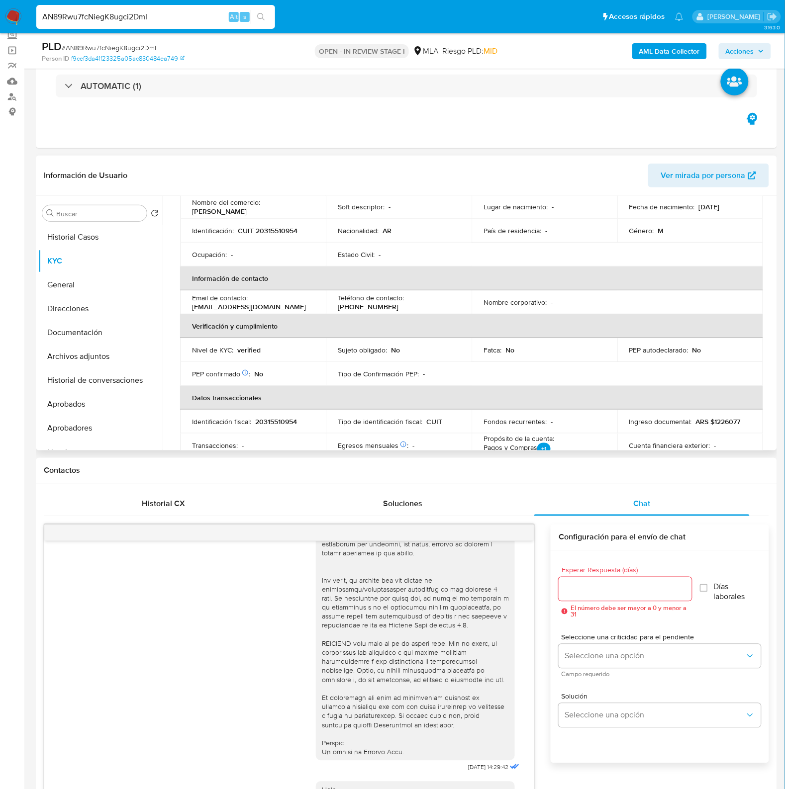
scroll to position [0, 0]
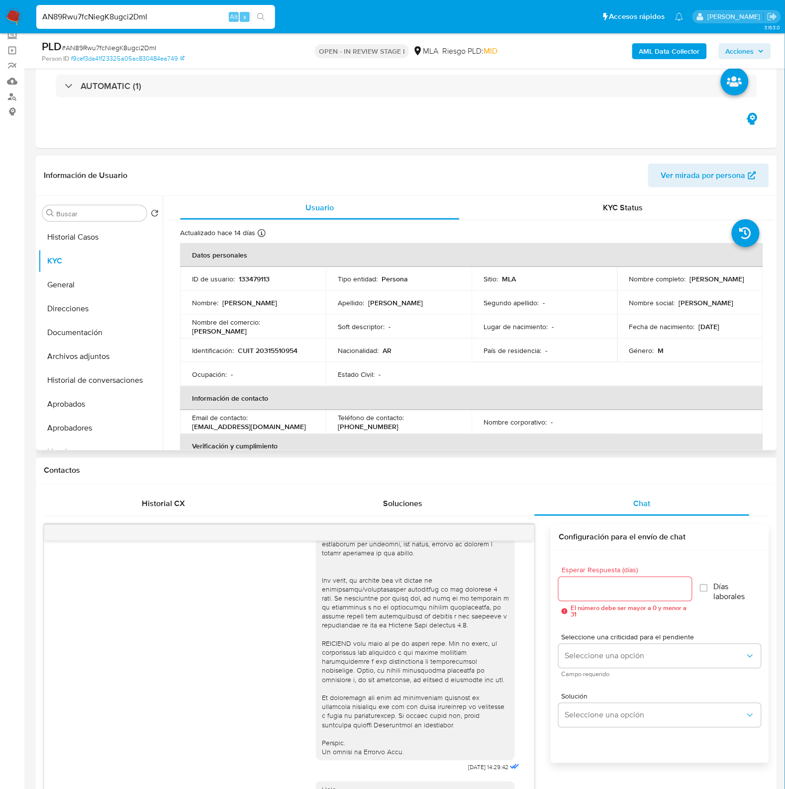
click at [265, 278] on p "133479113" at bounding box center [254, 279] width 31 height 9
copy p "133479113"
click at [122, 46] on span "# AN89Rwu7fcNiegK8ugci2DmI" at bounding box center [109, 48] width 95 height 10
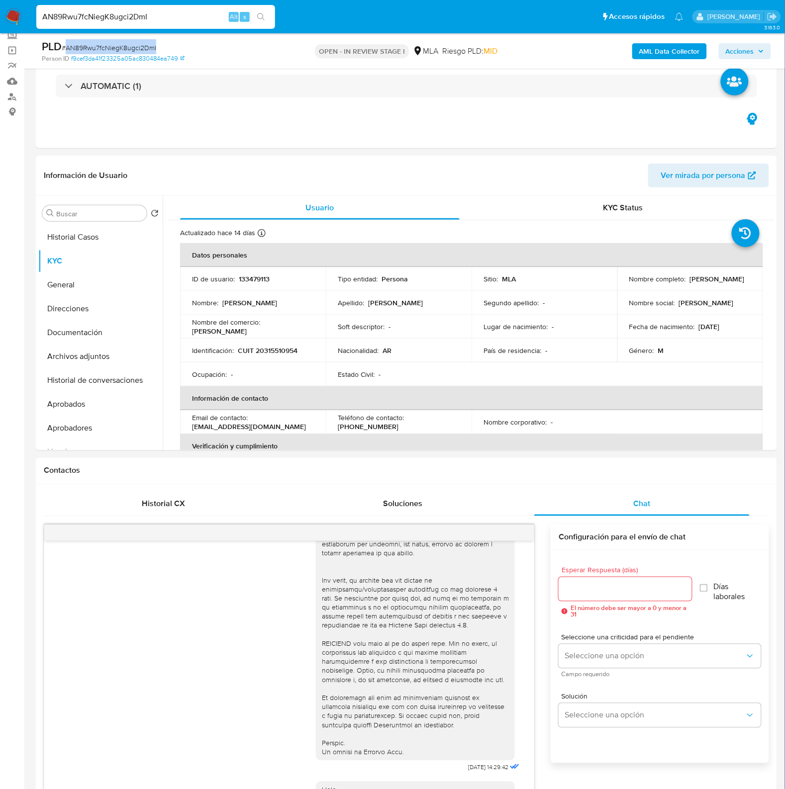
copy span "AN89Rwu7fcNiegK8ugci2DmI"
click at [690, 284] on p "[PERSON_NAME]" at bounding box center [717, 279] width 55 height 9
click at [712, 280] on p "[PERSON_NAME]" at bounding box center [717, 279] width 55 height 9
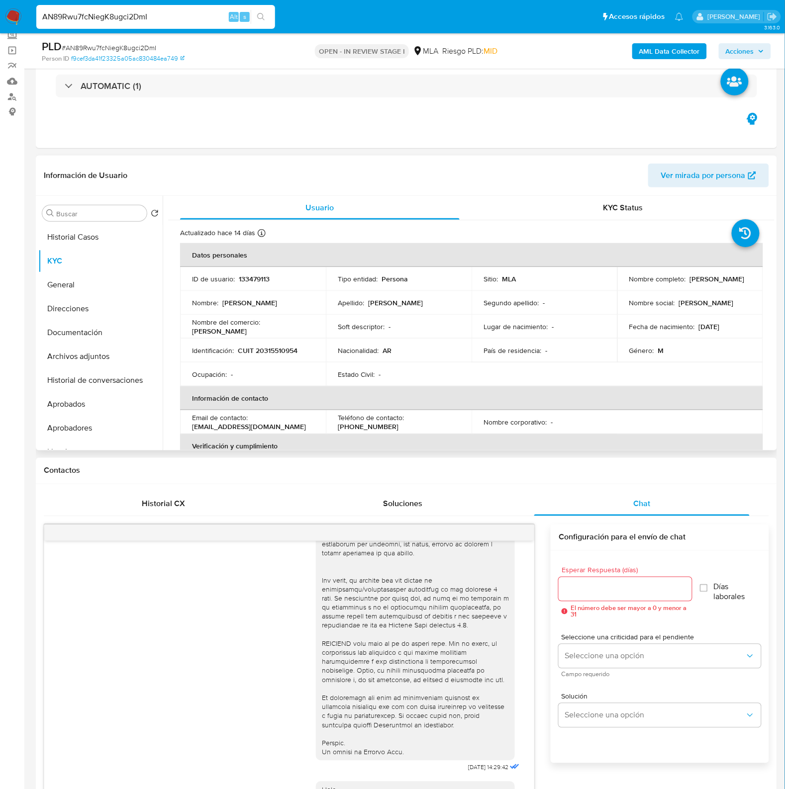
click at [699, 284] on p "[PERSON_NAME]" at bounding box center [717, 279] width 55 height 9
click at [720, 281] on div "Nombre completo : Leandro Emmanuel Iglesias" at bounding box center [690, 279] width 122 height 9
drag, startPoint x: 658, startPoint y: 289, endPoint x: 617, endPoint y: 286, distance: 41.4
click at [617, 286] on td "Nombre completo : Leandro Emmanuel Iglesias" at bounding box center [690, 279] width 146 height 24
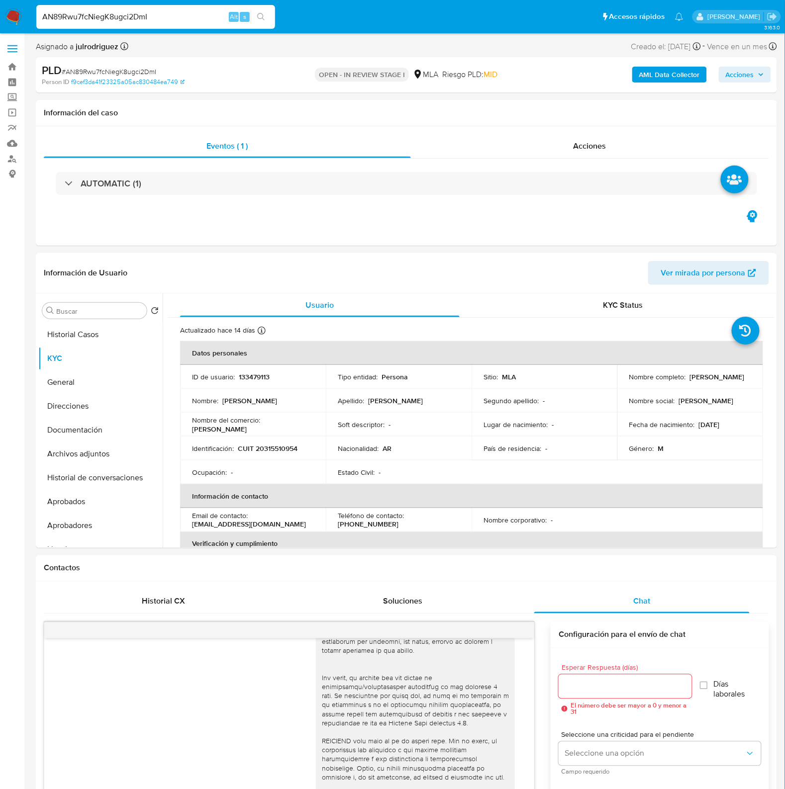
click at [669, 75] on b "AML Data Collector" at bounding box center [669, 75] width 61 height 16
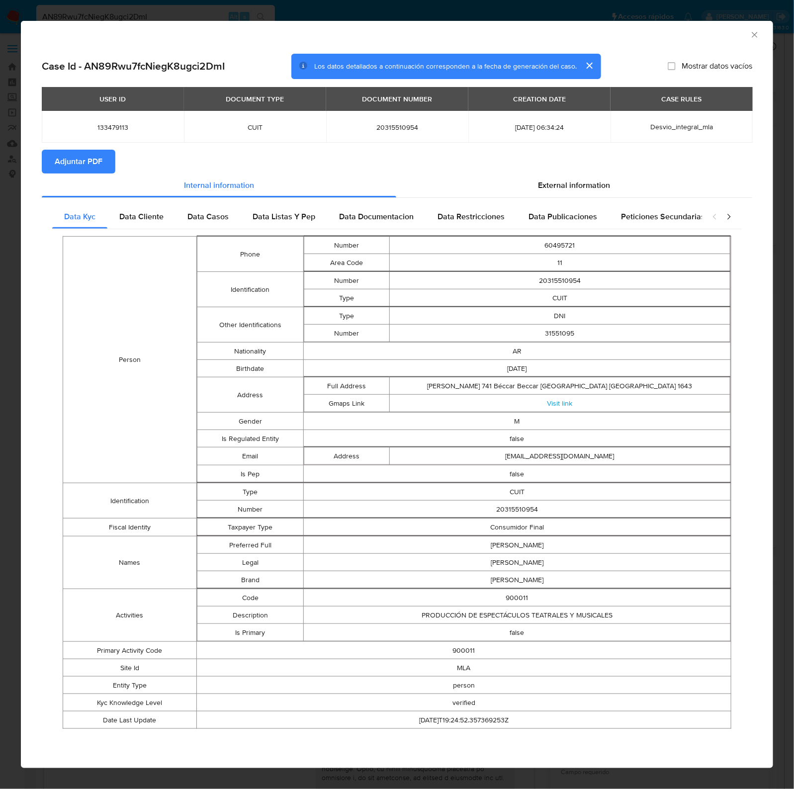
click at [107, 159] on button "Adjuntar PDF" at bounding box center [79, 162] width 74 height 24
click at [743, 36] on div "AML Data Collector" at bounding box center [389, 33] width 722 height 11
click at [756, 35] on icon "Cerrar ventana" at bounding box center [755, 35] width 10 height 10
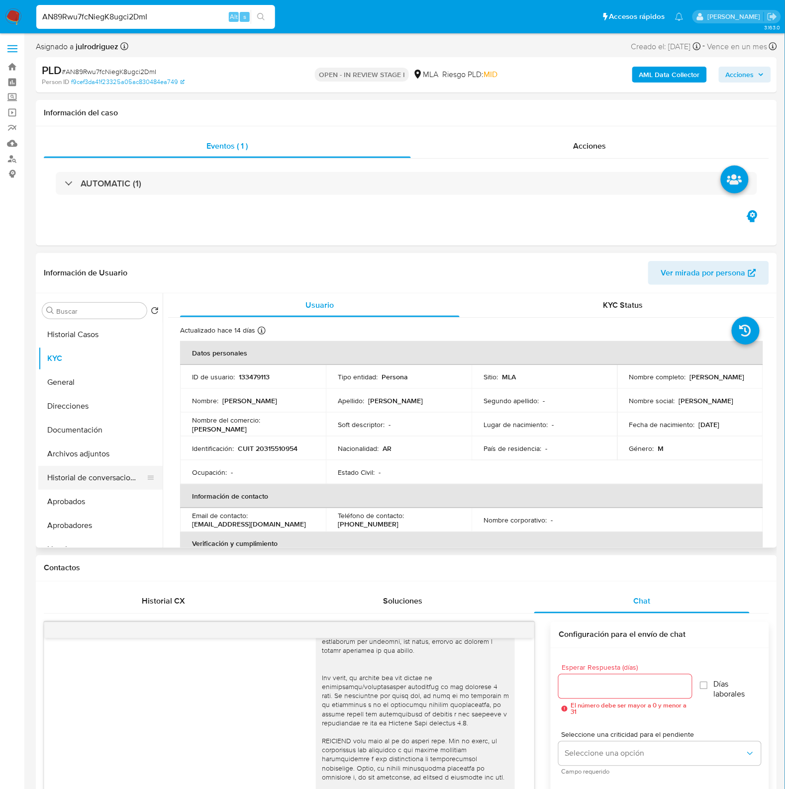
click at [104, 476] on button "Historial de conversaciones" at bounding box center [96, 478] width 116 height 24
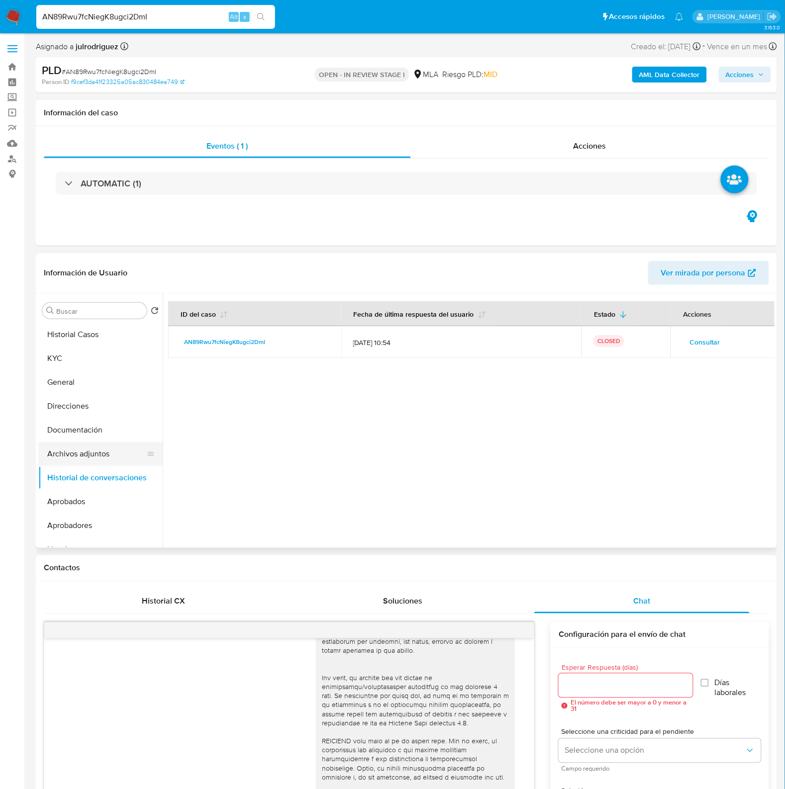
click at [88, 459] on button "Archivos adjuntos" at bounding box center [96, 454] width 116 height 24
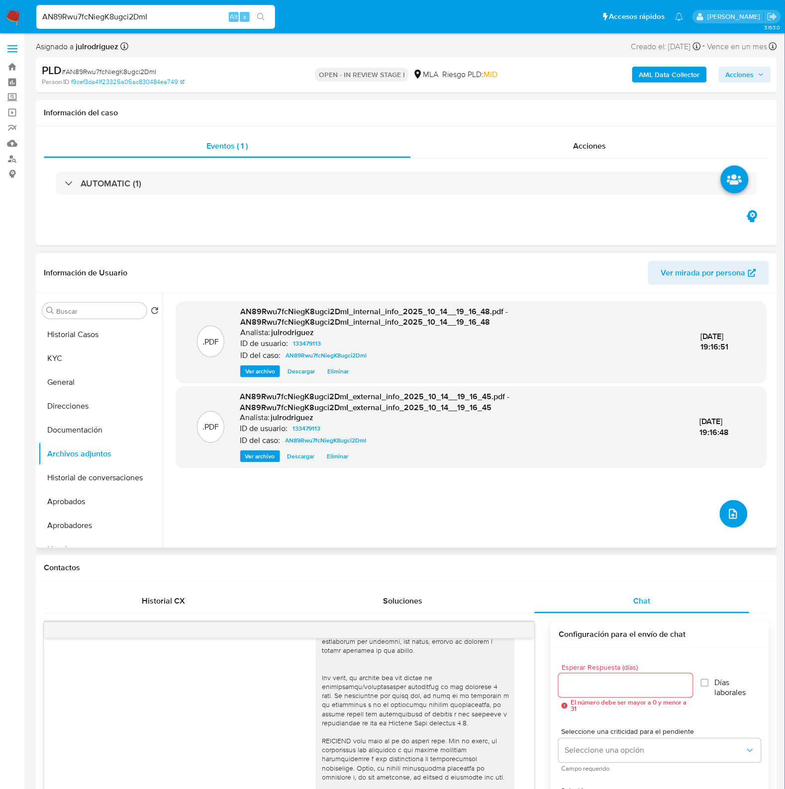
click at [730, 516] on icon "upload-file" at bounding box center [733, 514] width 8 height 10
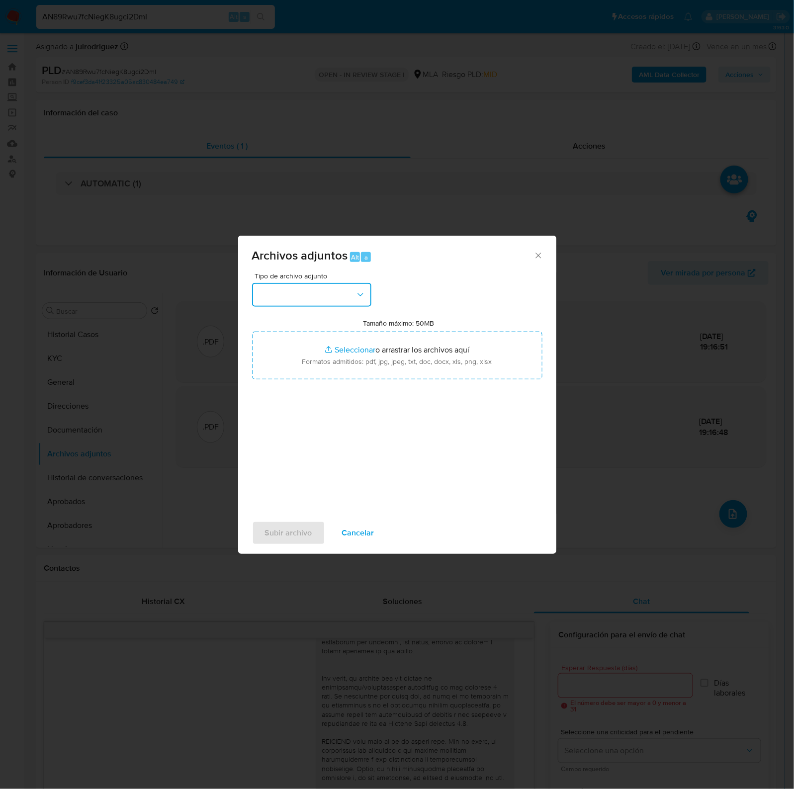
click at [330, 297] on button "button" at bounding box center [311, 295] width 119 height 24
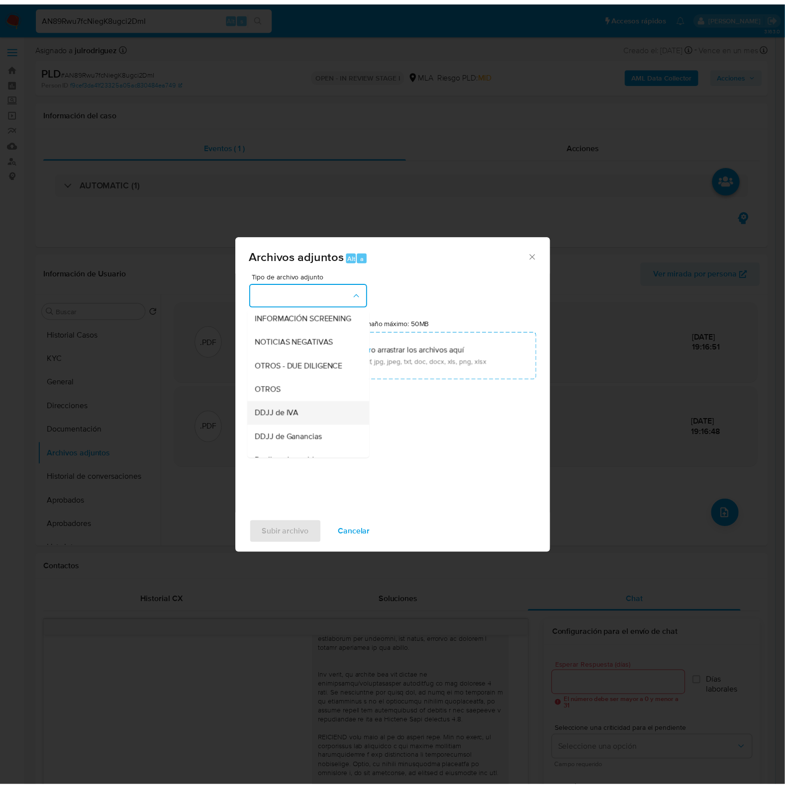
scroll to position [124, 0]
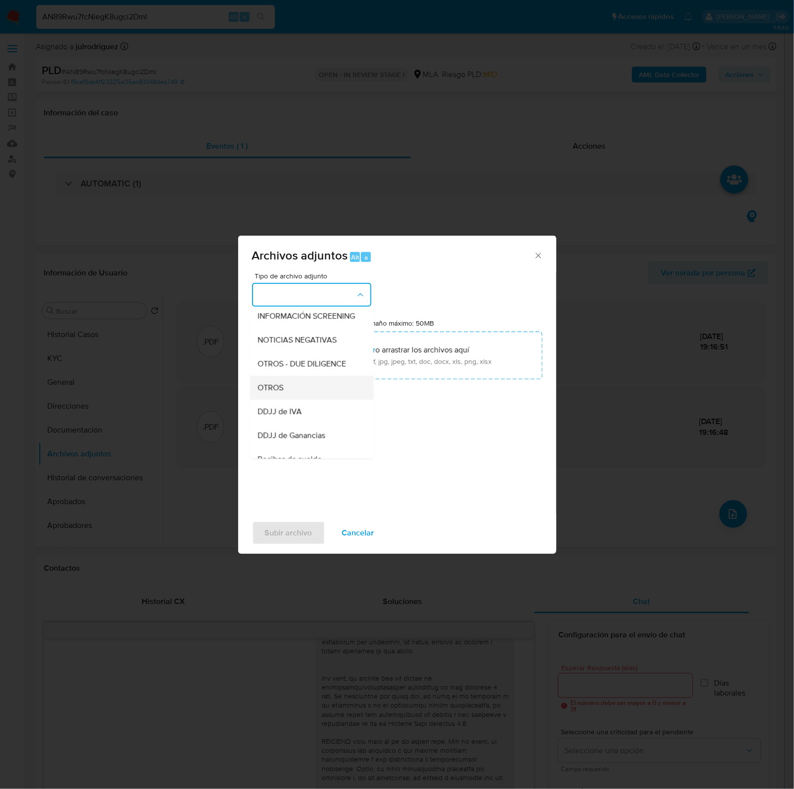
click at [273, 389] on div "OTROS" at bounding box center [308, 389] width 101 height 24
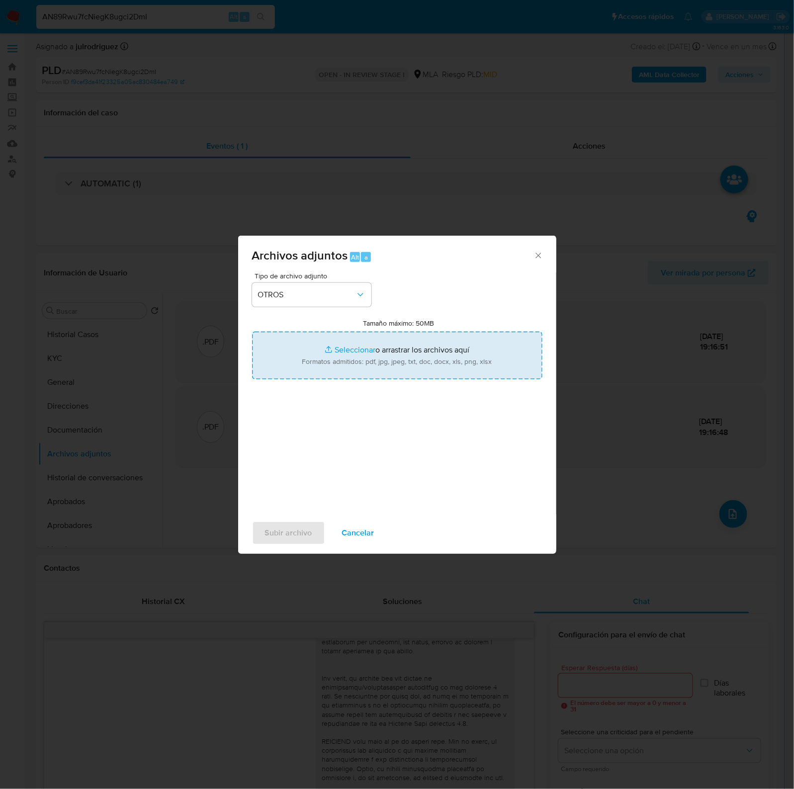
click at [404, 369] on input "Tamaño máximo: 50MB Seleccionar archivos" at bounding box center [397, 356] width 290 height 48
type input "C:\fakepath\Leandro Emmanuel Iglesias - NOSIS - SEPTIEMBRE 2025.pdf"
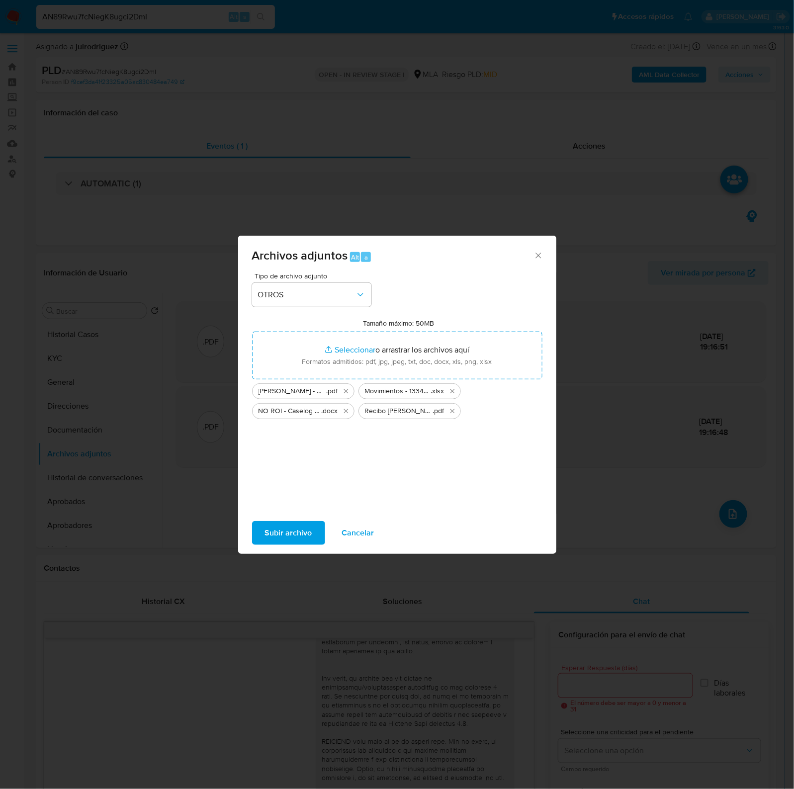
click at [271, 531] on span "Subir archivo" at bounding box center [288, 533] width 47 height 22
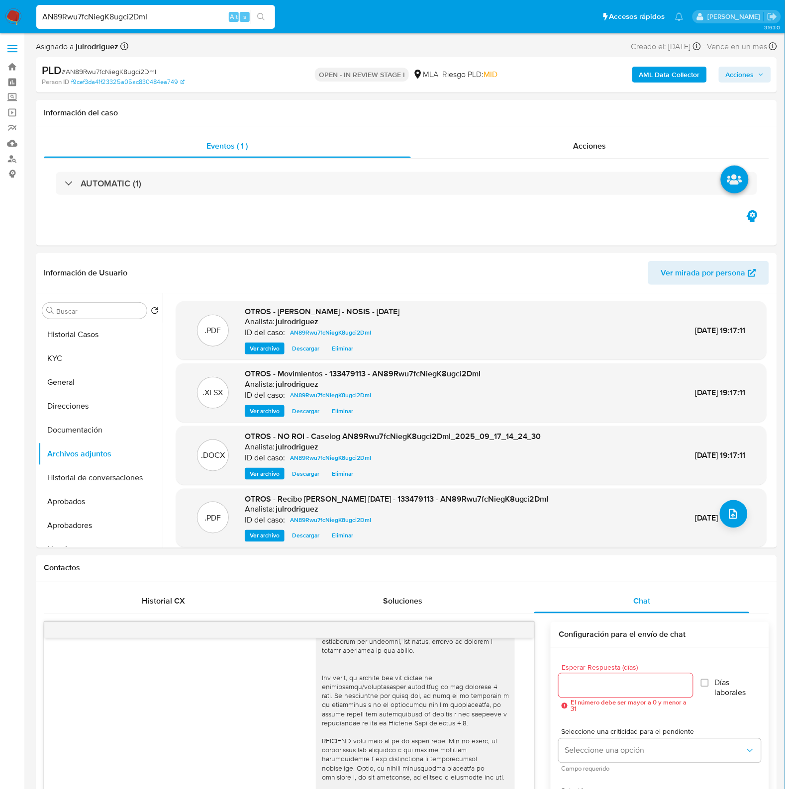
click at [729, 75] on span "Acciones" at bounding box center [740, 75] width 28 height 16
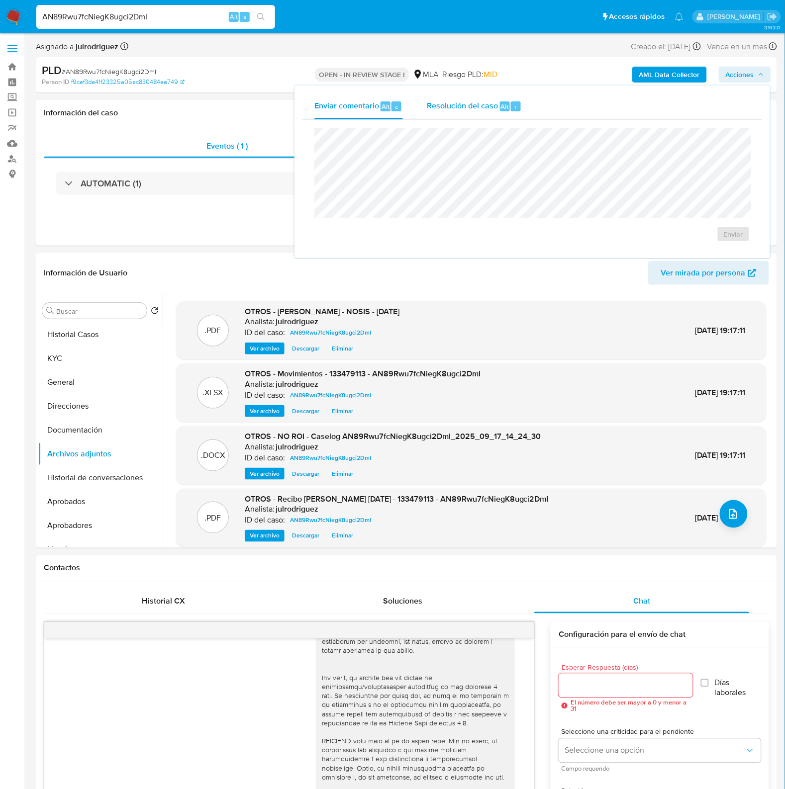
click at [494, 100] on span "Resolución del caso" at bounding box center [462, 105] width 71 height 11
click at [617, 237] on span "No ROI Proposal" at bounding box center [636, 240] width 52 height 14
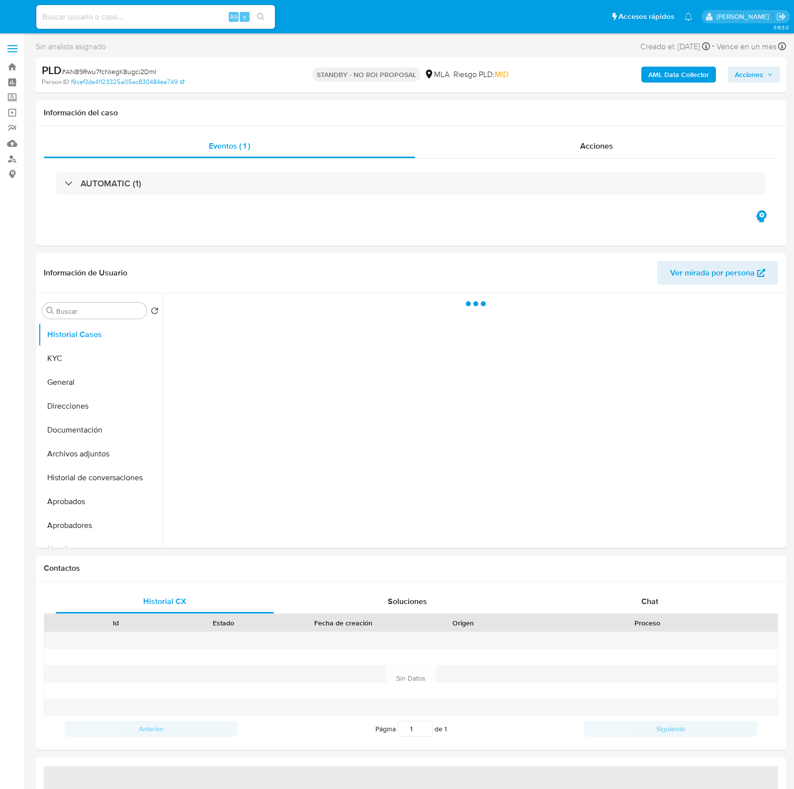
select select "10"
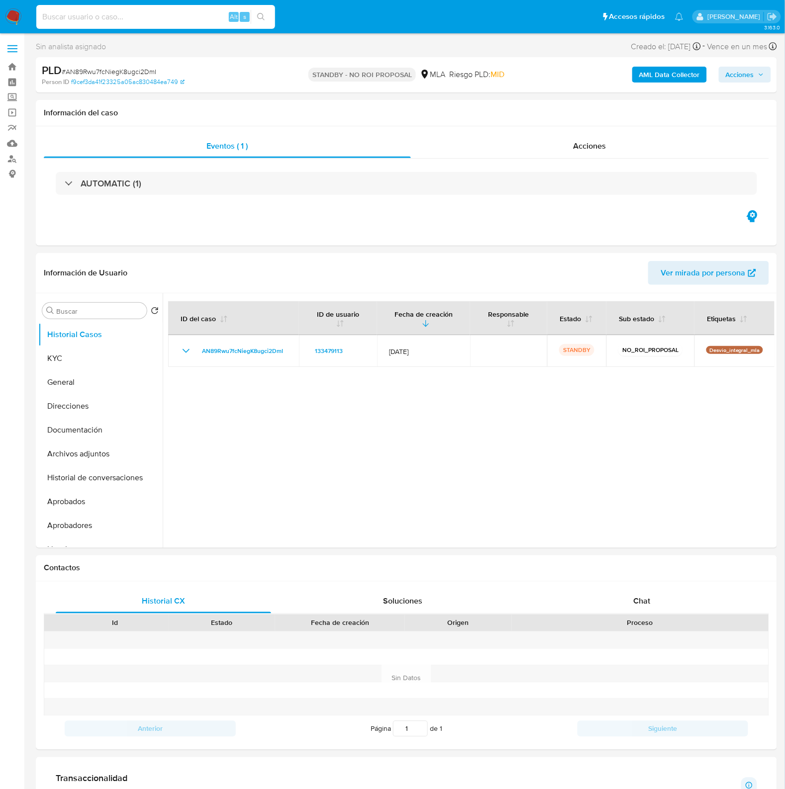
click at [148, 20] on input at bounding box center [155, 16] width 239 height 13
paste input "2b1MVbe4z91DYskDhp1Z8Iew"
type input "2b1MVbe4z91DYskDhp1Z8Iew"
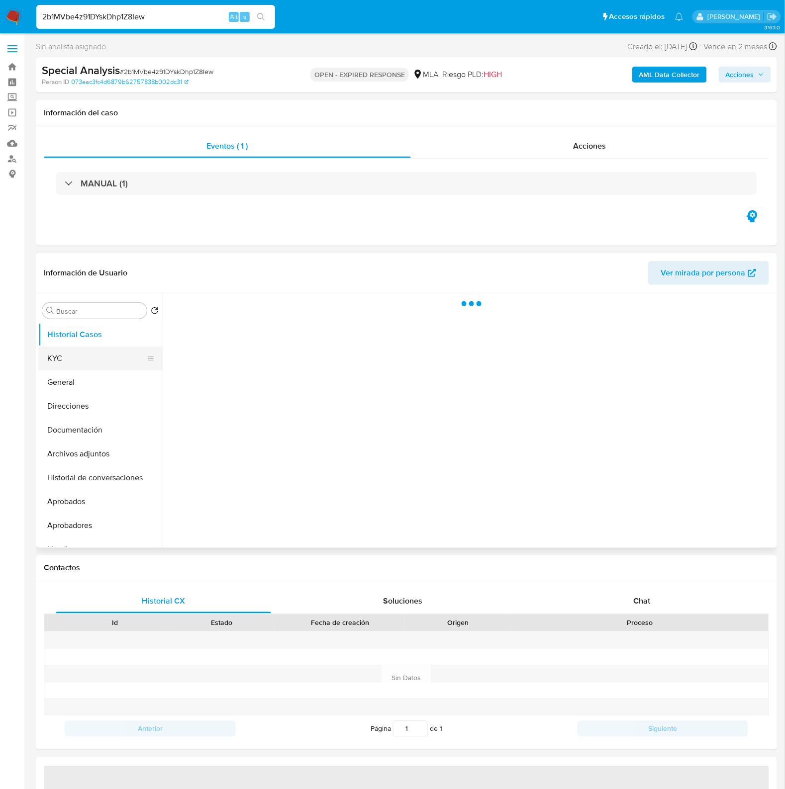
select select "10"
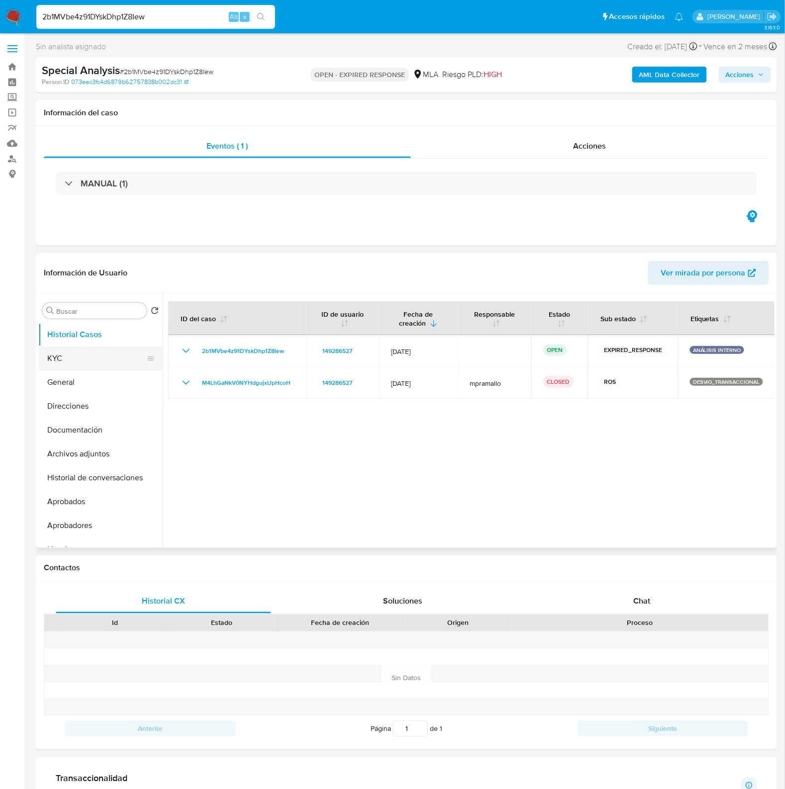
click at [93, 355] on button "KYC" at bounding box center [96, 359] width 116 height 24
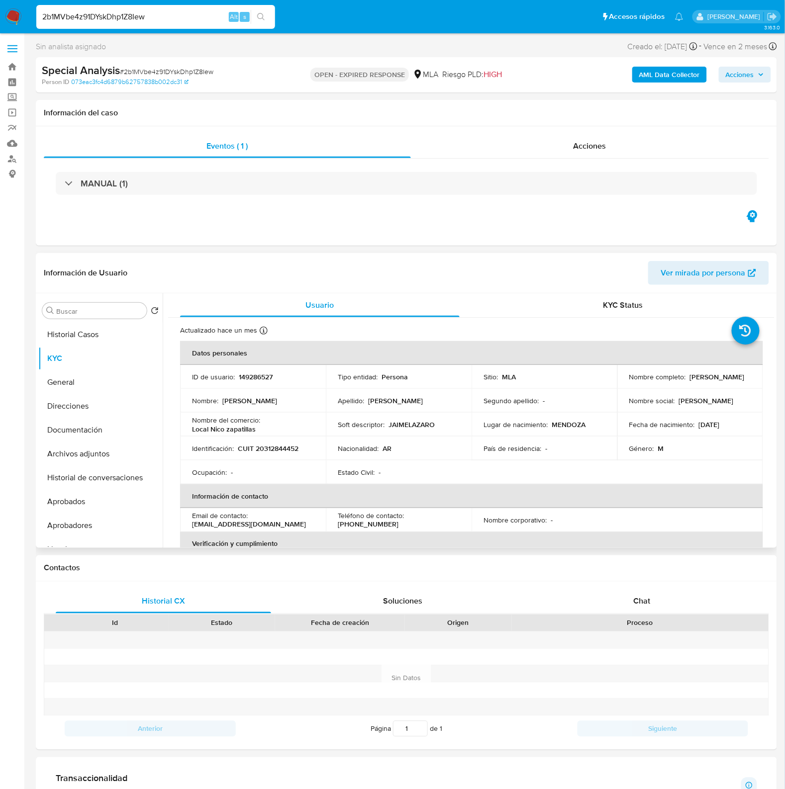
drag, startPoint x: 623, startPoint y: 380, endPoint x: 727, endPoint y: 384, distance: 104.5
click at [727, 384] on td "Nombre completo : [PERSON_NAME]" at bounding box center [690, 377] width 146 height 24
click at [262, 379] on p "149286527" at bounding box center [256, 377] width 34 height 9
copy p "149286527"
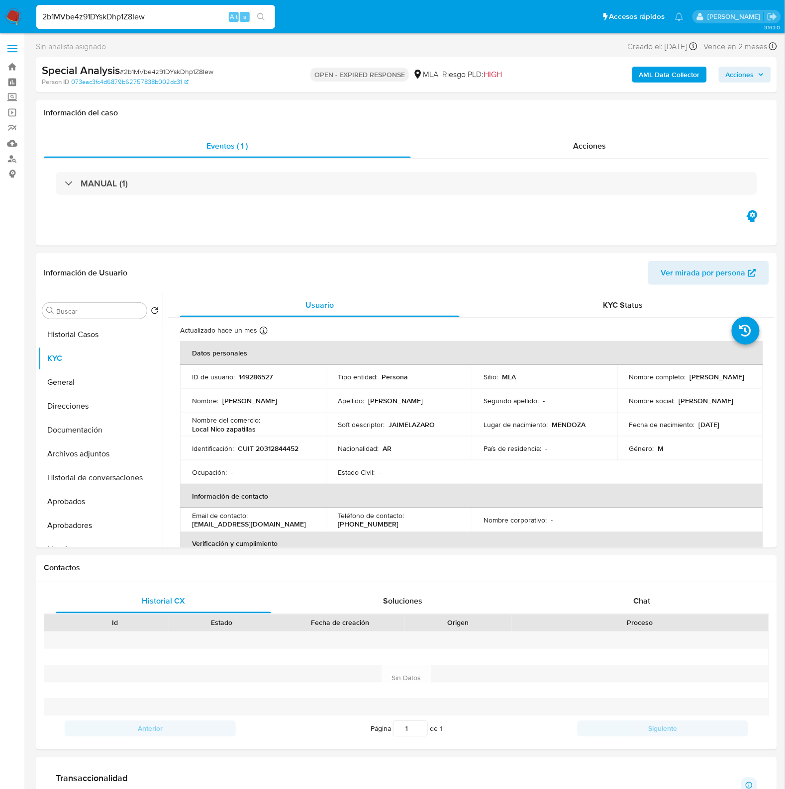
click at [147, 76] on span "# 2b1MVbe4z91DYskDhp1Z8Iew" at bounding box center [167, 72] width 94 height 10
click at [147, 75] on span "# 2b1MVbe4z91DYskDhp1Z8Iew" at bounding box center [167, 72] width 94 height 10
copy span "2b1MVbe4z91DYskDhp1Z8Iew"
click at [117, 21] on input "2b1MVbe4z91DYskDhp1Z8Iew" at bounding box center [155, 16] width 239 height 13
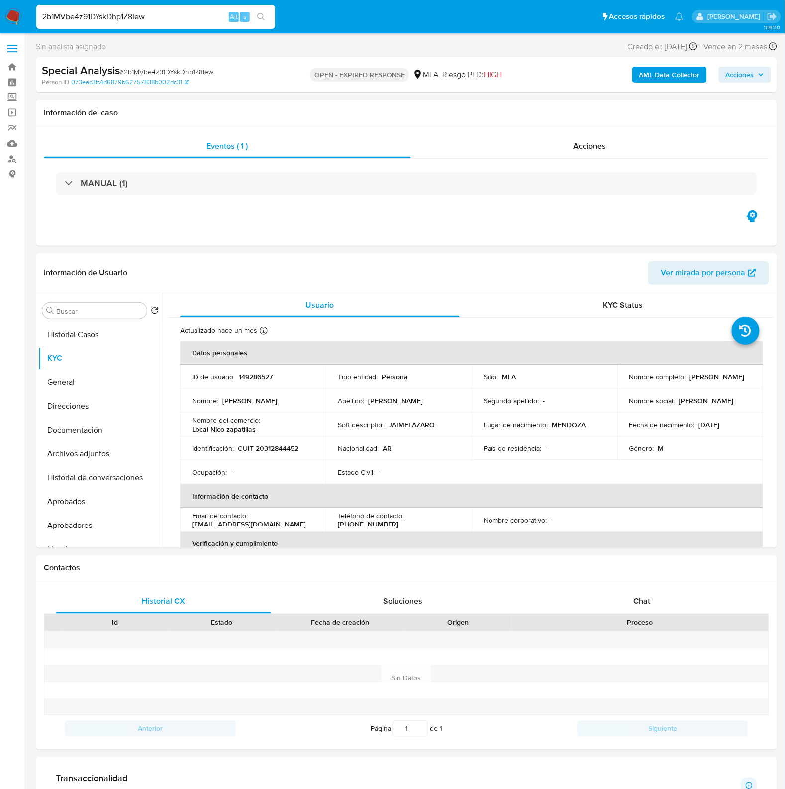
paste input "588050370"
type input "588050370"
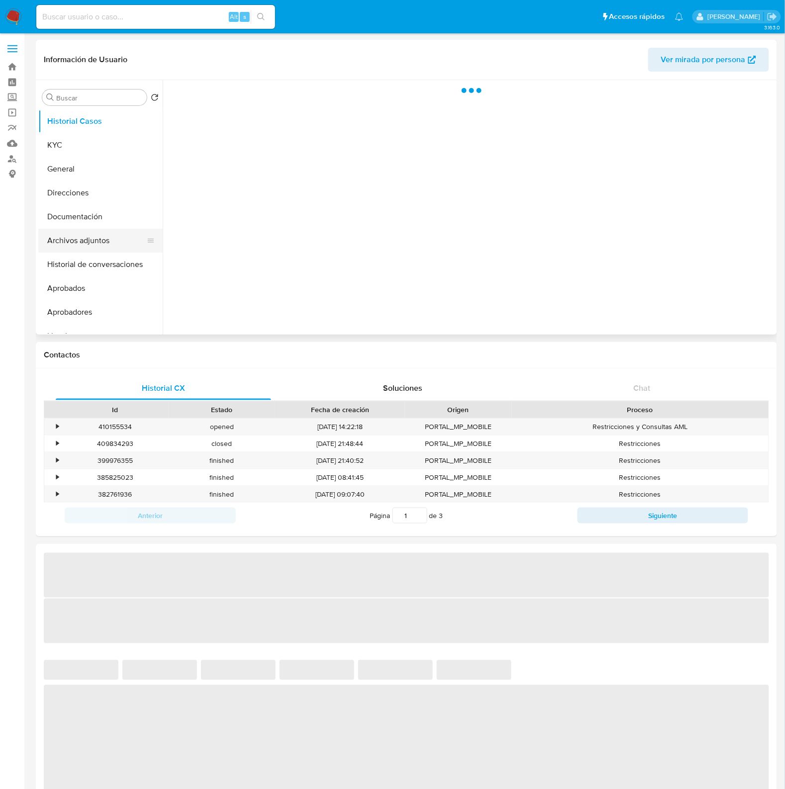
click at [77, 244] on button "Archivos adjuntos" at bounding box center [96, 241] width 116 height 24
select select "10"
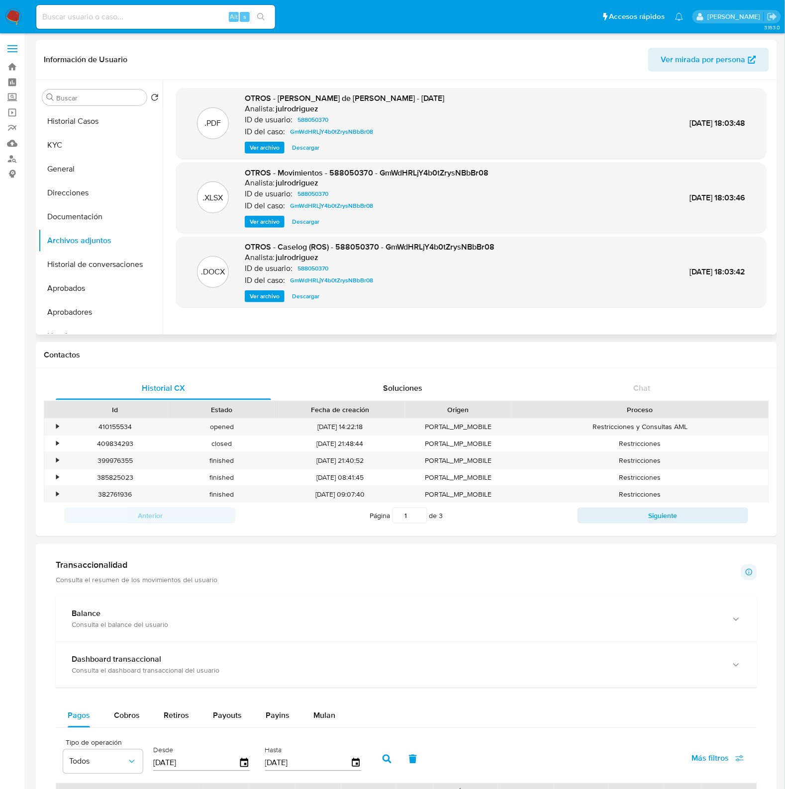
click at [274, 297] on span "Ver archivo" at bounding box center [265, 296] width 30 height 10
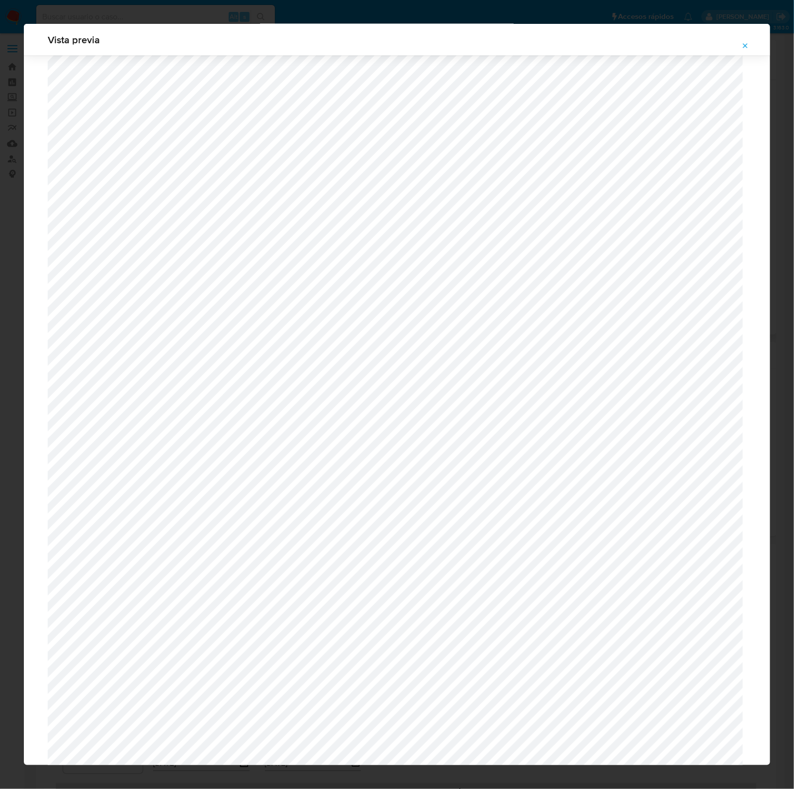
scroll to position [726, 0]
drag, startPoint x: 750, startPoint y: 40, endPoint x: 788, endPoint y: 109, distance: 79.3
click at [749, 40] on span "Attachment preview" at bounding box center [746, 46] width 8 height 14
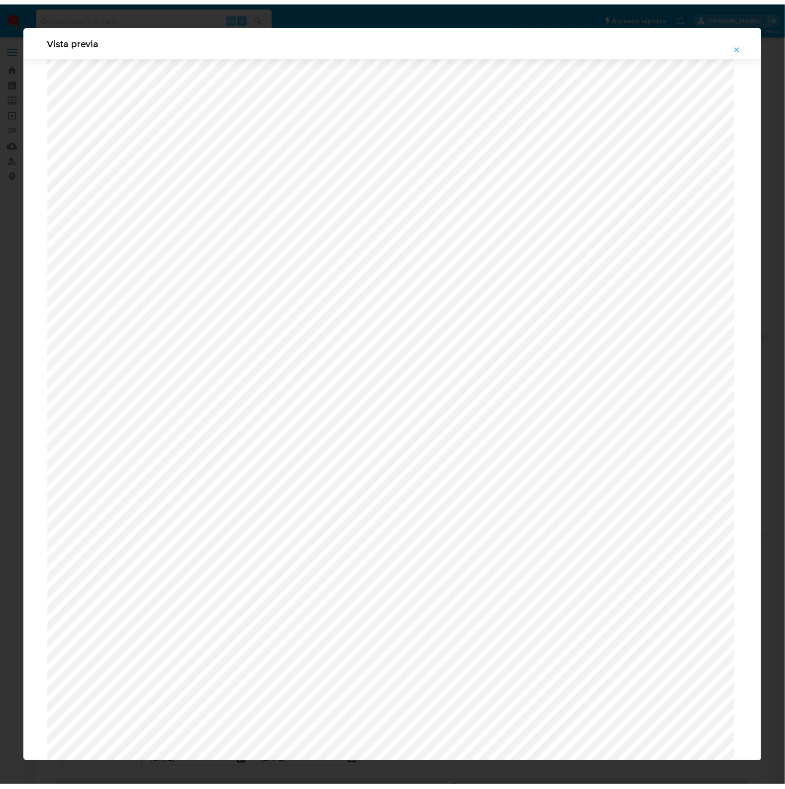
scroll to position [0, 0]
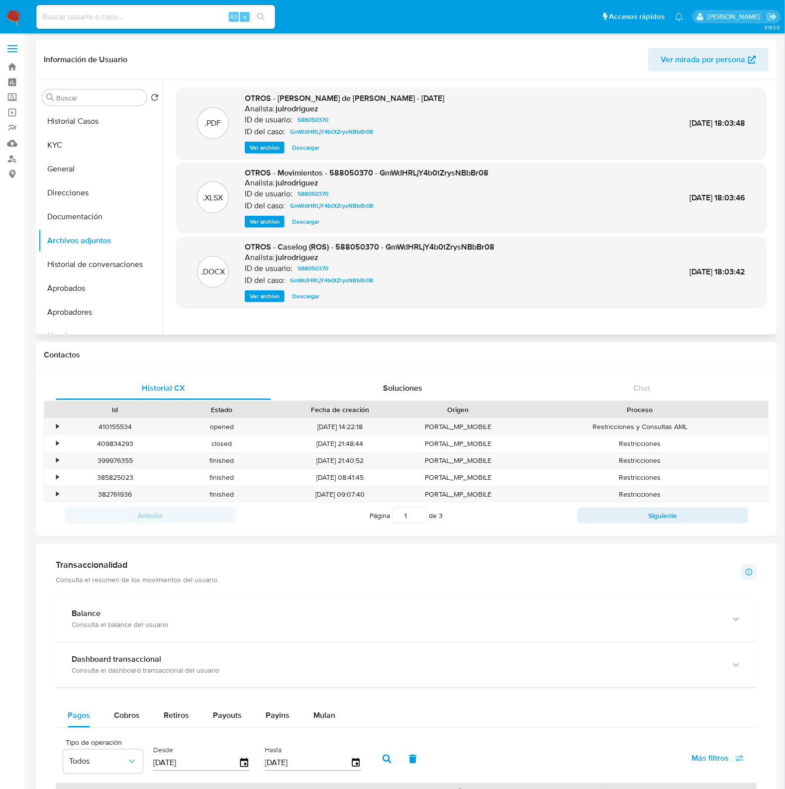
click at [139, 17] on input at bounding box center [155, 16] width 239 height 13
paste input "790541730"
type input "790541730"
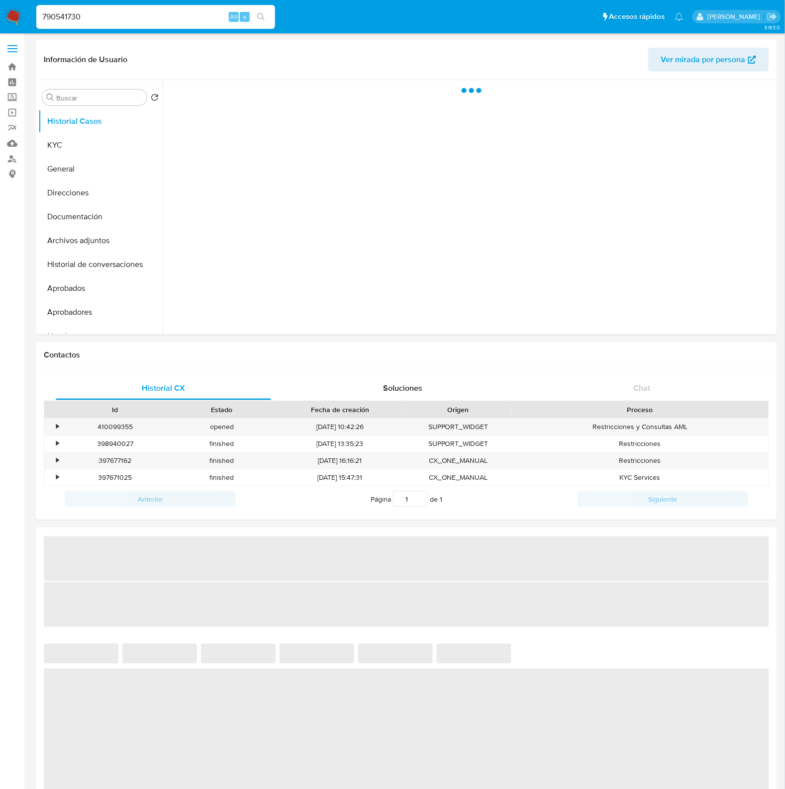
select select "10"
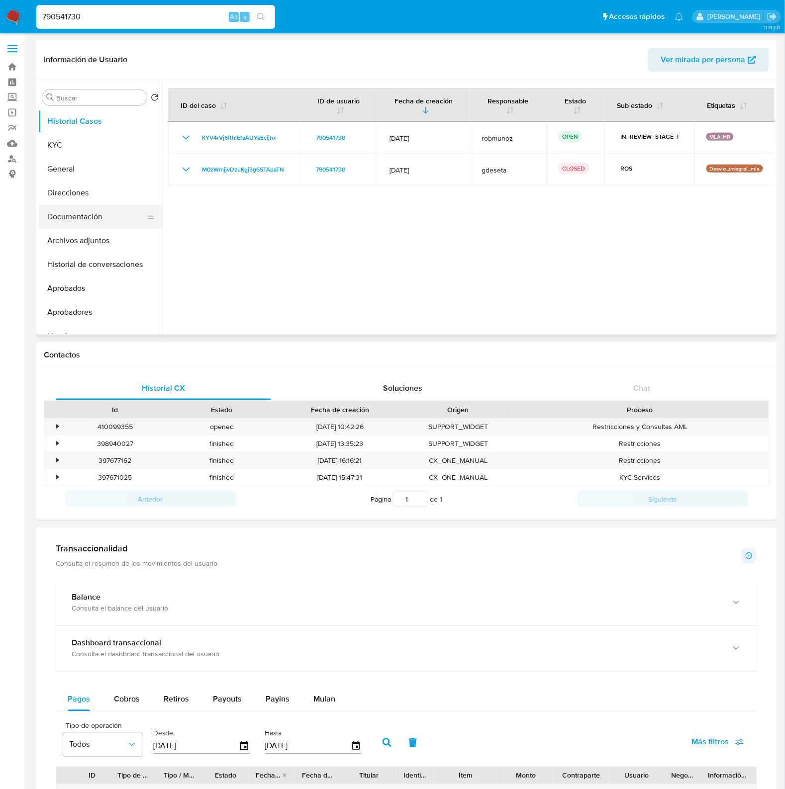
click at [56, 217] on button "Documentación" at bounding box center [96, 217] width 116 height 24
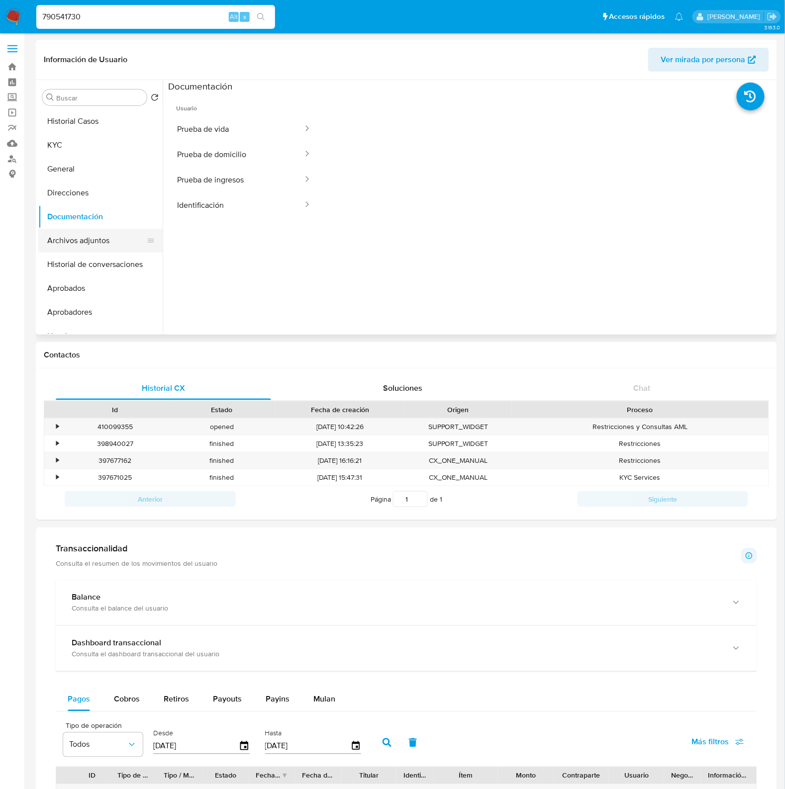
click at [68, 248] on button "Archivos adjuntos" at bounding box center [96, 241] width 116 height 24
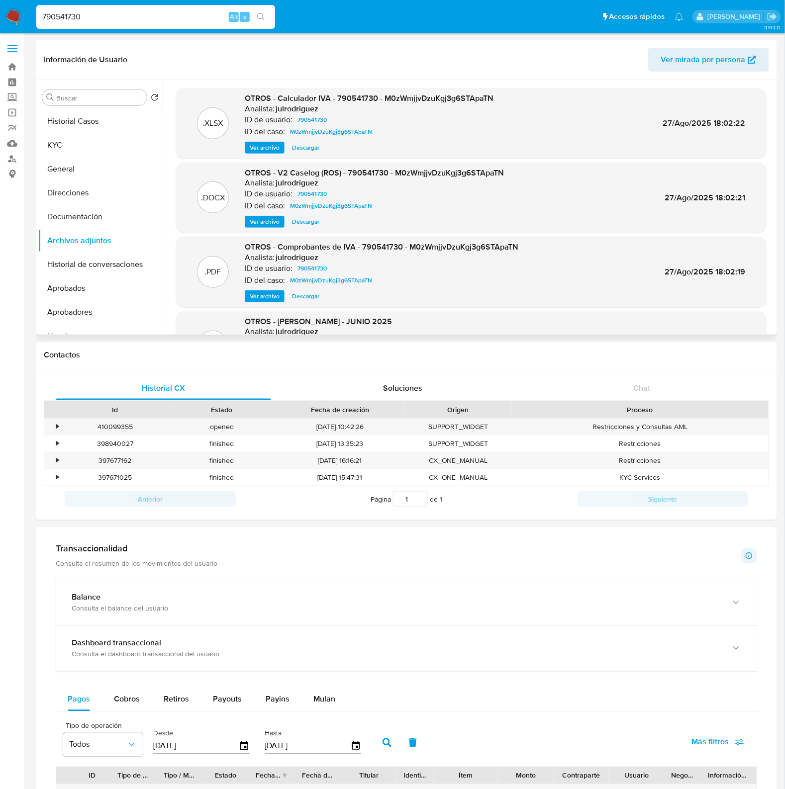
scroll to position [83, 0]
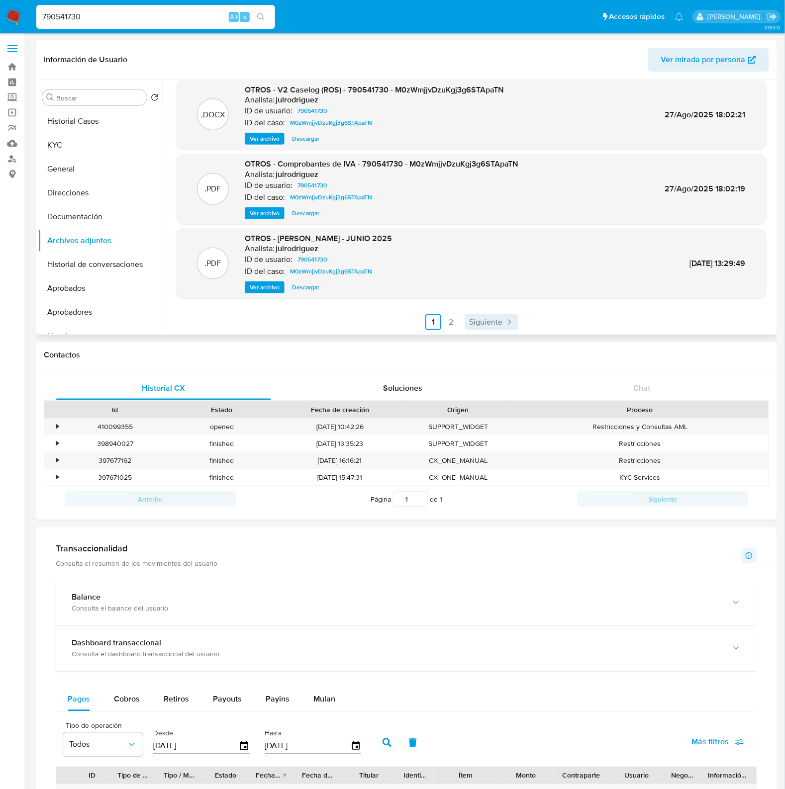
click at [489, 321] on span "Siguiente" at bounding box center [485, 322] width 33 height 8
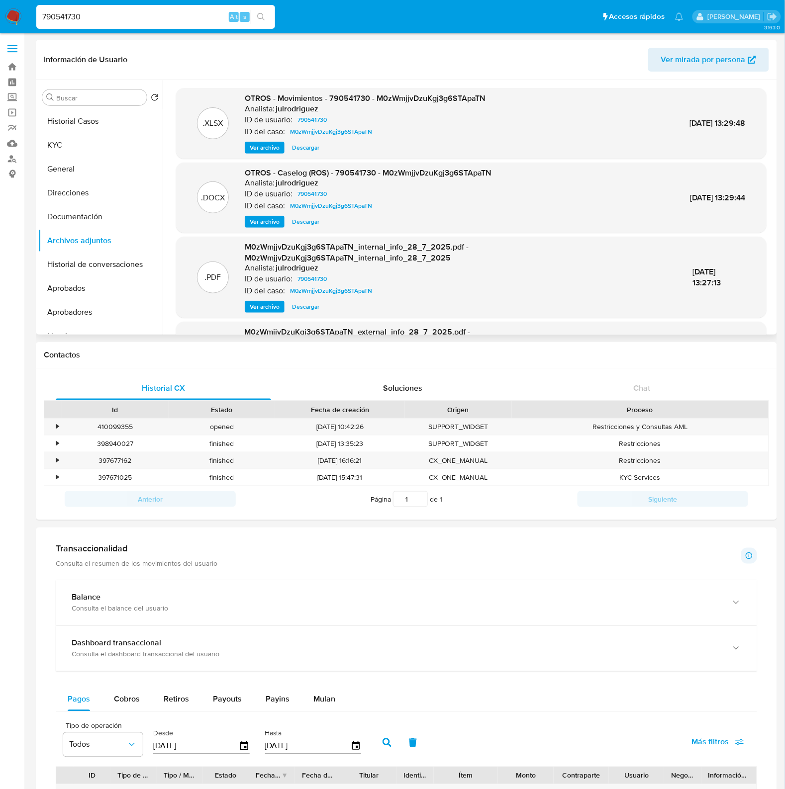
scroll to position [105, 0]
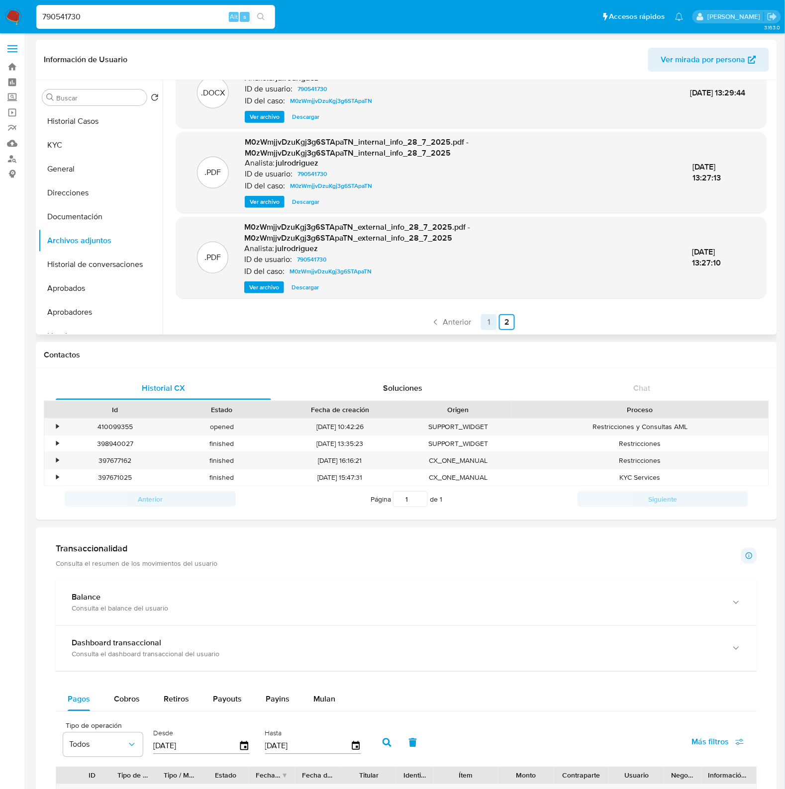
click at [488, 324] on link "1" at bounding box center [489, 322] width 16 height 16
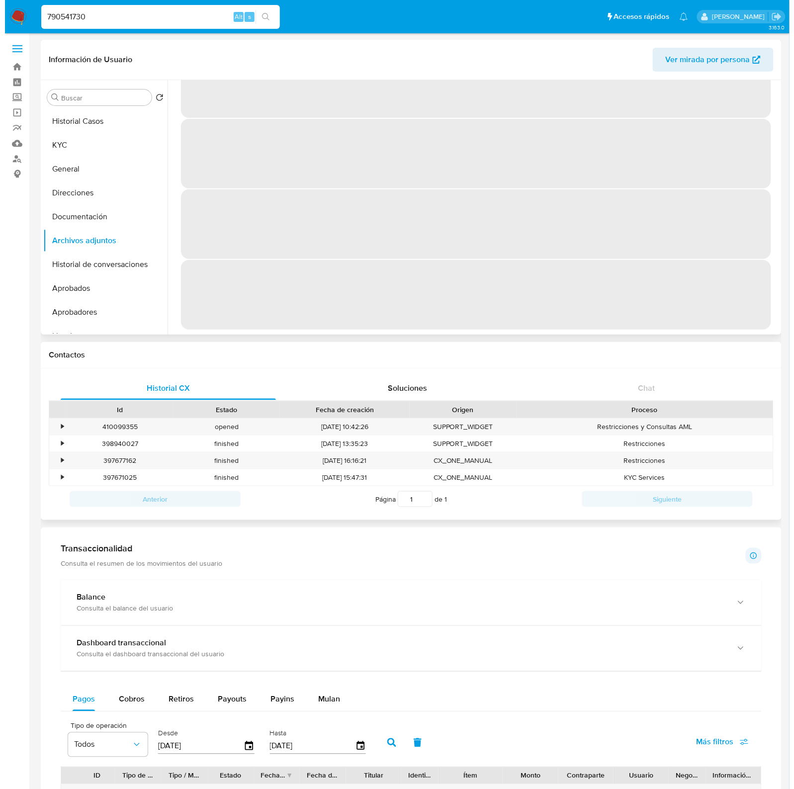
scroll to position [0, 0]
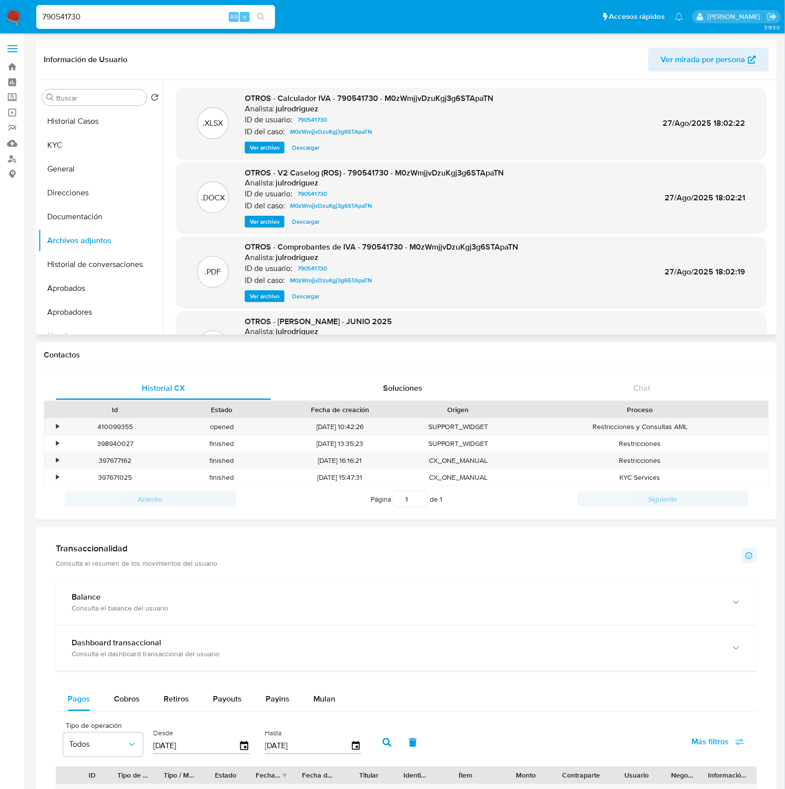
drag, startPoint x: 267, startPoint y: 221, endPoint x: 296, endPoint y: 228, distance: 30.0
click at [267, 221] on span "Ver archivo" at bounding box center [265, 222] width 30 height 10
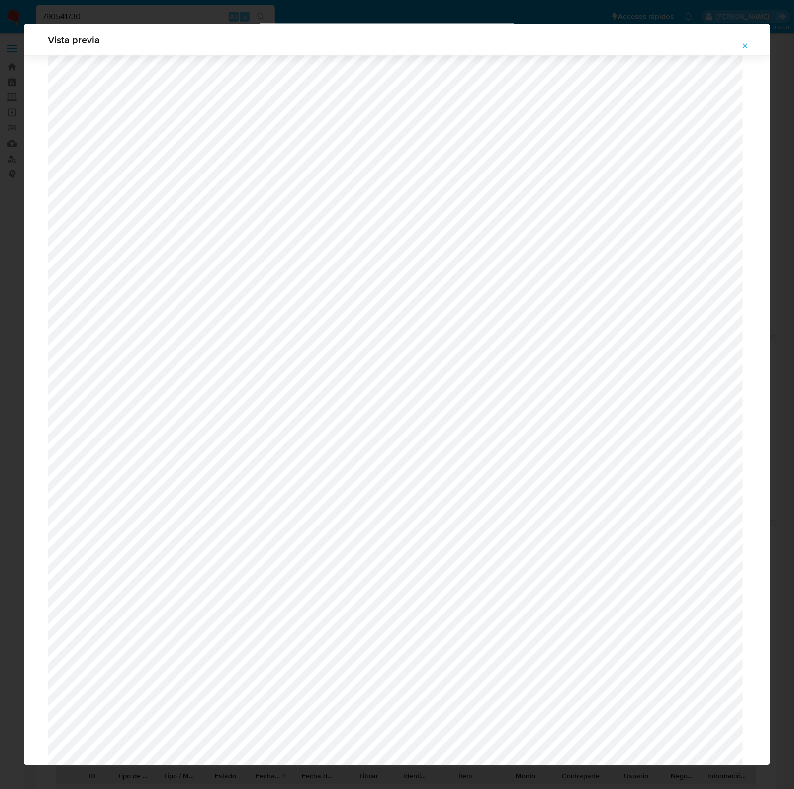
scroll to position [664, 0]
click at [744, 44] on icon "Attachment preview" at bounding box center [746, 46] width 8 height 8
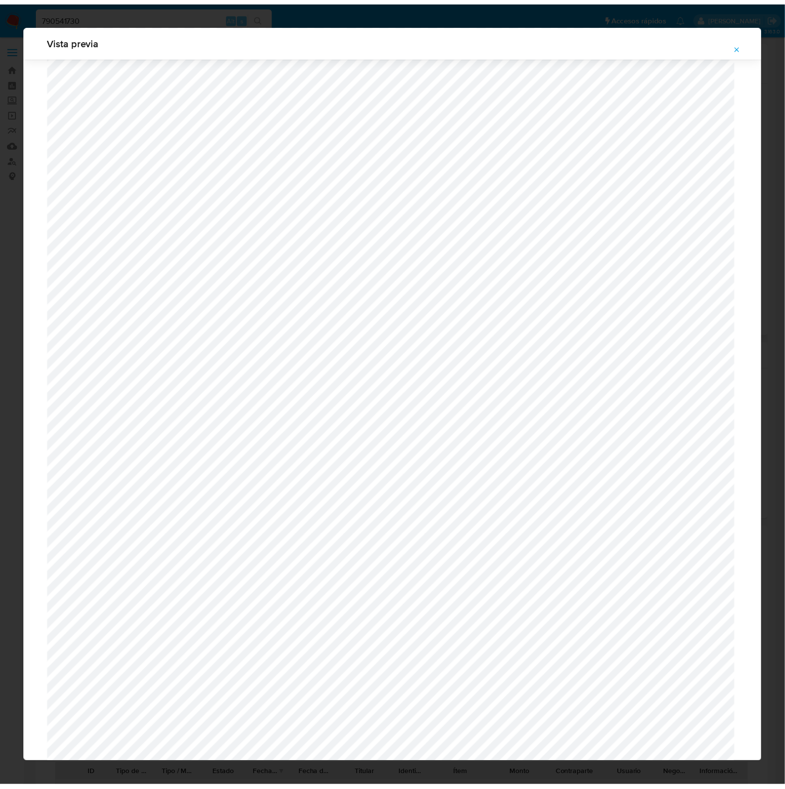
scroll to position [0, 0]
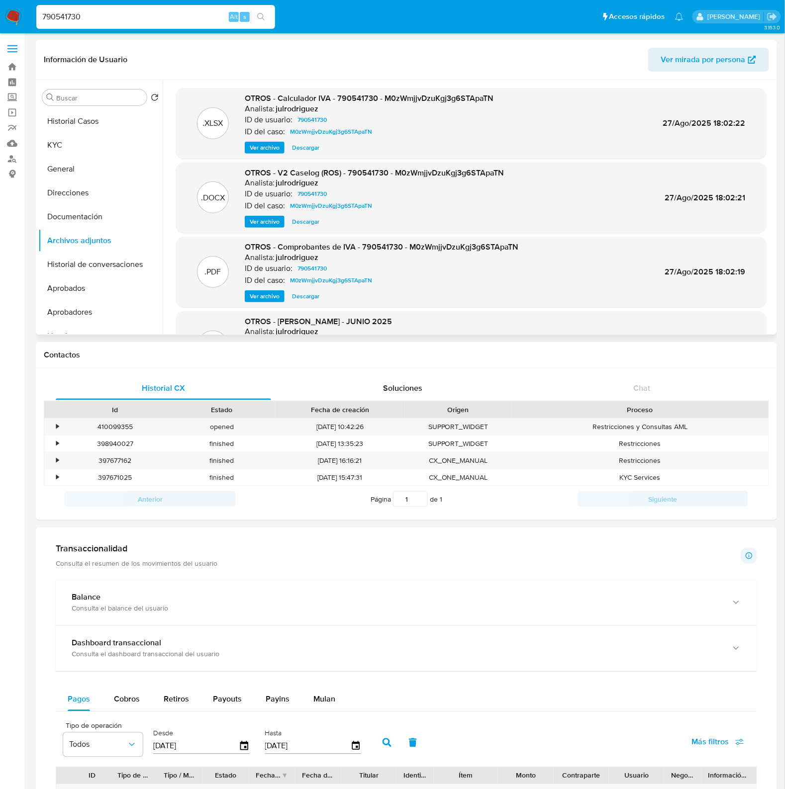
click at [70, 16] on input "790541730" at bounding box center [155, 16] width 239 height 13
paste input "398225099"
type input "398225099"
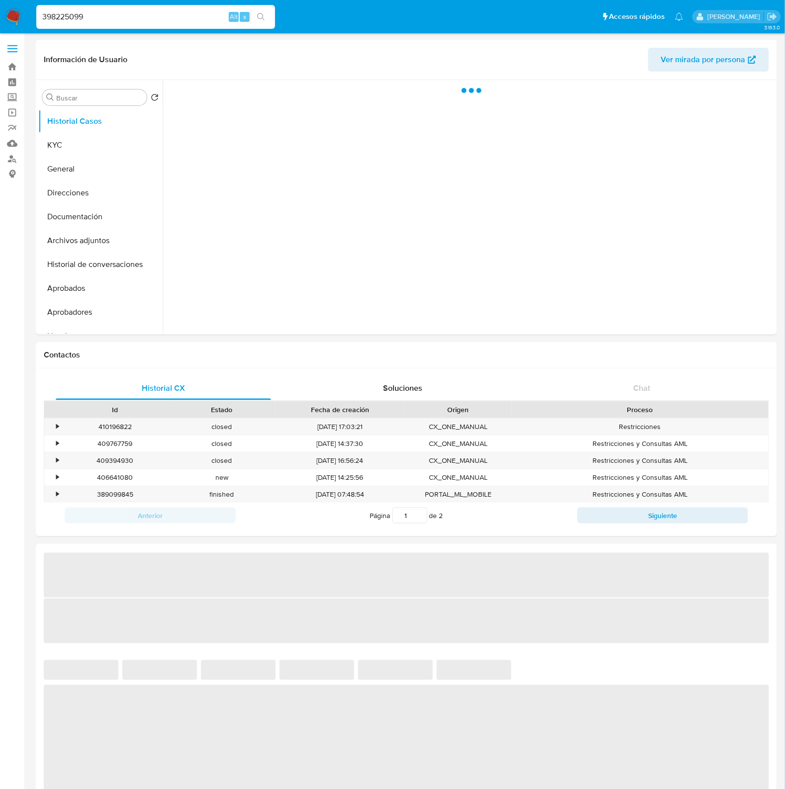
select select "10"
